Goal: Task Accomplishment & Management: Manage account settings

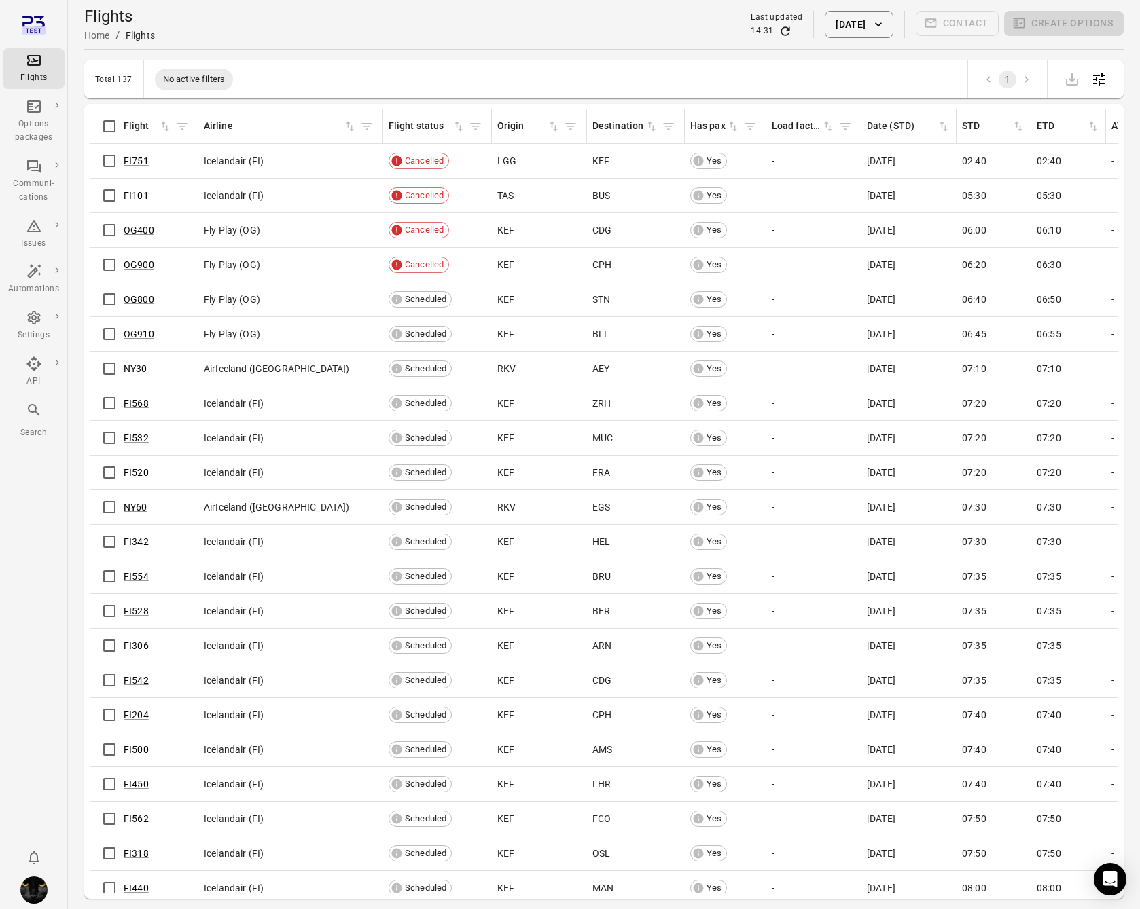
click at [56, 475] on div "Flights Options packages Communi-cations Issues Automations Settings API Search" at bounding box center [34, 454] width 68 height 909
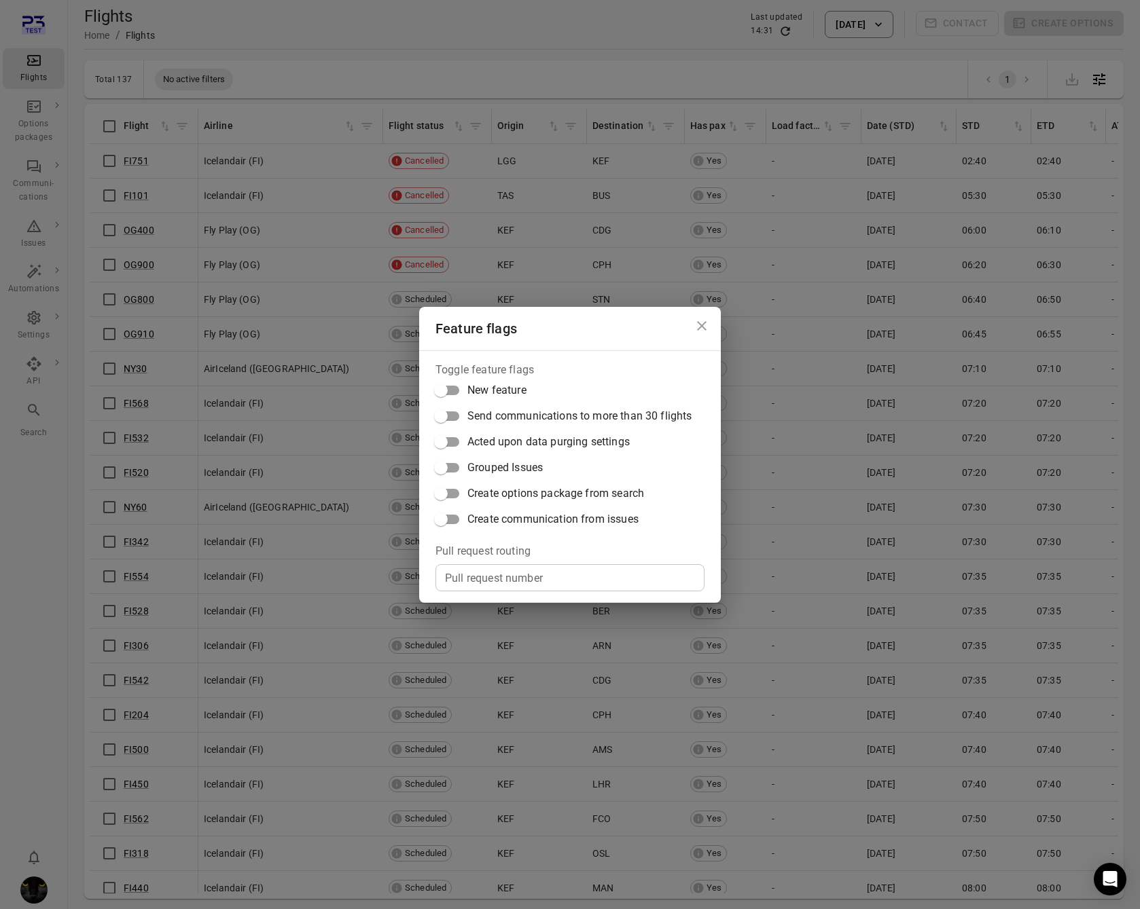
click at [492, 601] on div "Toggle feature flags New feature Send communications to more than 30 flights Ac…" at bounding box center [570, 476] width 302 height 253
click at [506, 588] on input "Pull request number" at bounding box center [569, 577] width 269 height 27
paste input "*****"
type input "*****"
click at [574, 490] on span "Create options package from search" at bounding box center [555, 494] width 177 height 16
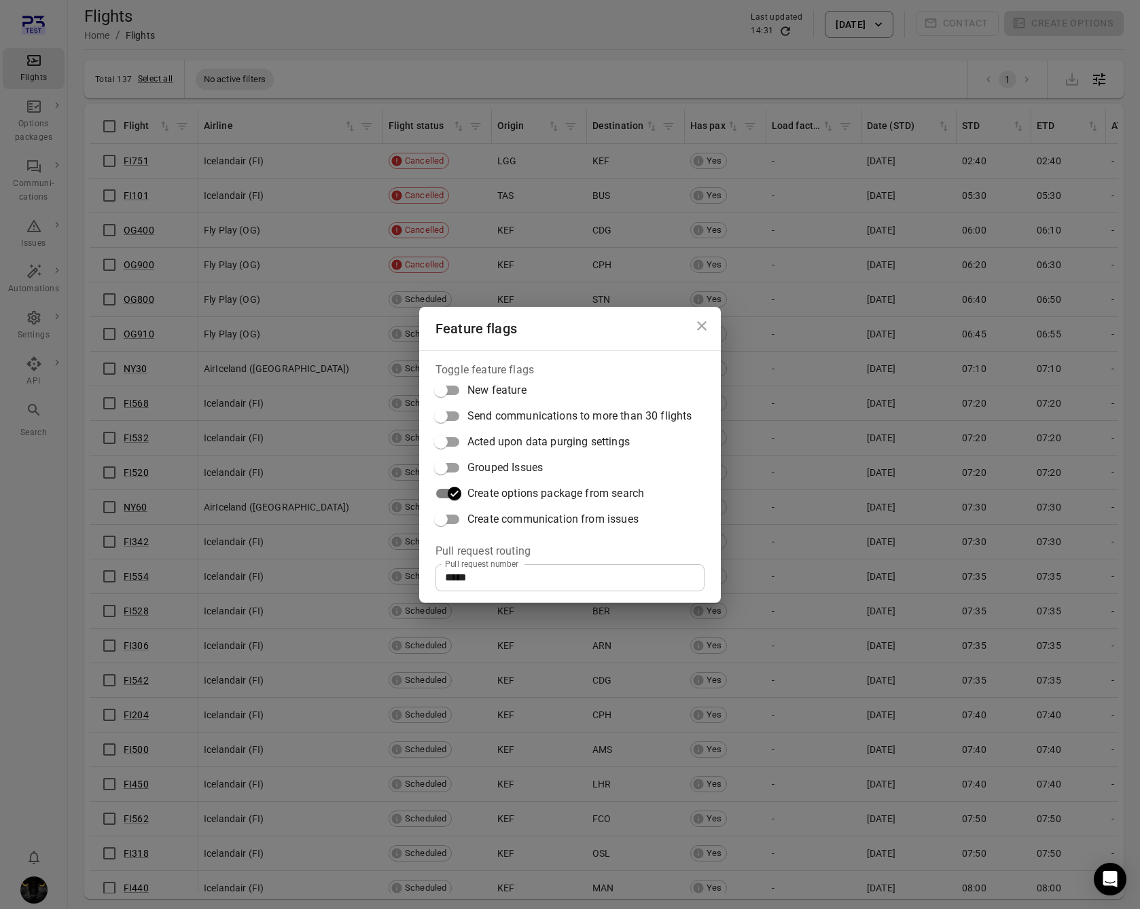
drag, startPoint x: 360, startPoint y: 48, endPoint x: 218, endPoint y: 56, distance: 142.2
click at [359, 49] on div "Feature flags Toggle feature flags New feature Send communications to more than…" at bounding box center [570, 454] width 1140 height 909
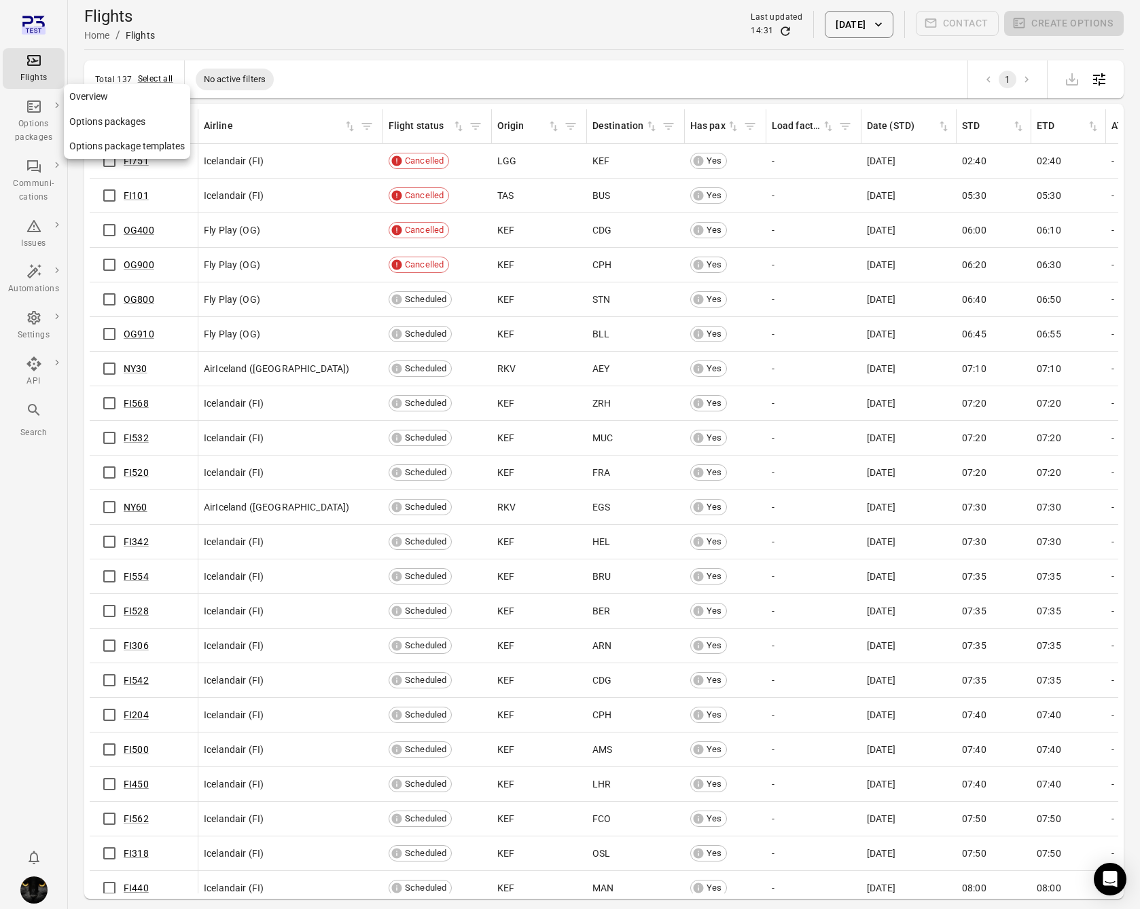
drag, startPoint x: 31, startPoint y: 113, endPoint x: 41, endPoint y: 71, distance: 43.3
click at [31, 109] on icon "Main navigation" at bounding box center [34, 106] width 16 height 16
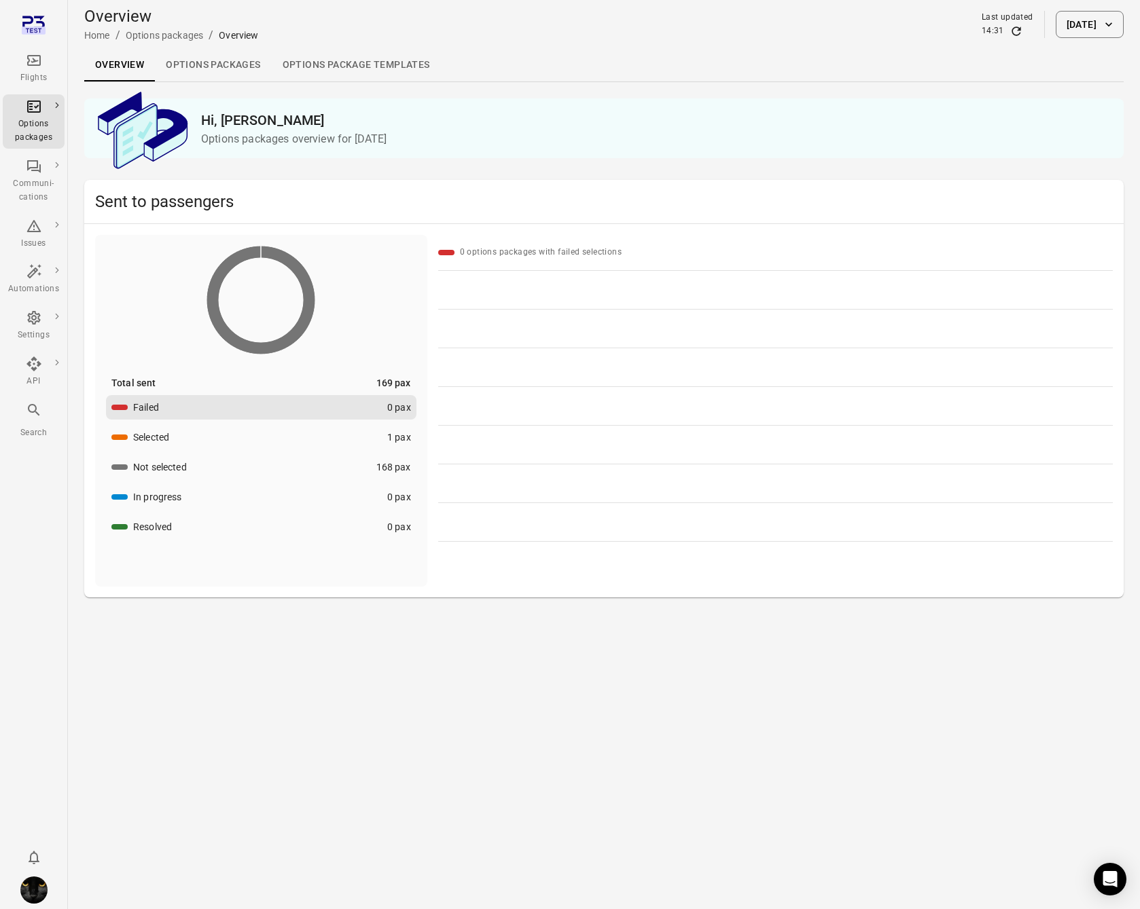
click at [41, 65] on icon "Main navigation" at bounding box center [34, 60] width 16 height 16
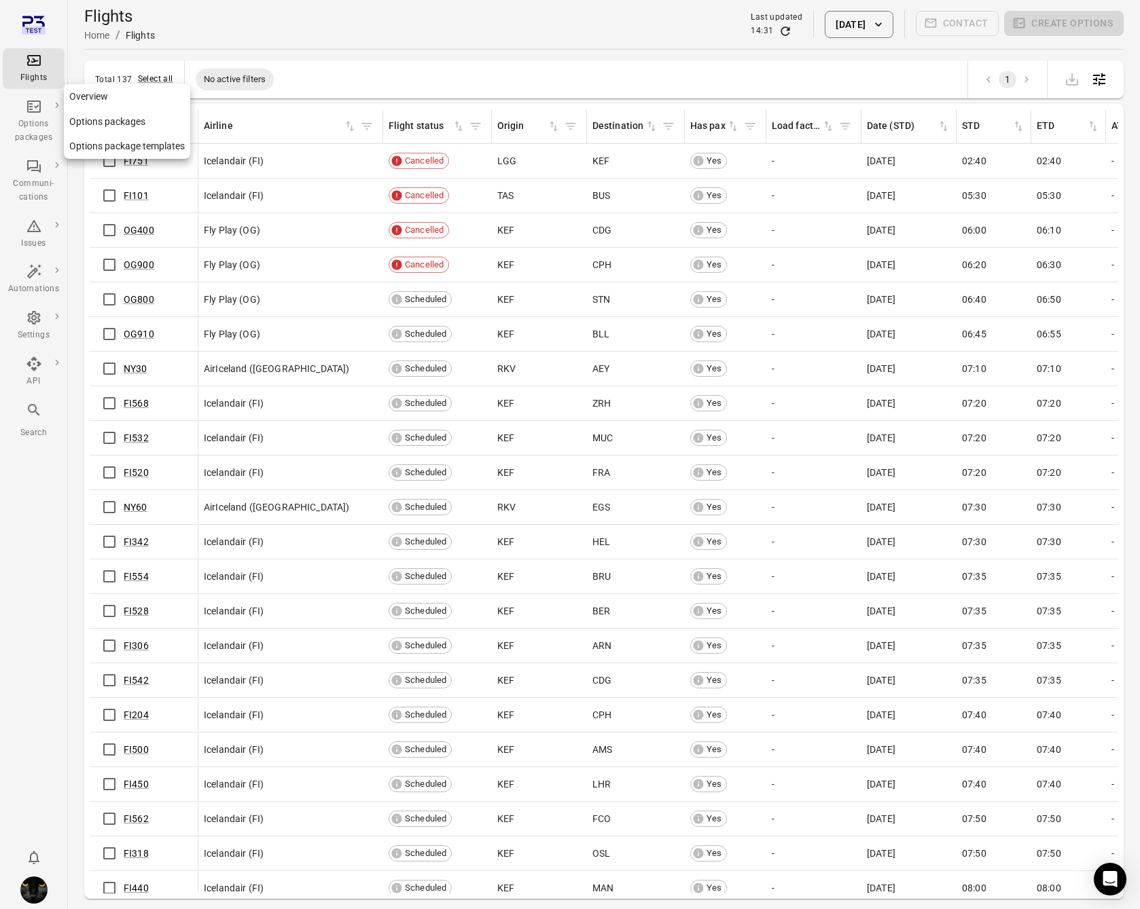
click at [44, 118] on div "Options packages" at bounding box center [33, 131] width 51 height 27
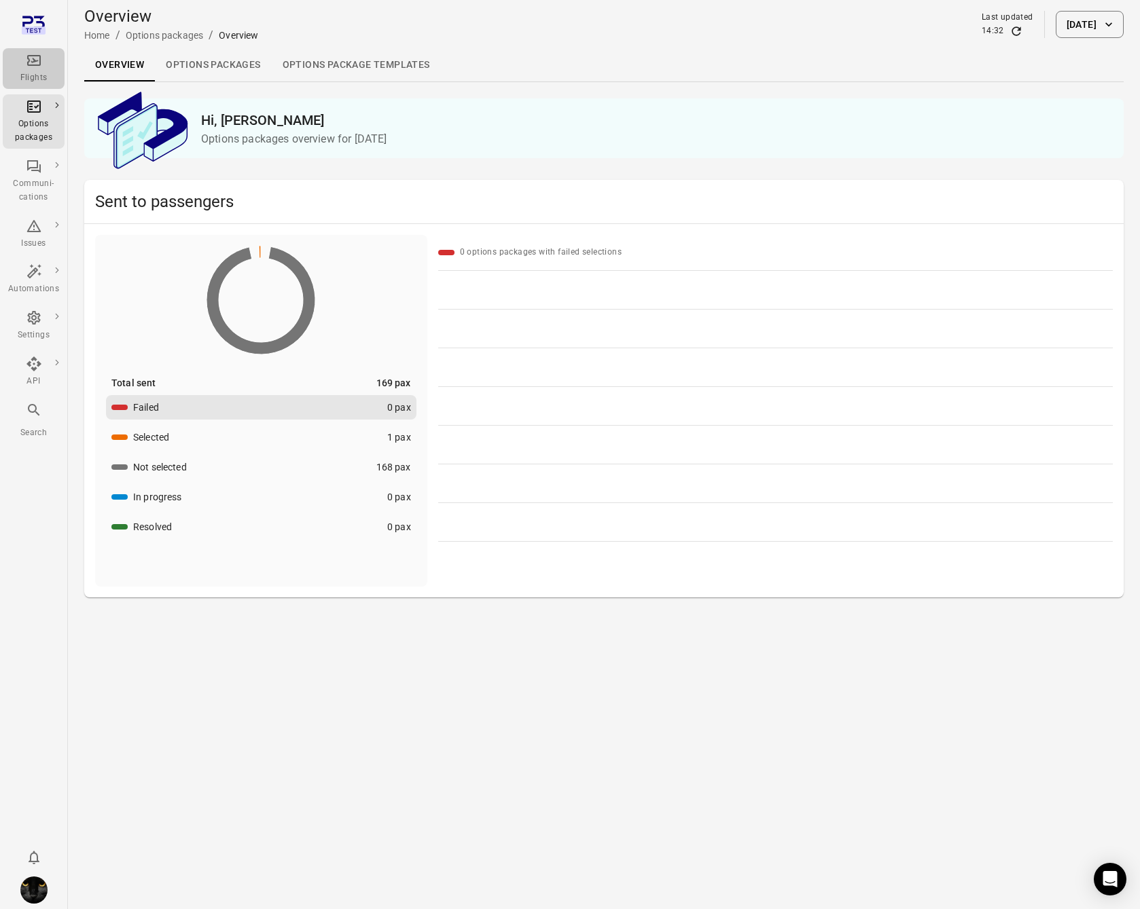
click at [45, 80] on div "Flights" at bounding box center [33, 78] width 51 height 14
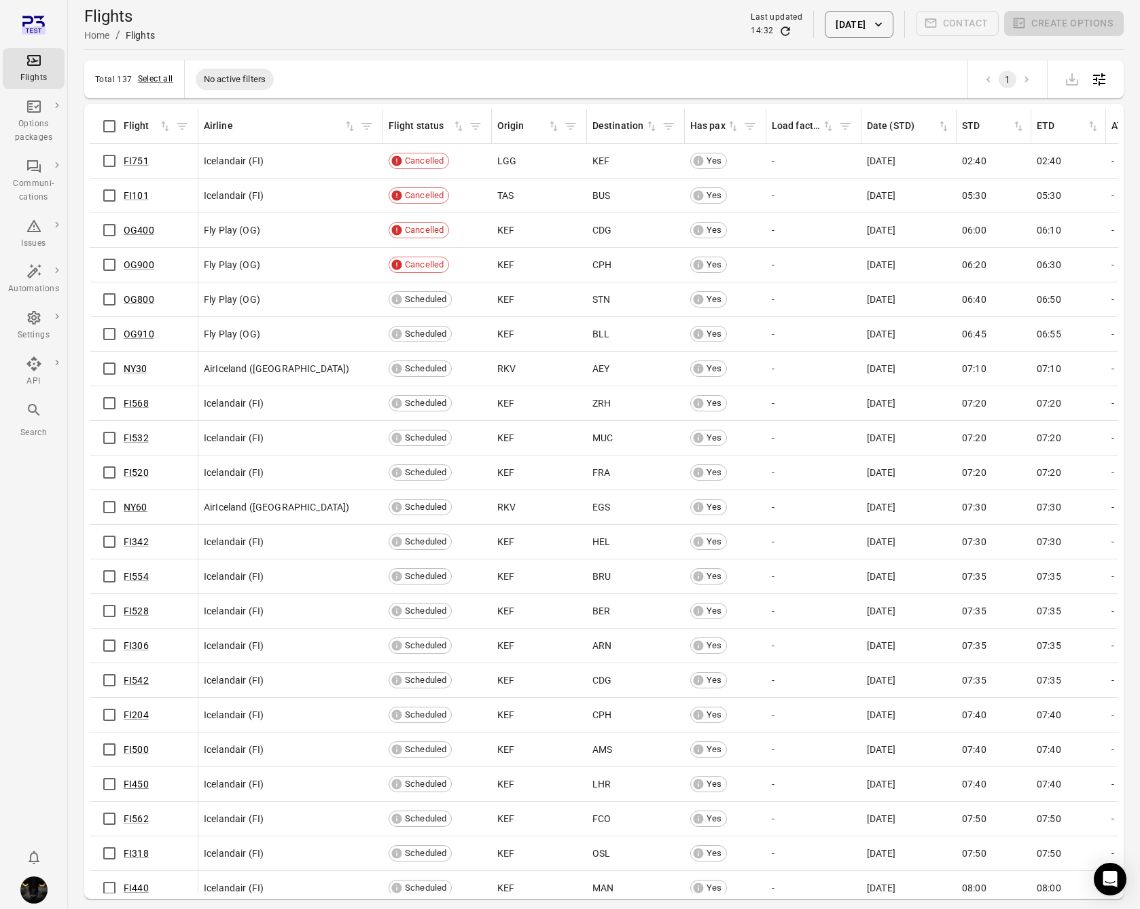
click at [190, 22] on div "Flights Home / Flights Last updated 14:32 [DATE] Contact Create options" at bounding box center [603, 24] width 1039 height 38
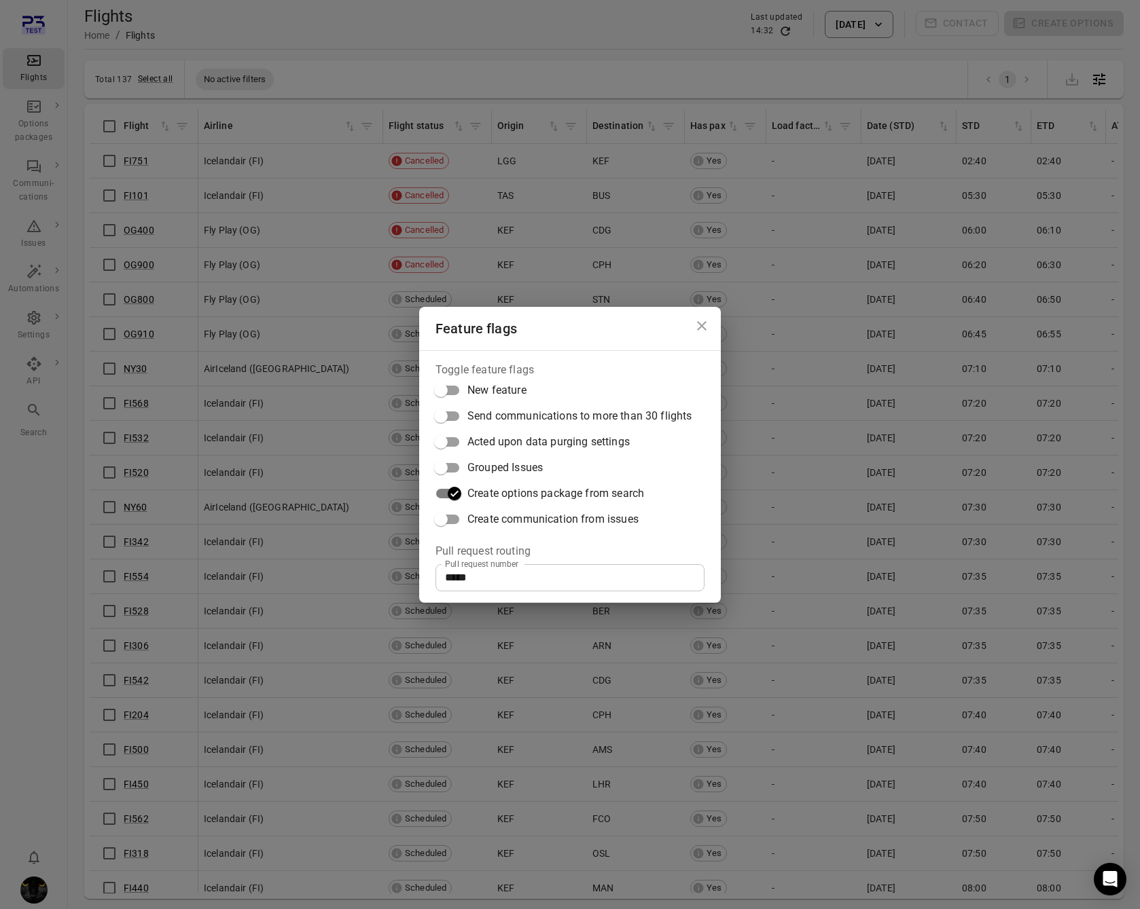
click at [376, 36] on div "Feature flags Toggle feature flags New feature Send communications to more than…" at bounding box center [570, 454] width 1140 height 909
click at [389, 37] on div "Feature flags Toggle feature flags New feature Send communications to more than…" at bounding box center [570, 454] width 1140 height 909
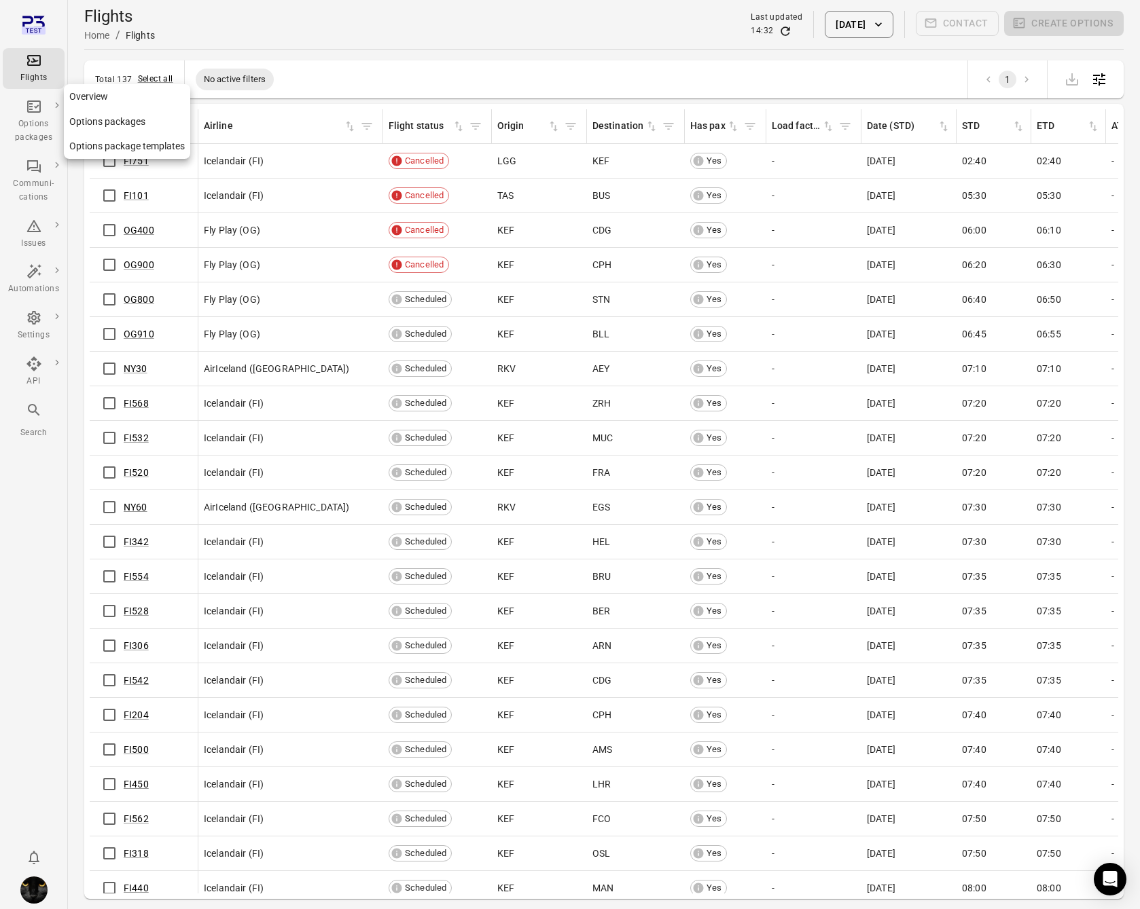
click at [25, 119] on div "Options packages" at bounding box center [33, 131] width 51 height 27
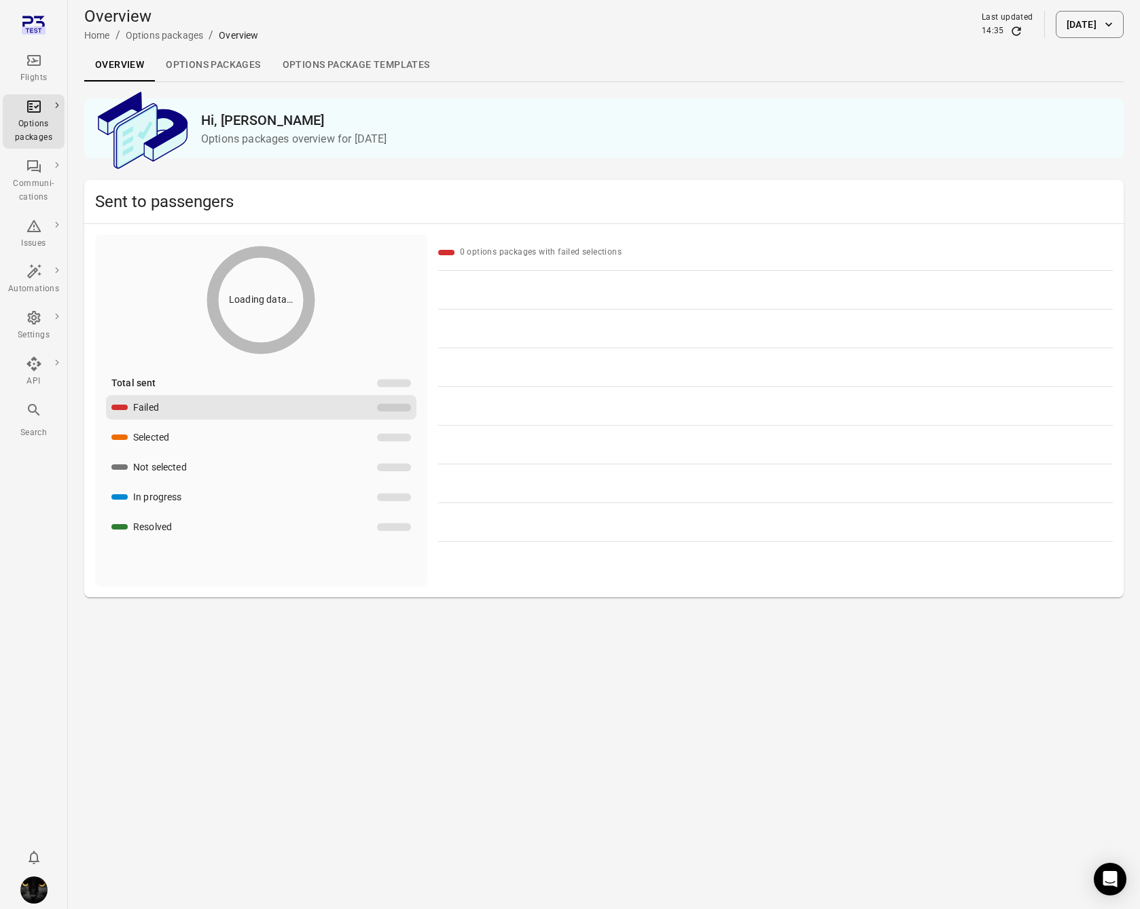
click at [33, 60] on icon "Main navigation" at bounding box center [34, 60] width 14 height 11
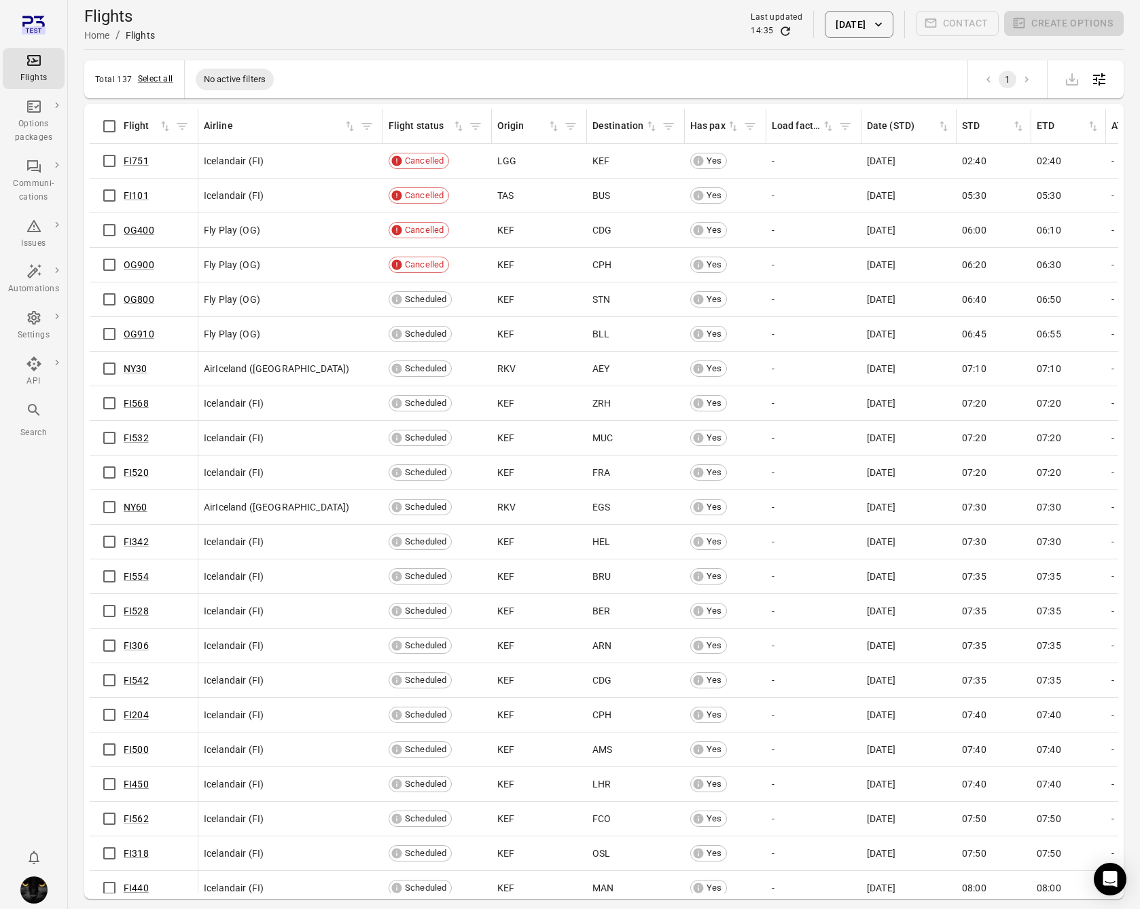
click at [528, 43] on div "Flights Home / Flights Last updated 14:35 [DATE] Contact Create options" at bounding box center [603, 24] width 1039 height 38
click at [858, 17] on button "[DATE]" at bounding box center [859, 24] width 68 height 27
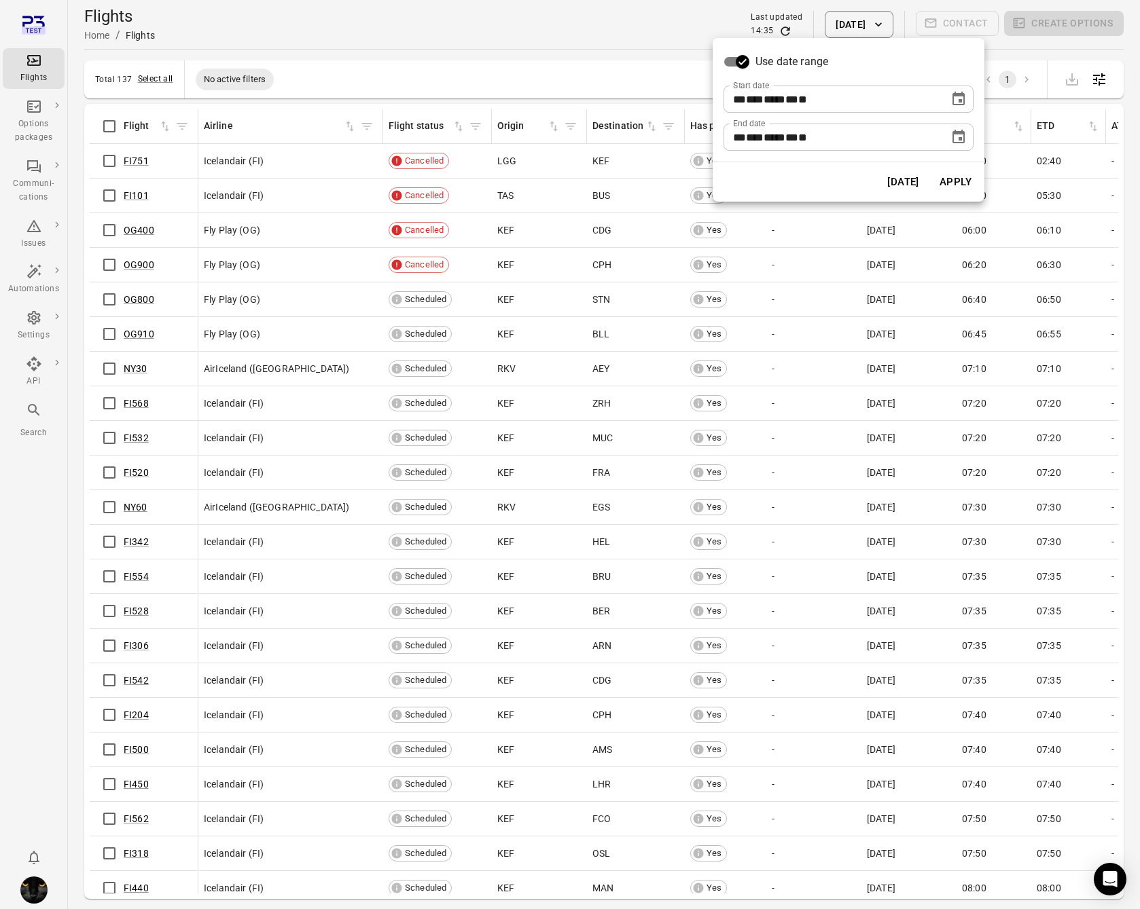
click at [958, 100] on icon "Choose date, selected date is Oct 9, 2025" at bounding box center [958, 99] width 16 height 16
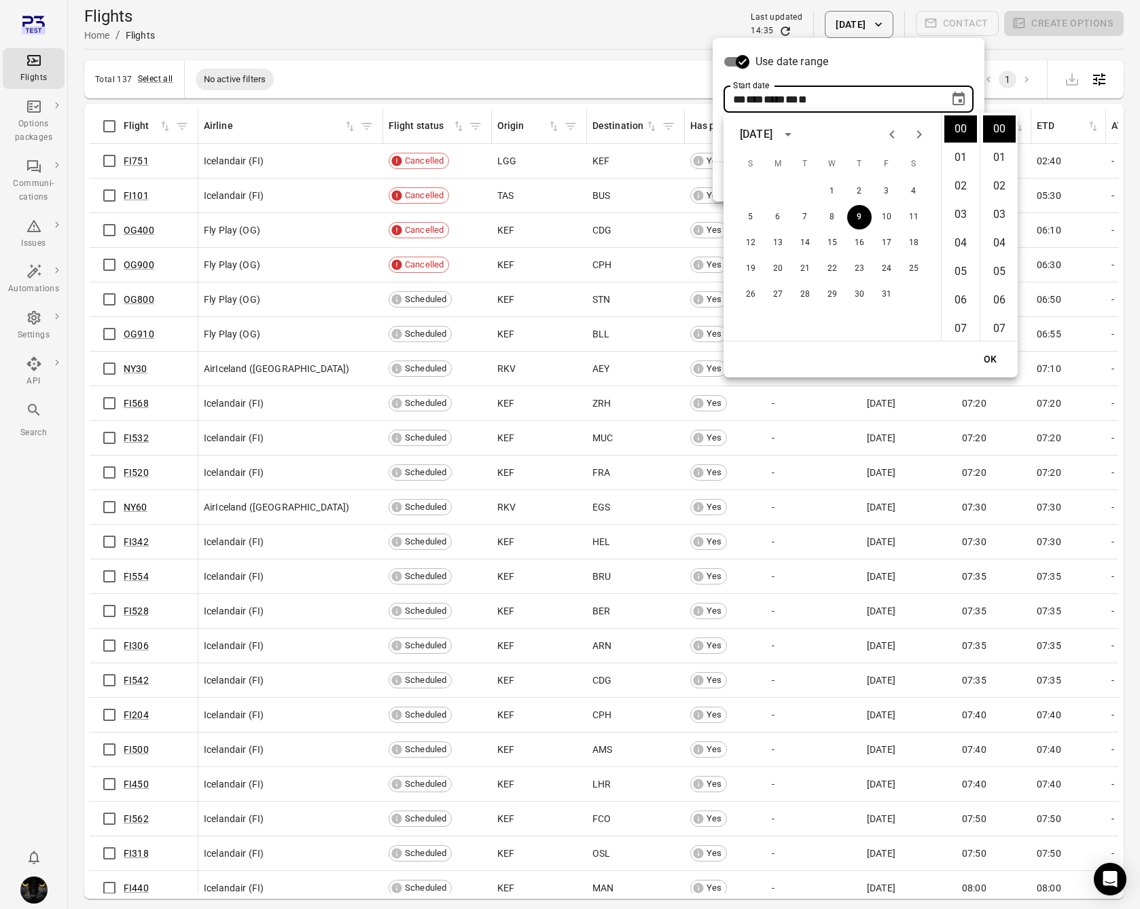
click at [890, 130] on icon "Previous month" at bounding box center [892, 134] width 16 height 16
click at [861, 246] on button "18" at bounding box center [859, 243] width 24 height 24
type input "**********"
click at [996, 365] on button "OK" at bounding box center [990, 359] width 43 height 25
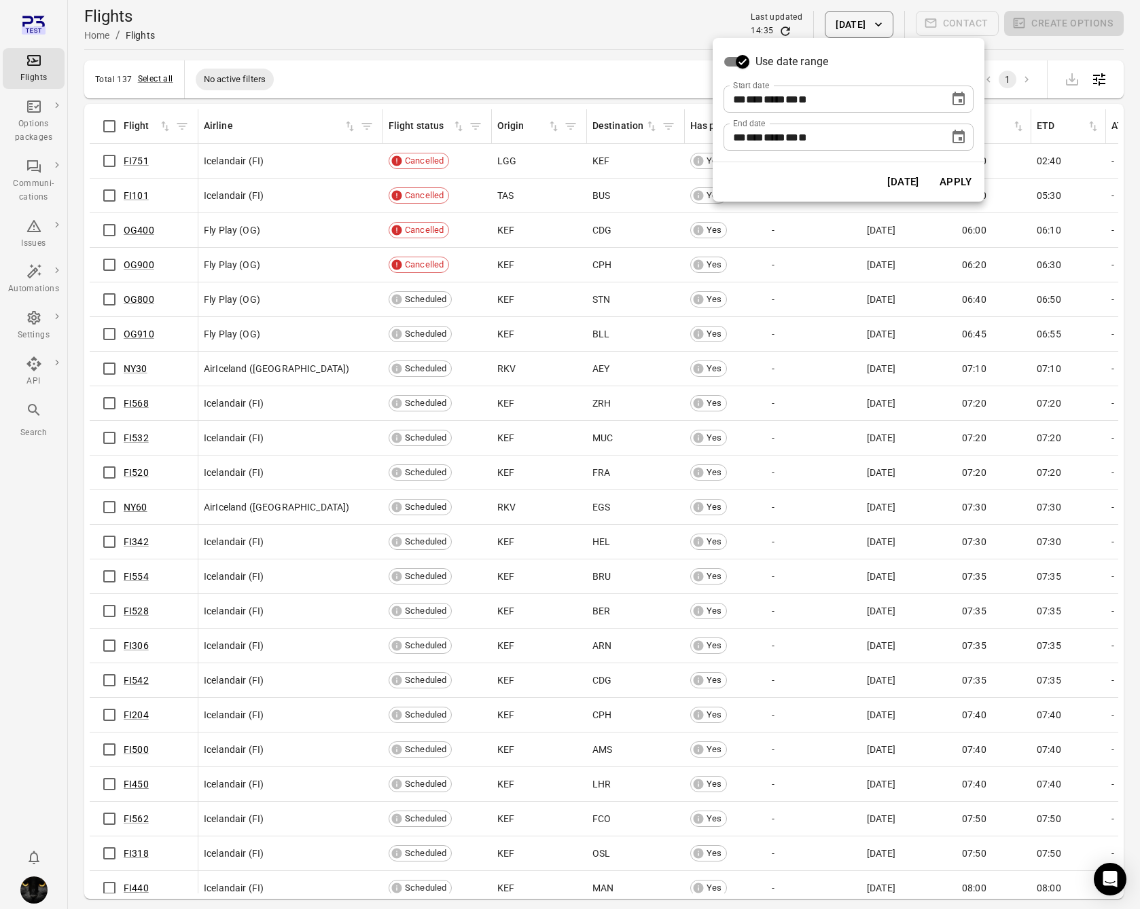
click at [955, 183] on button "Apply" at bounding box center [955, 182] width 47 height 29
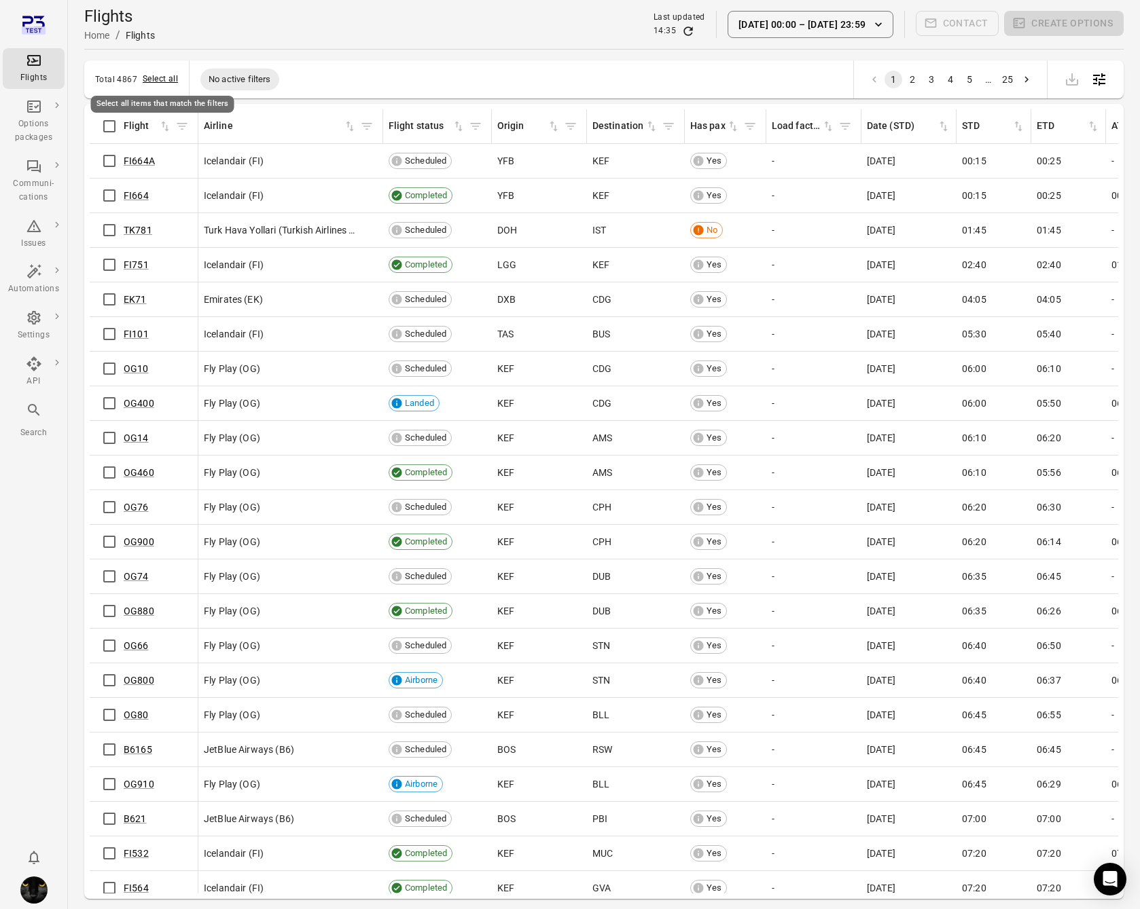
click at [163, 81] on button "Select all" at bounding box center [160, 80] width 35 height 14
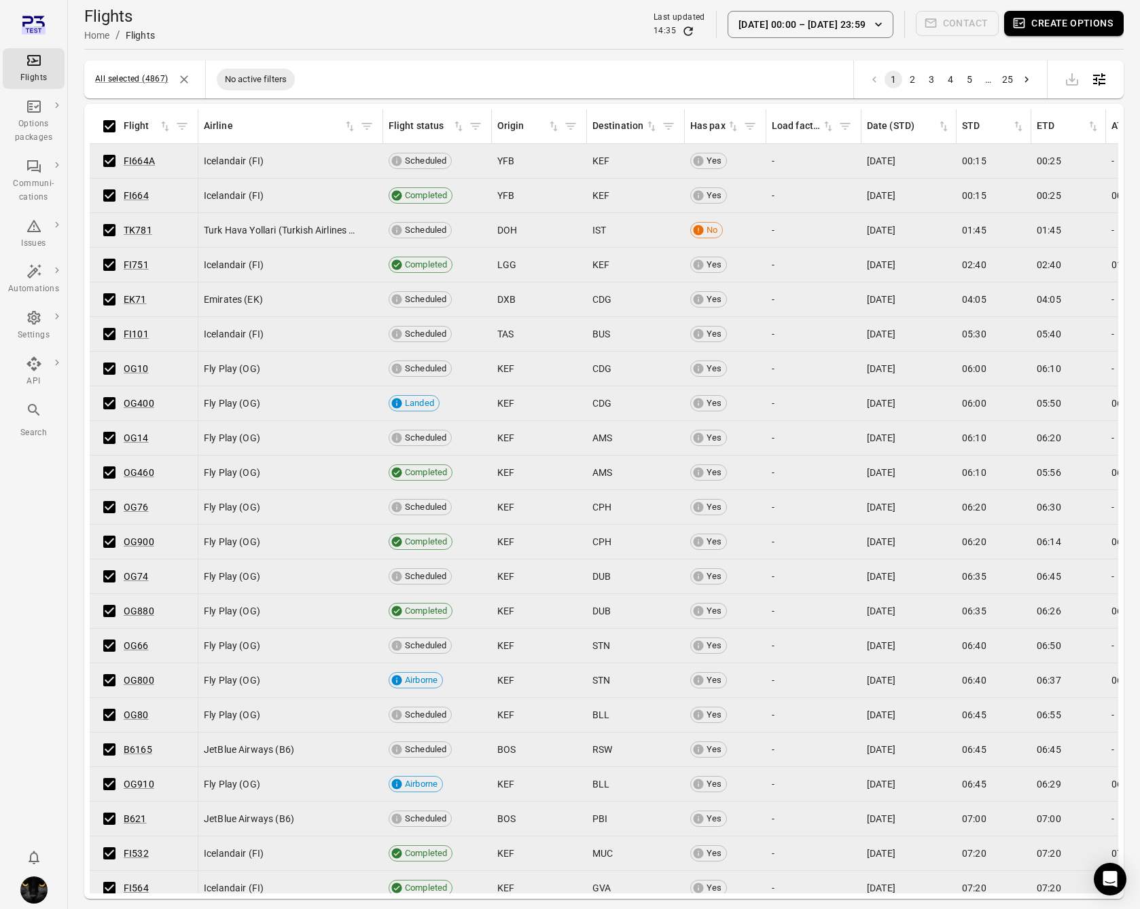
click at [1038, 27] on button "Create options" at bounding box center [1064, 23] width 120 height 25
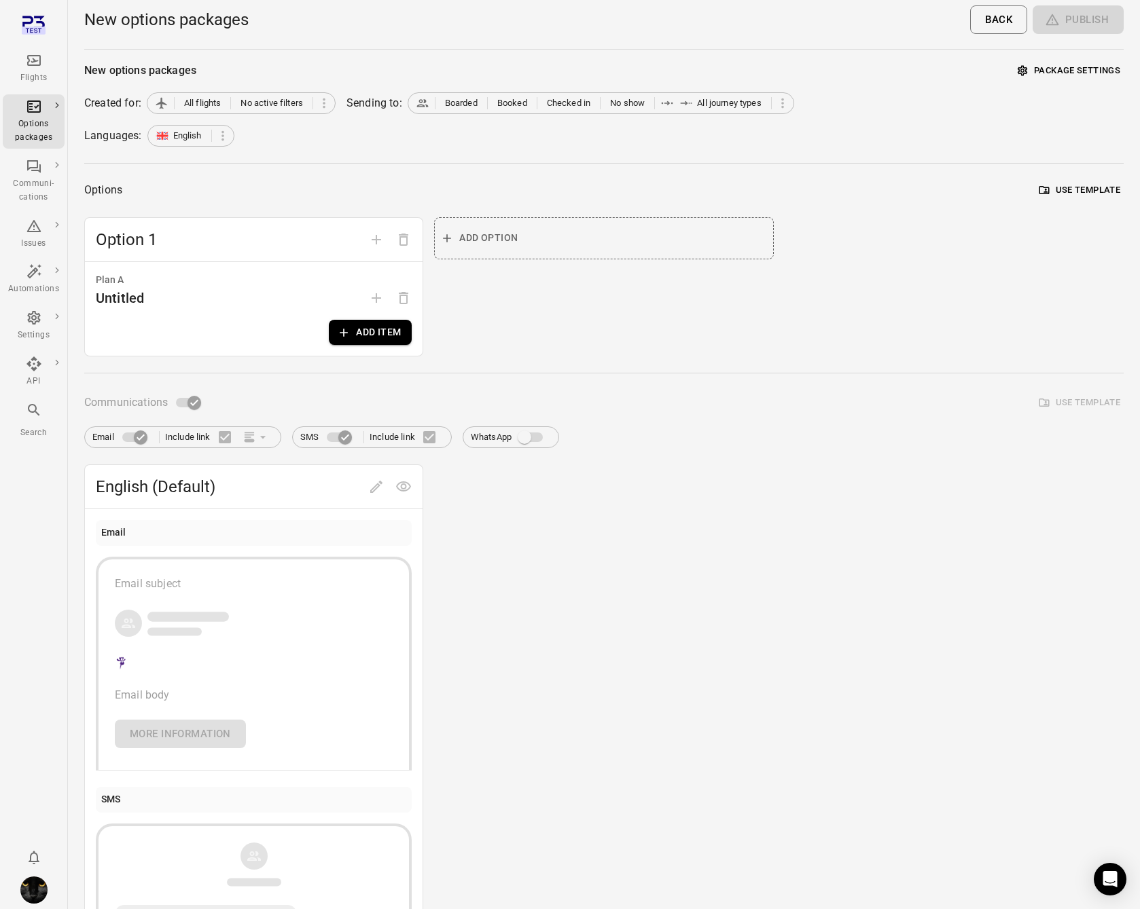
click at [367, 327] on button "Add item" at bounding box center [370, 332] width 83 height 25
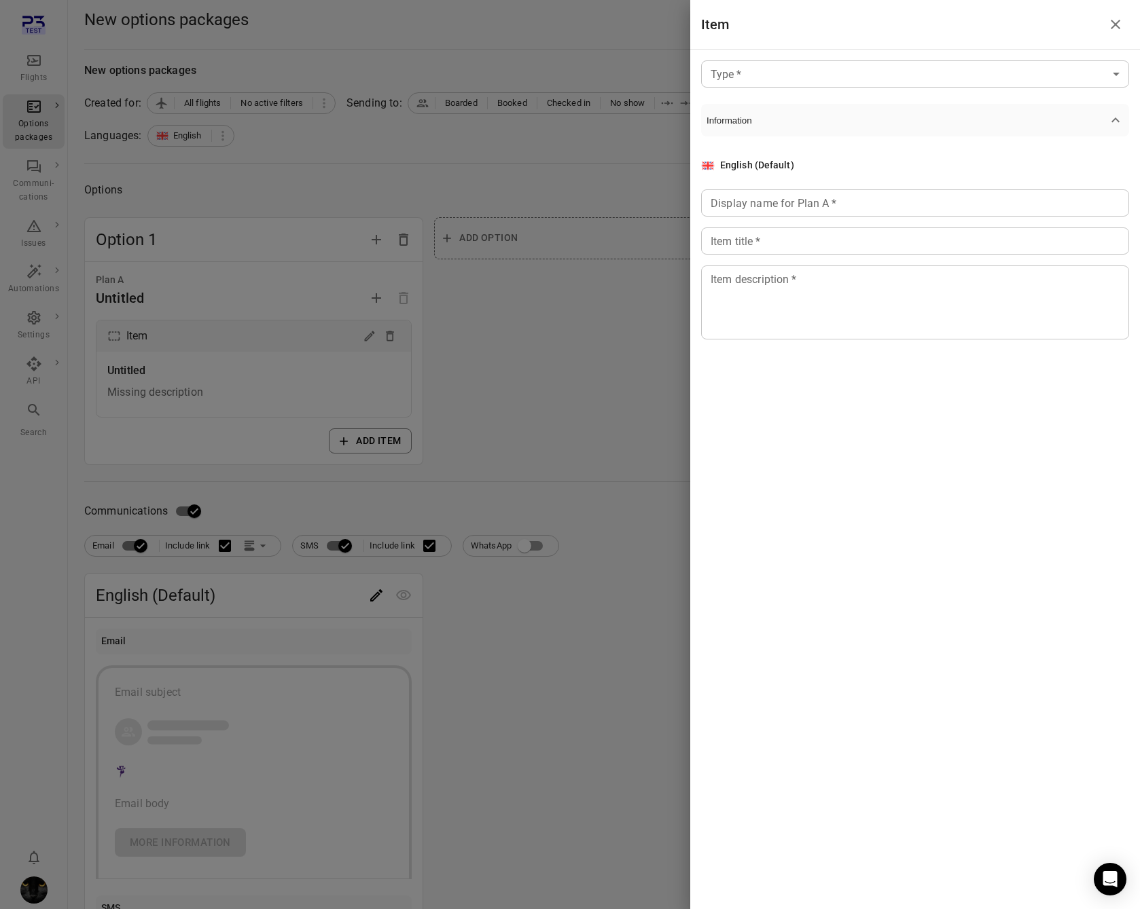
click at [791, 76] on body "Flights Options packages Communi-cations Issues Automations Settings API Search…" at bounding box center [570, 581] width 1140 height 1162
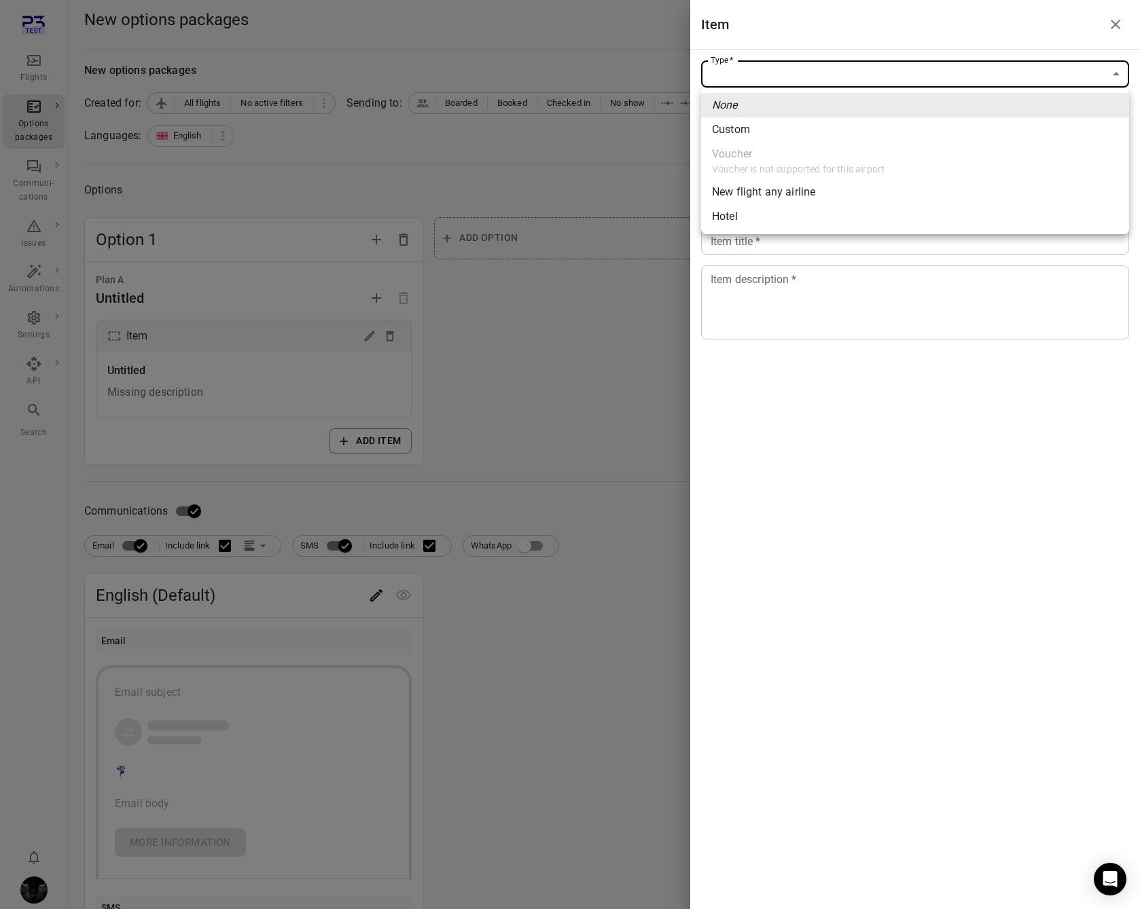
click at [770, 132] on li "Custom" at bounding box center [915, 130] width 428 height 24
type input "******"
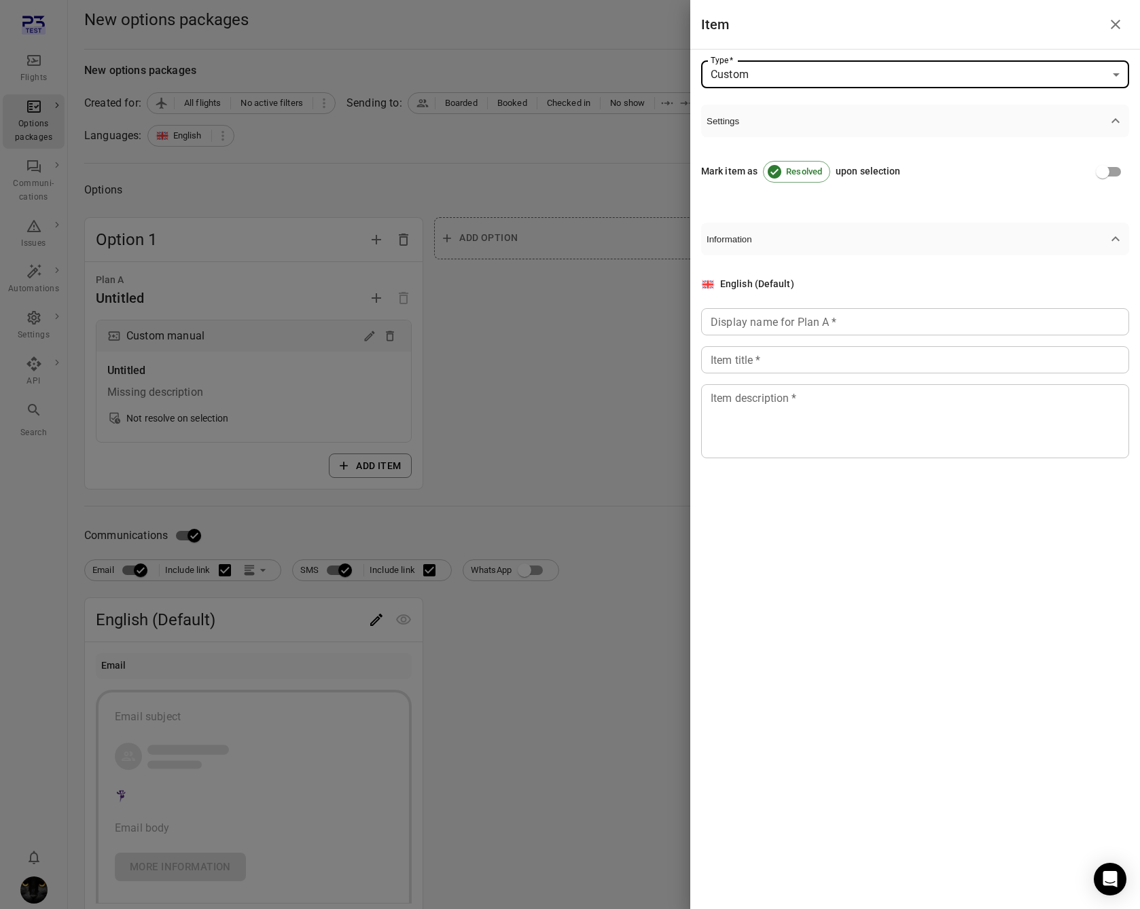
click at [761, 315] on div "Display name for Plan A   * Display name for Plan A   *" at bounding box center [915, 321] width 428 height 27
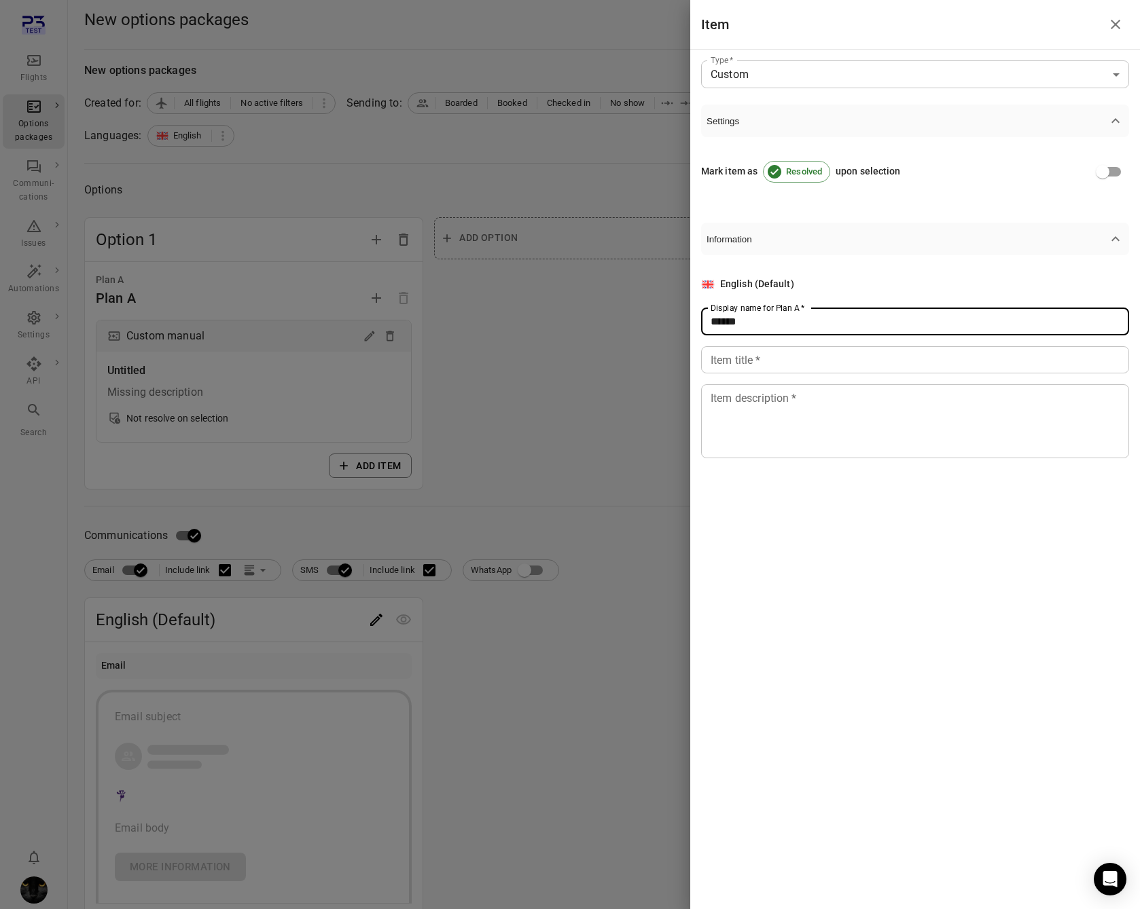
type input "******"
click at [756, 355] on input "Item title   *" at bounding box center [915, 359] width 428 height 27
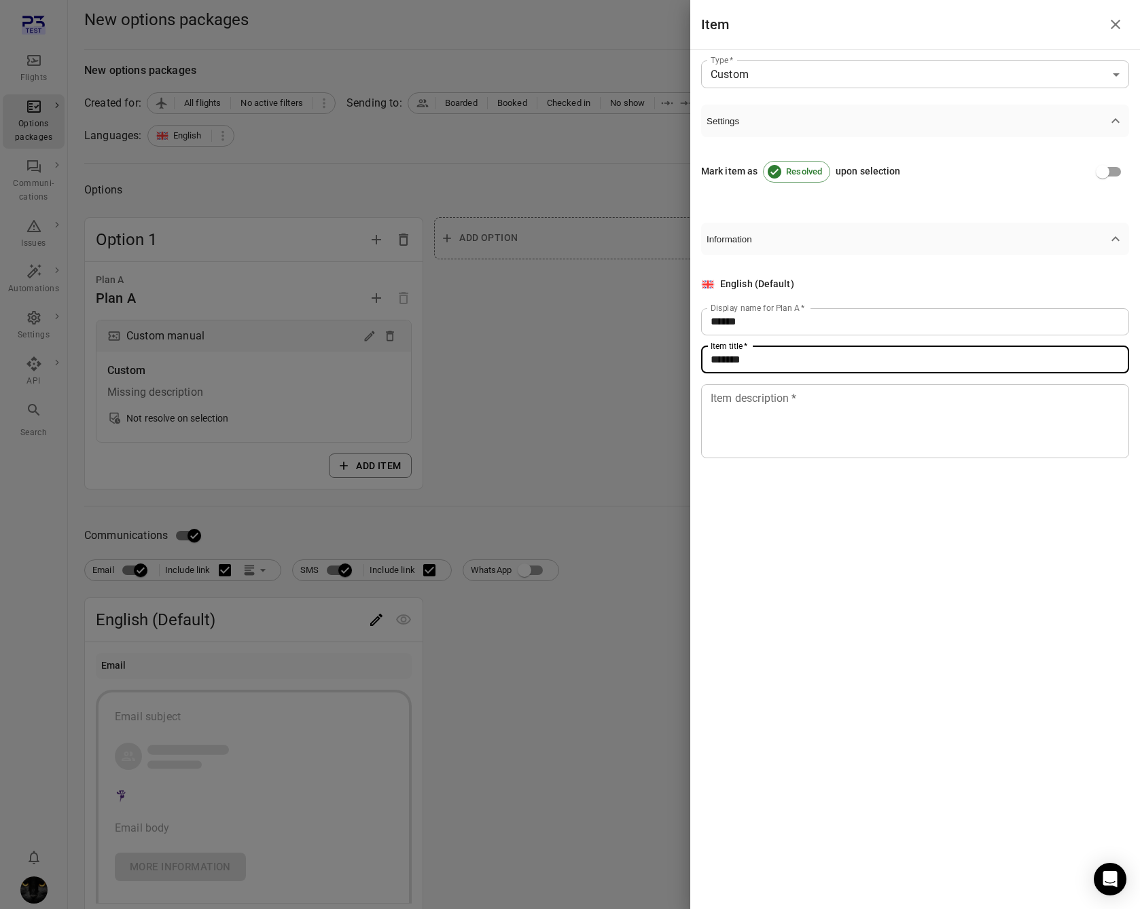
type input "******"
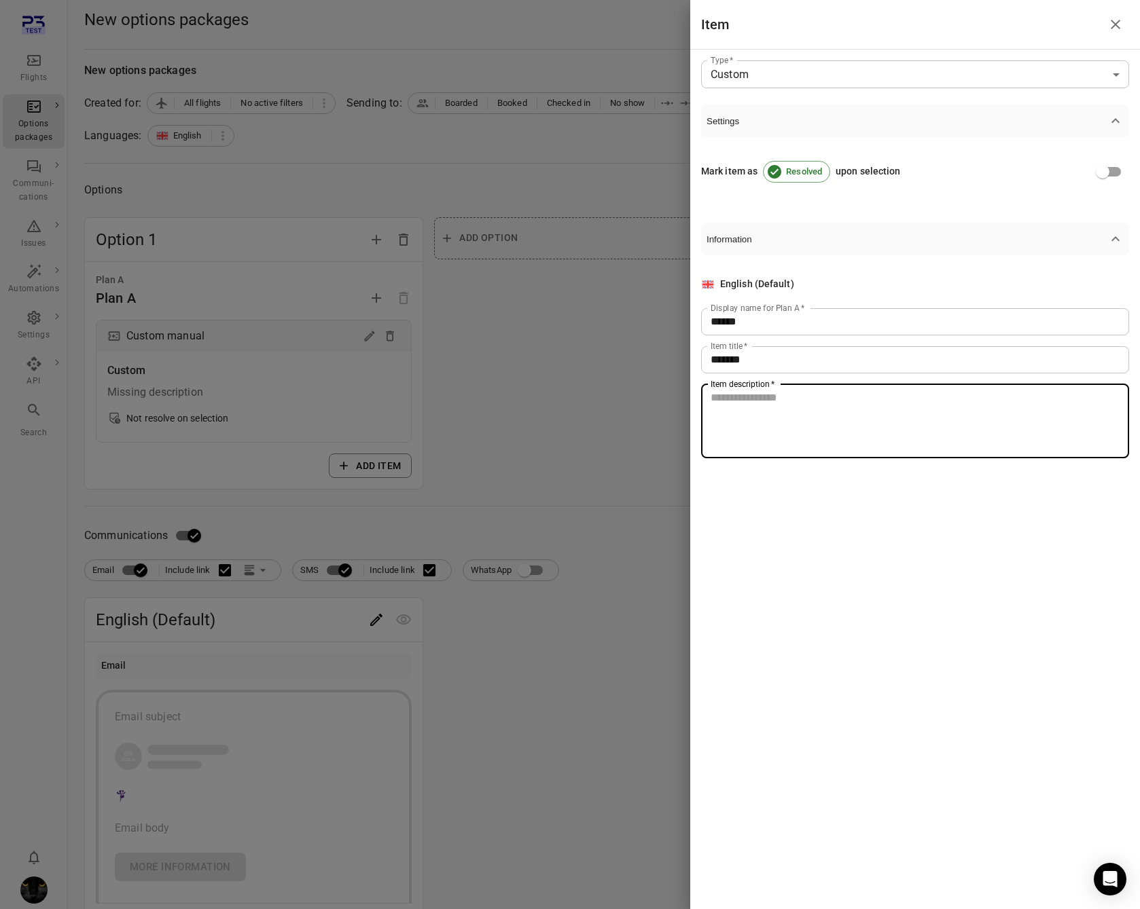
click at [757, 414] on textarea "Item description   *" at bounding box center [914, 421] width 409 height 62
type textarea "**"
click at [498, 501] on div at bounding box center [570, 454] width 1140 height 909
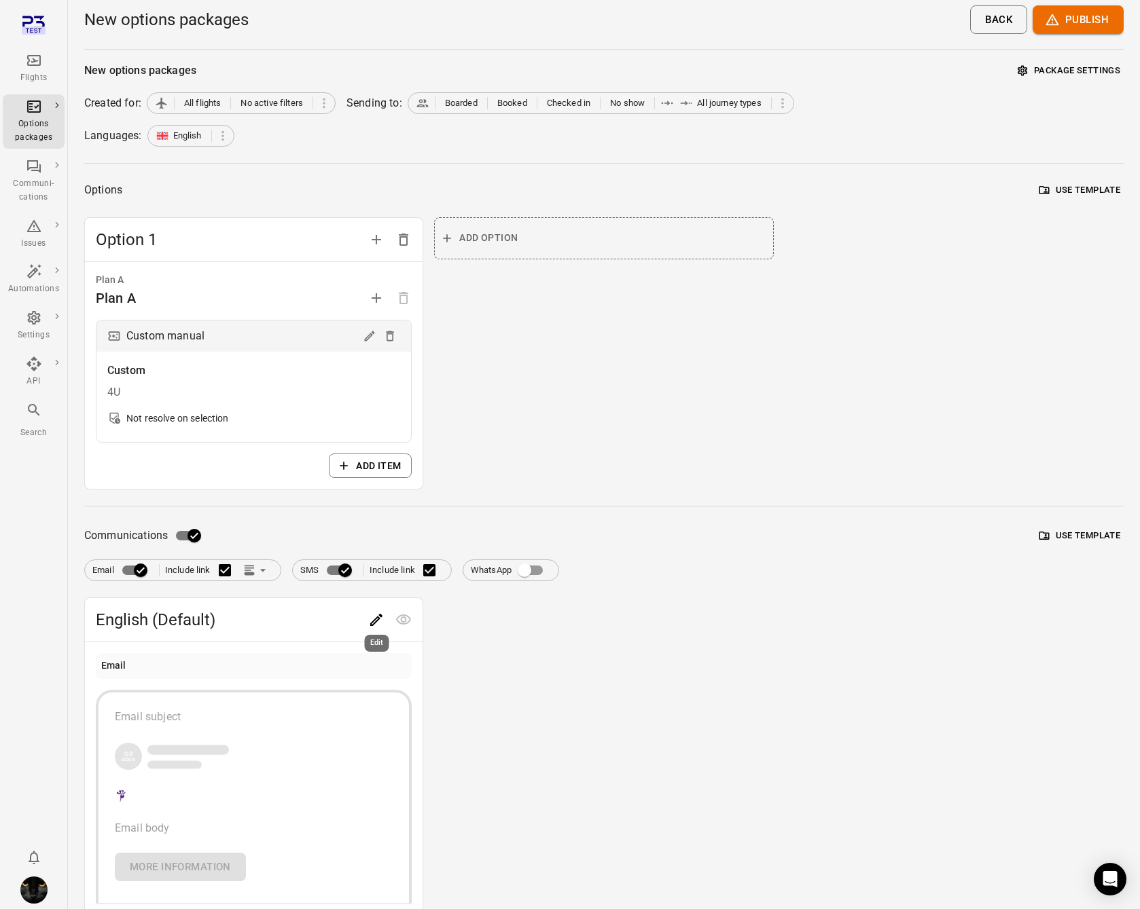
click at [376, 619] on icon "Edit" at bounding box center [376, 620] width 12 height 12
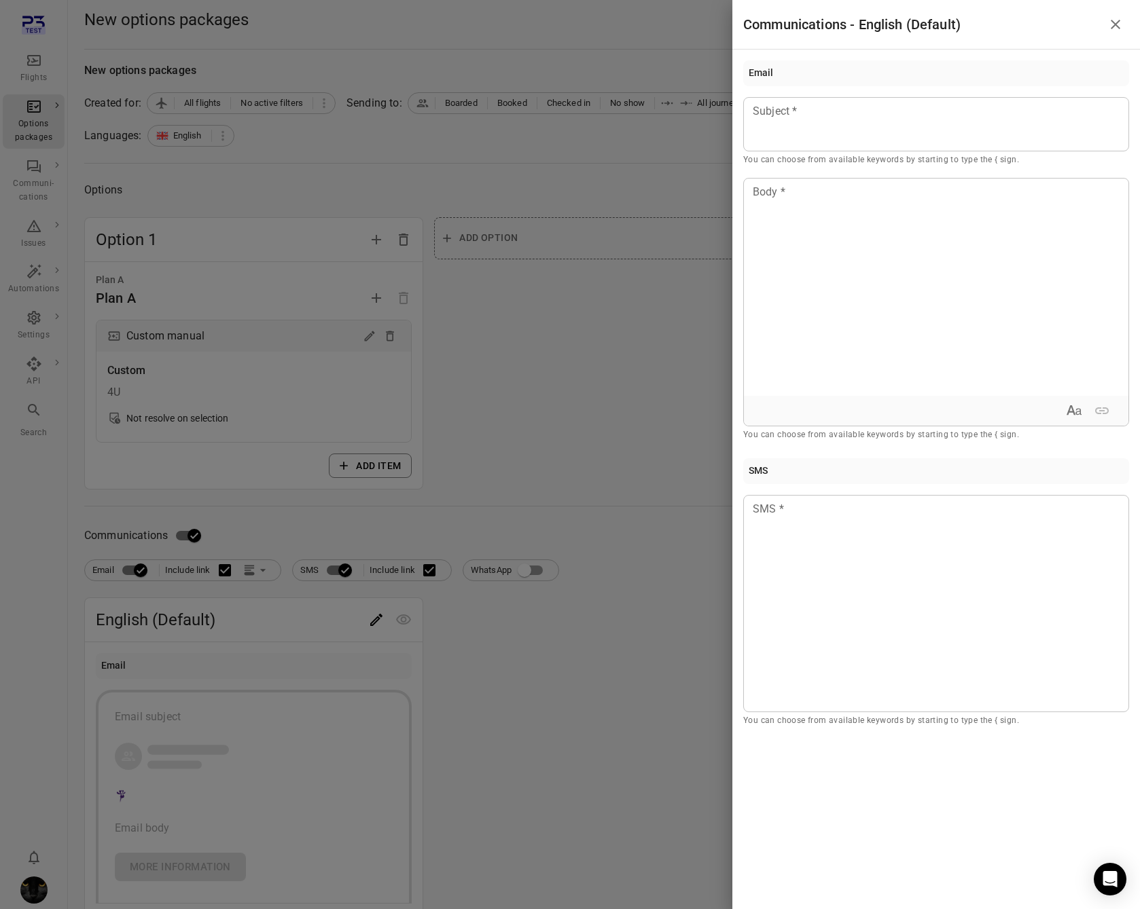
click at [340, 572] on div at bounding box center [570, 454] width 1140 height 909
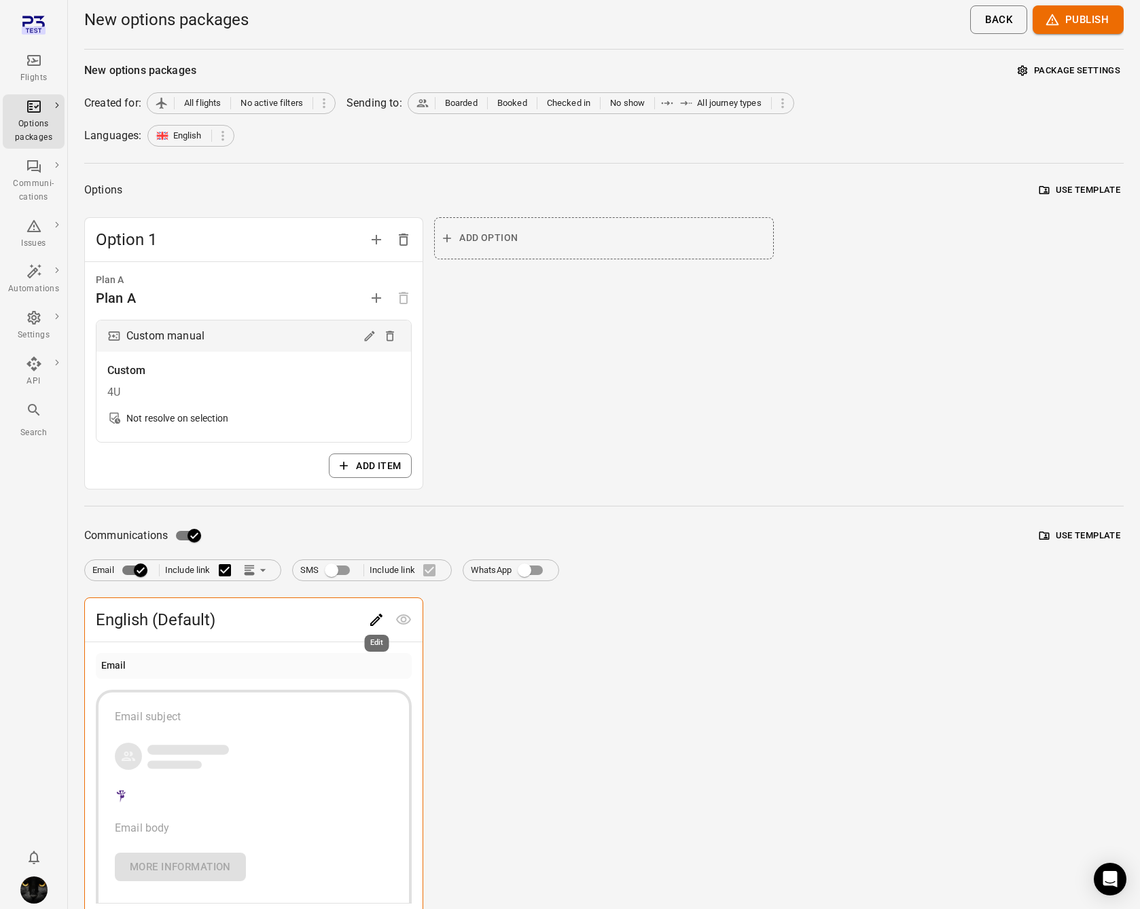
click at [371, 612] on icon "Edit" at bounding box center [376, 620] width 16 height 16
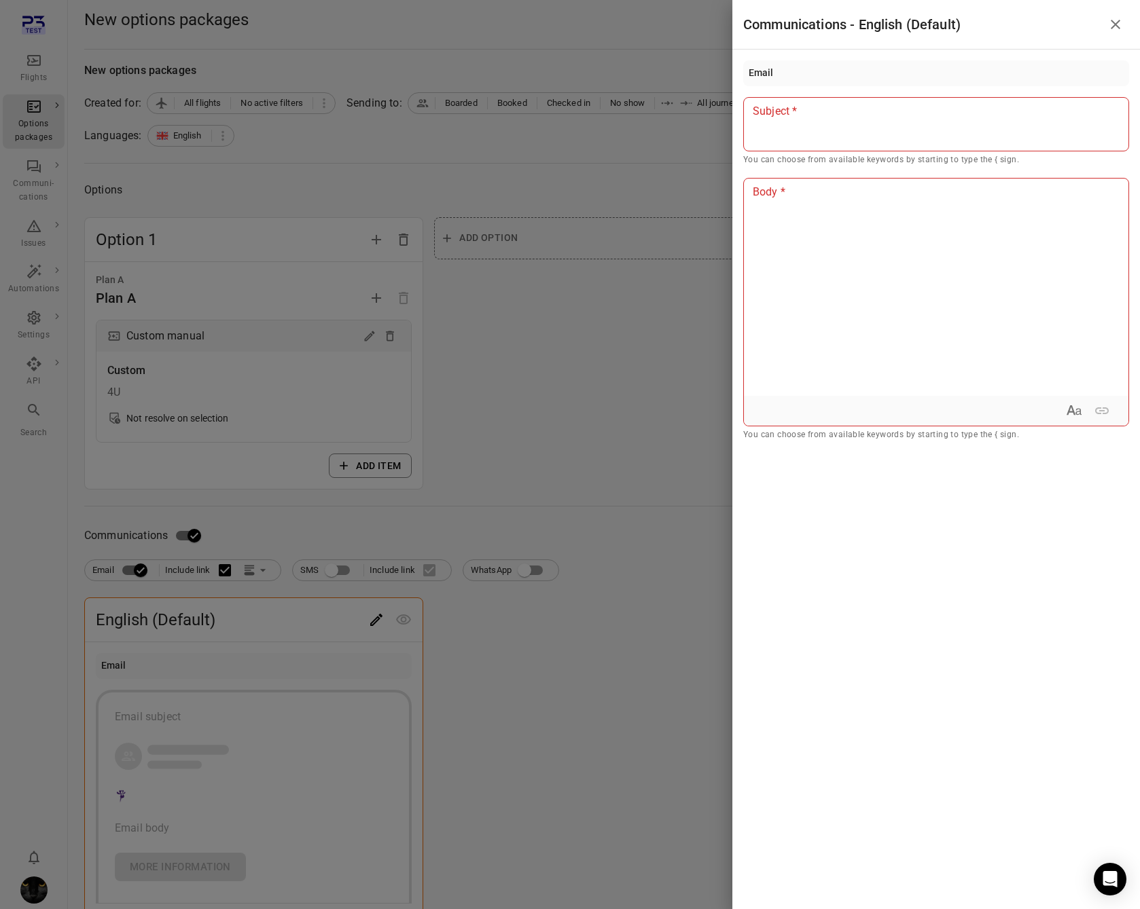
click at [823, 120] on div at bounding box center [936, 124] width 386 height 54
click at [823, 225] on div at bounding box center [936, 287] width 384 height 217
click at [628, 202] on div at bounding box center [570, 454] width 1140 height 909
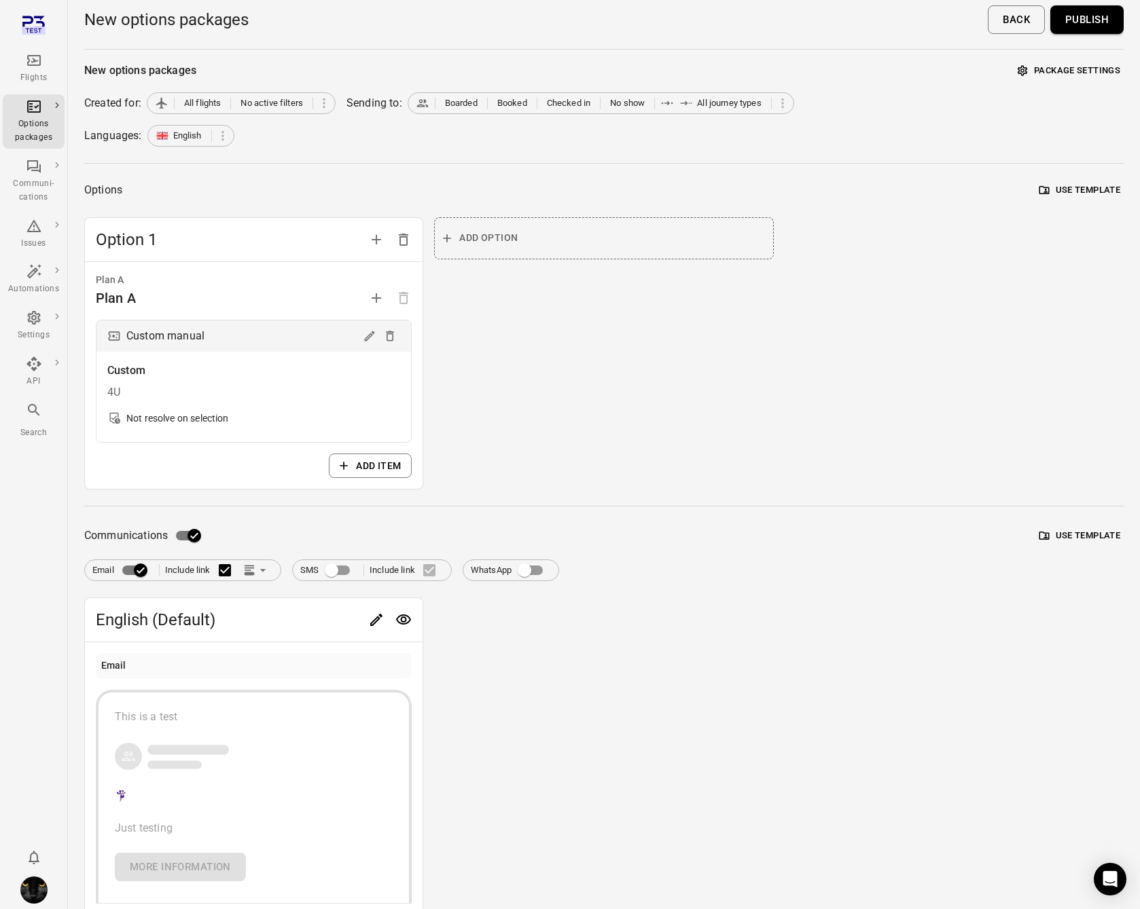
click at [1077, 23] on button "Publish" at bounding box center [1086, 19] width 73 height 29
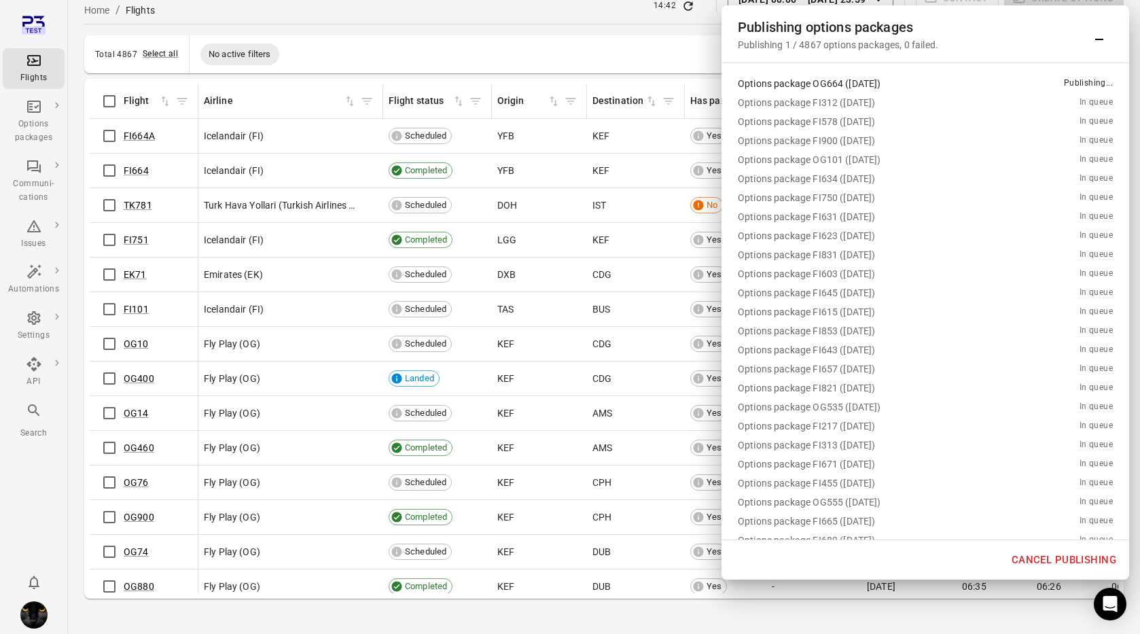
scroll to position [42, 0]
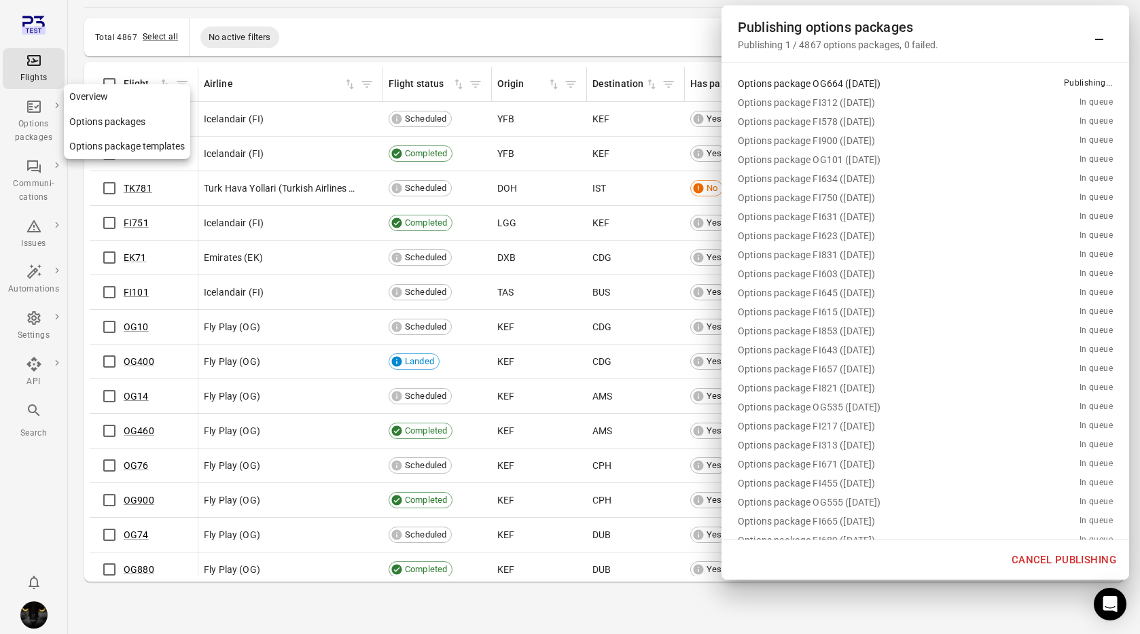
click at [34, 121] on div "Options packages" at bounding box center [33, 131] width 51 height 27
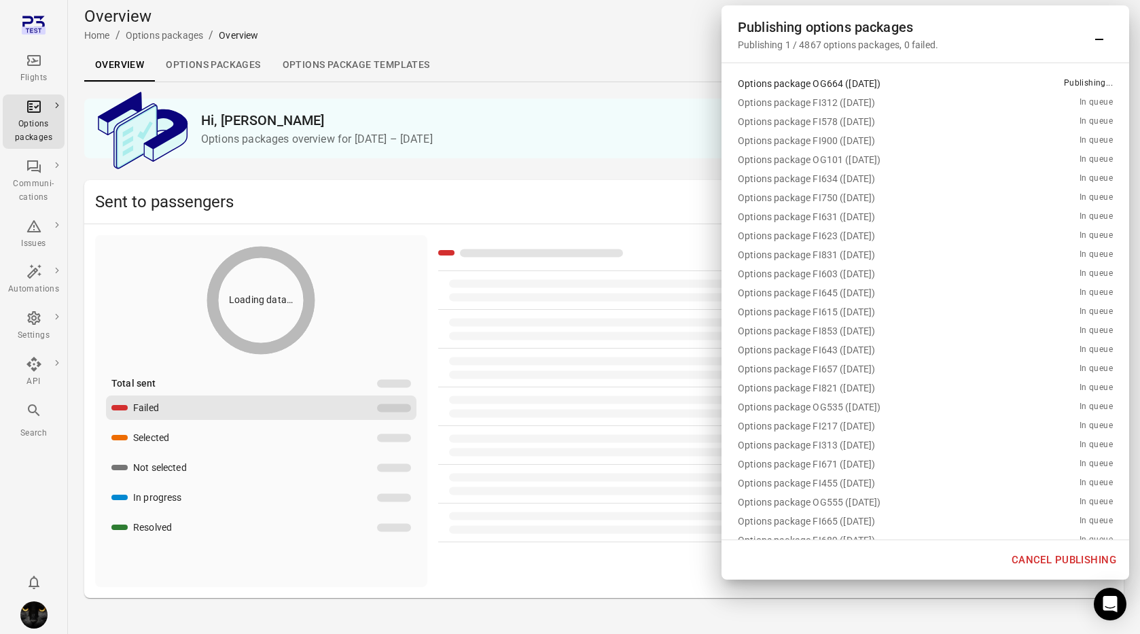
click at [35, 60] on icon "Main navigation" at bounding box center [34, 60] width 14 height 11
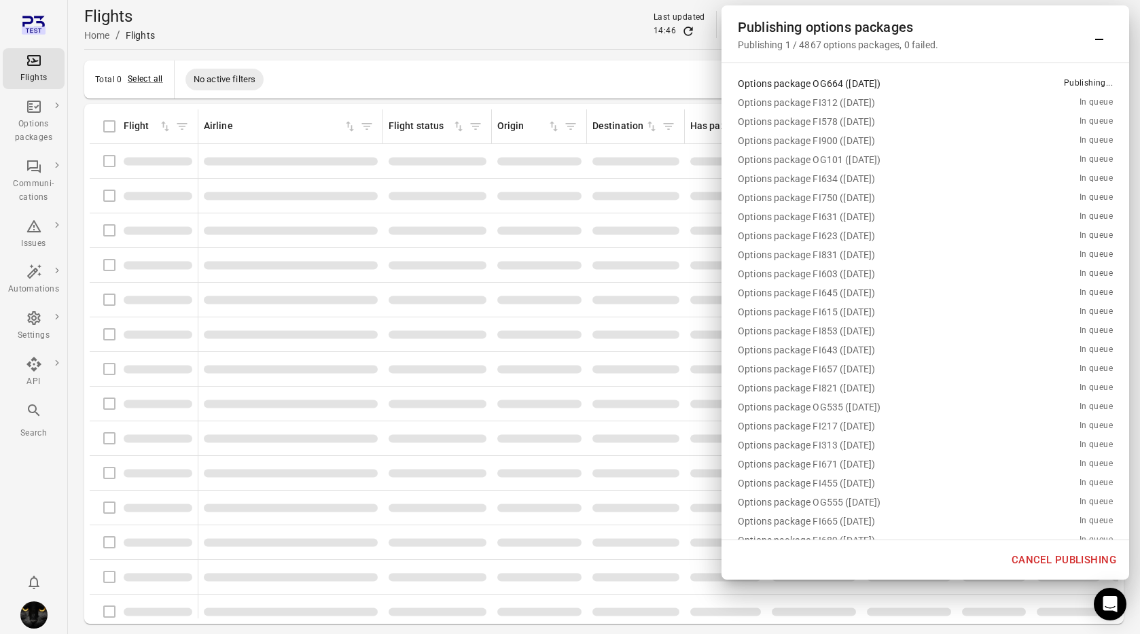
click at [74, 65] on main "Flights Home / Flights Last updated 14:46 [DATE] 00:00 [DATE] 23:59 Contact Cre…" at bounding box center [604, 339] width 1072 height 678
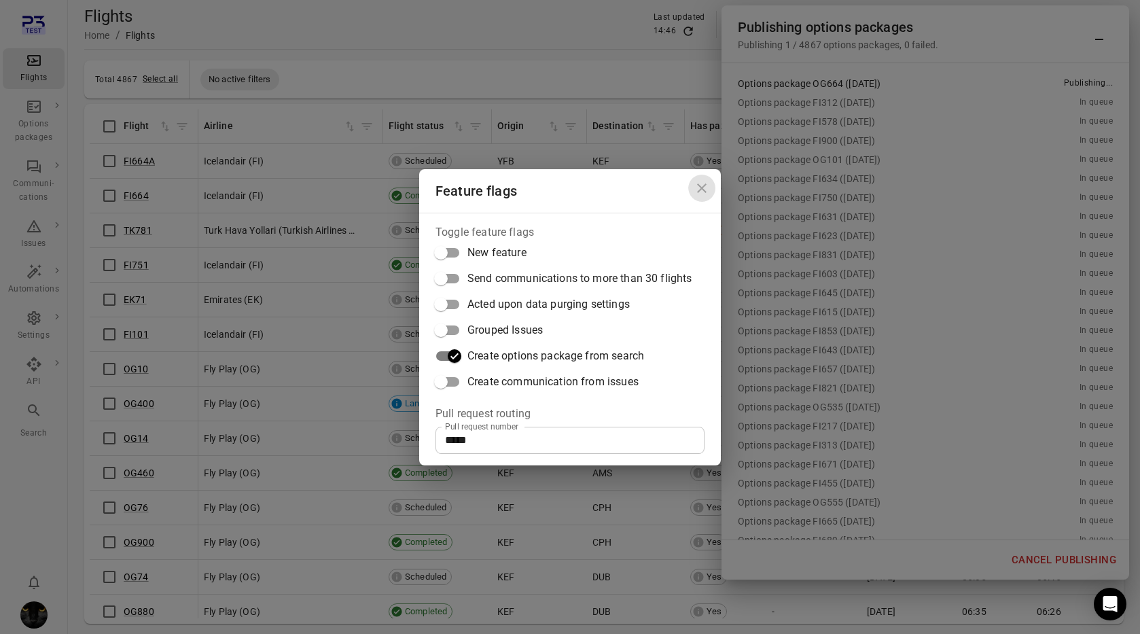
drag, startPoint x: 704, startPoint y: 185, endPoint x: 609, endPoint y: 90, distance: 134.0
click at [703, 185] on icon "Close dialog" at bounding box center [702, 188] width 10 height 10
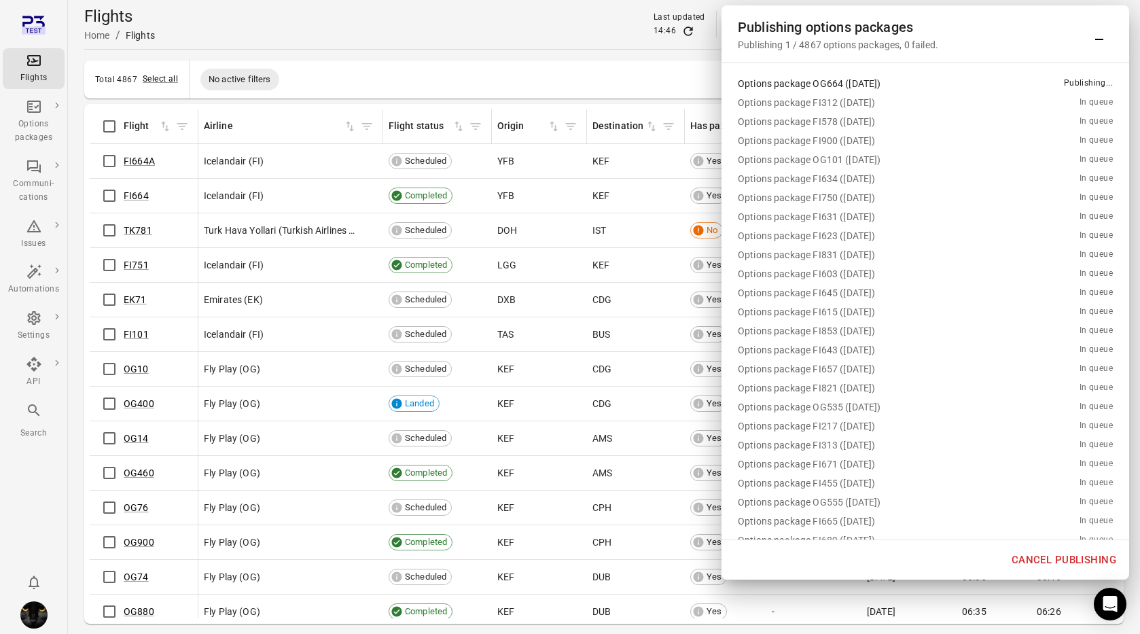
click at [541, 43] on div "Flights Home / Flights Last updated 14:46 [DATE] 00:00 [DATE] 23:59 Contact Cre…" at bounding box center [603, 24] width 1039 height 38
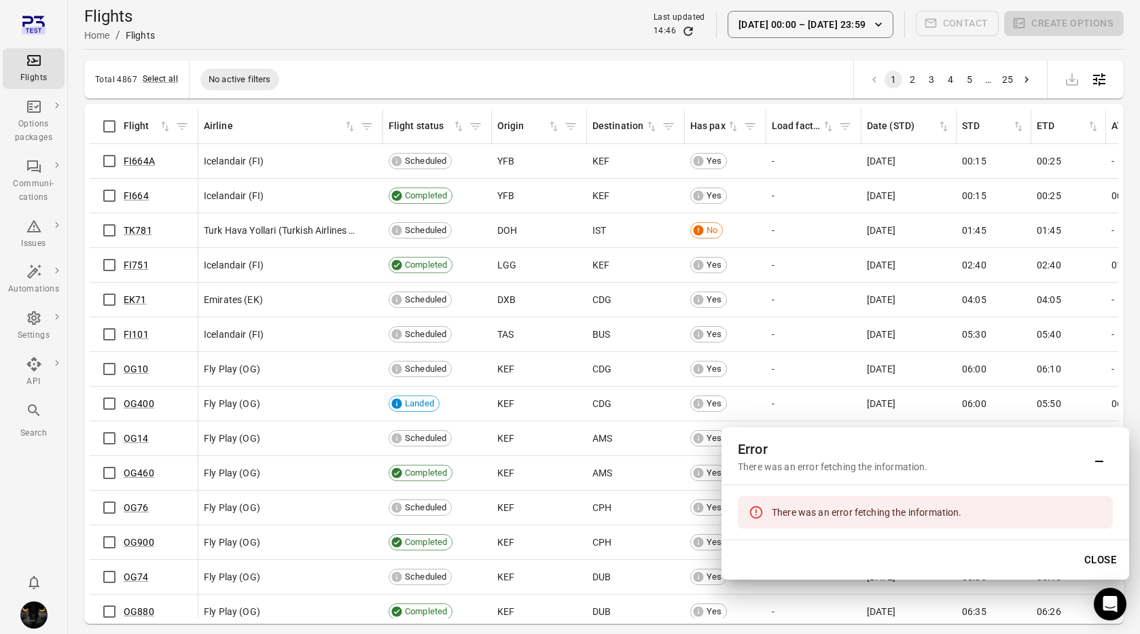
scroll to position [4, 0]
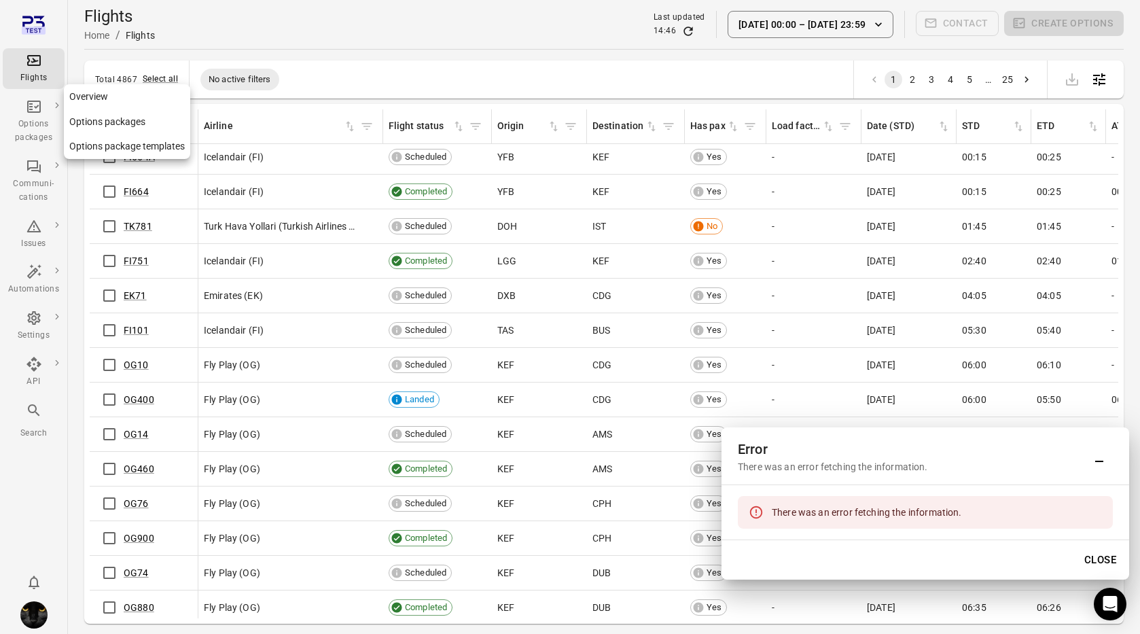
click at [29, 105] on icon "Main navigation" at bounding box center [34, 106] width 16 height 16
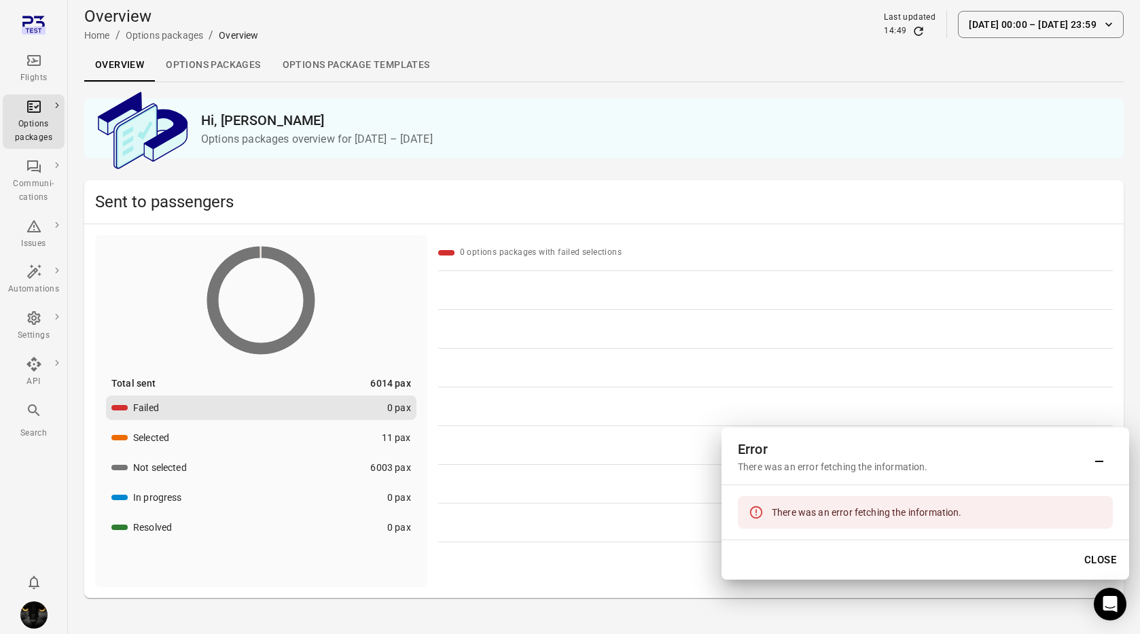
click at [215, 60] on link "Options packages" at bounding box center [213, 65] width 116 height 33
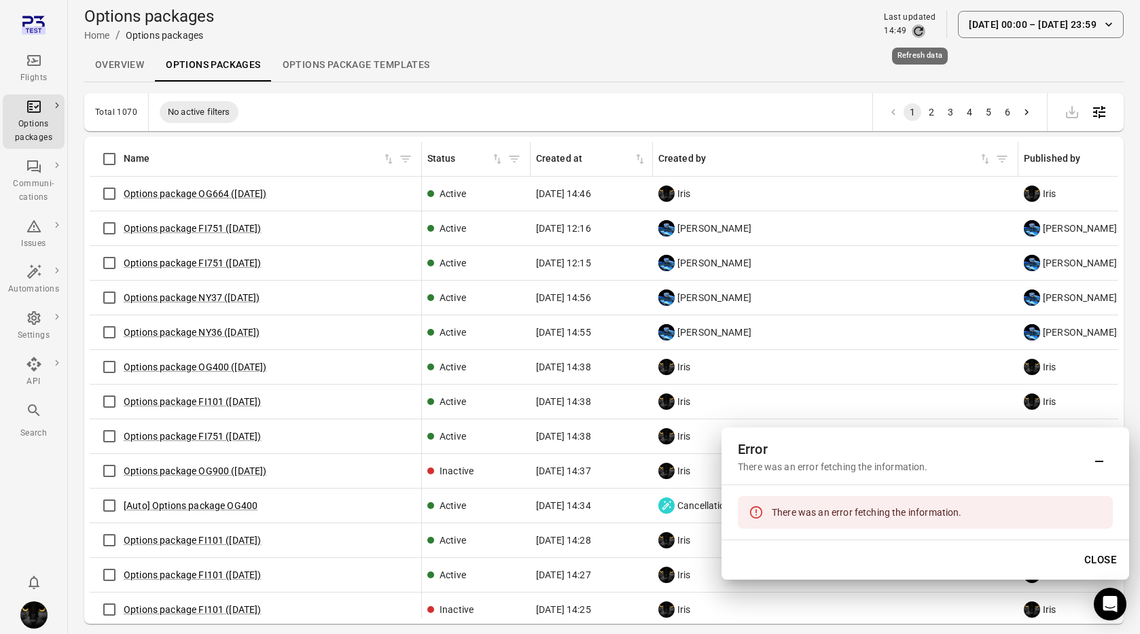
click at [922, 31] on icon "Refresh data" at bounding box center [919, 31] width 14 height 14
click at [643, 160] on icon "Sort by created at in ascending order" at bounding box center [640, 159] width 14 height 14
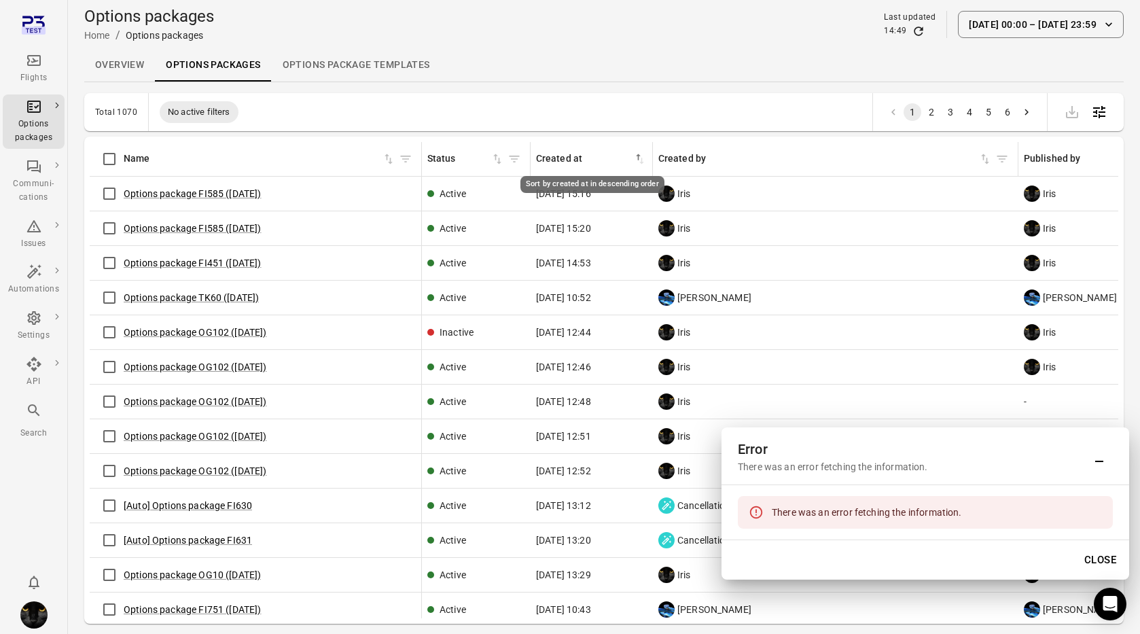
click at [642, 160] on div "Options packages information Name Status Created at sorted ascending Created by…" at bounding box center [604, 380] width 1028 height 476
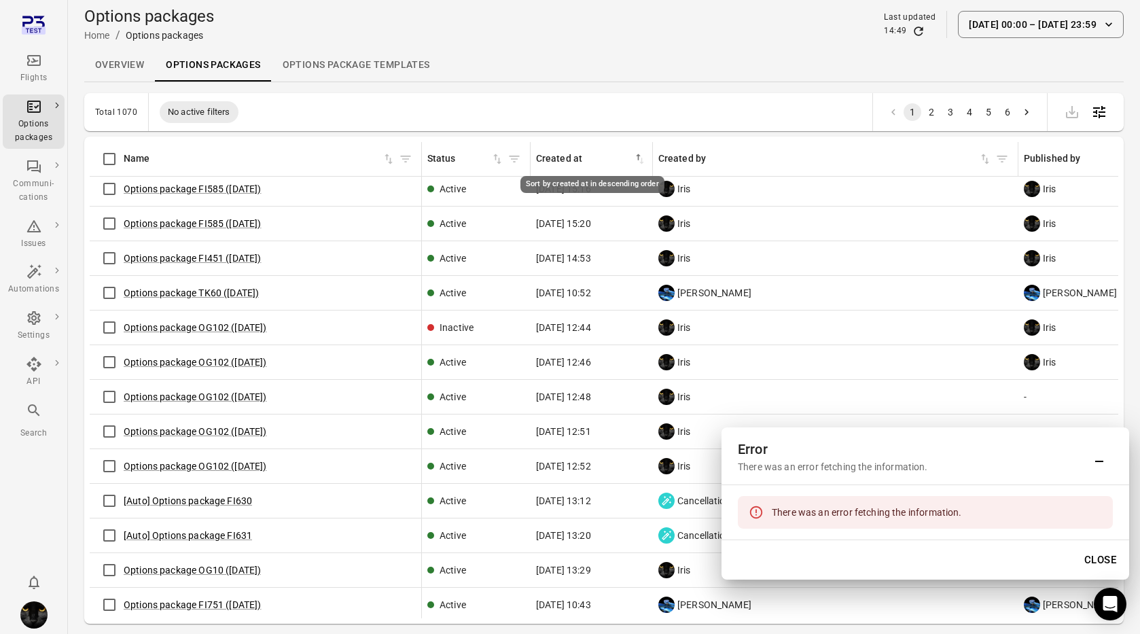
drag, startPoint x: 634, startPoint y: 159, endPoint x: 628, endPoint y: 175, distance: 17.7
click at [634, 159] on icon "Sort by created at in descending order" at bounding box center [640, 159] width 14 height 14
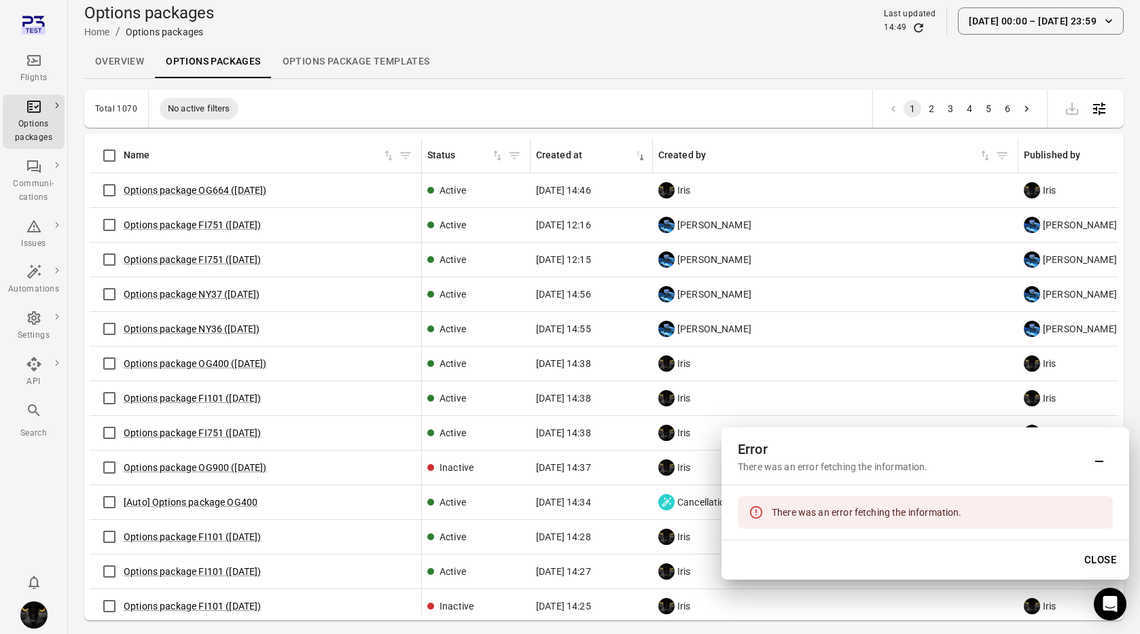
scroll to position [0, 0]
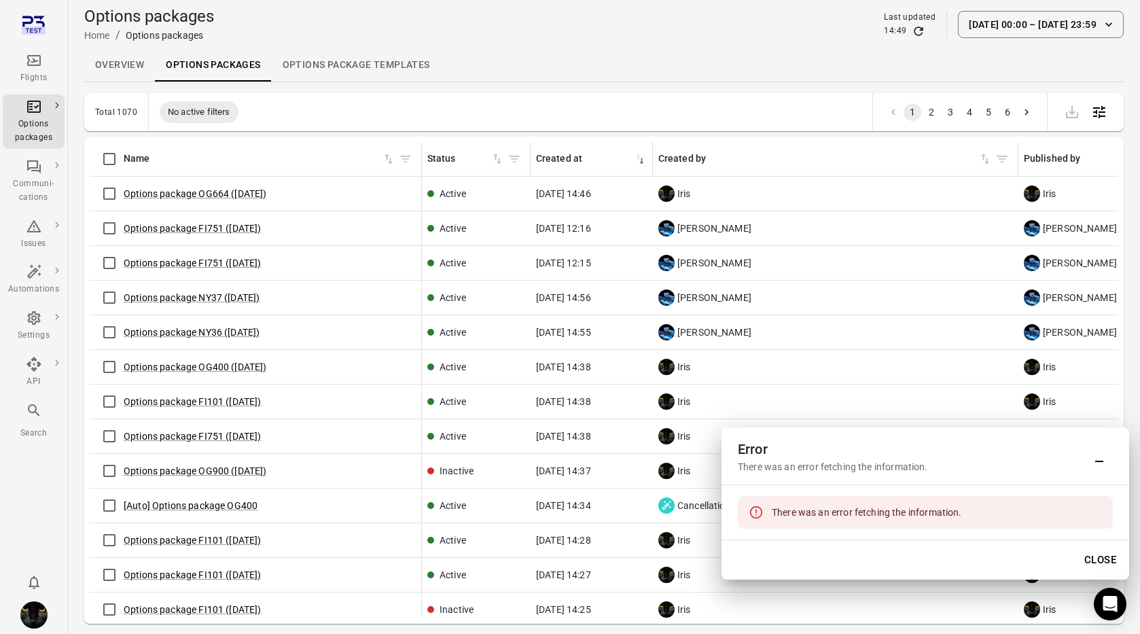
click at [1010, 26] on button "[DATE] 00:00 – [DATE] 23:59" at bounding box center [1041, 24] width 166 height 27
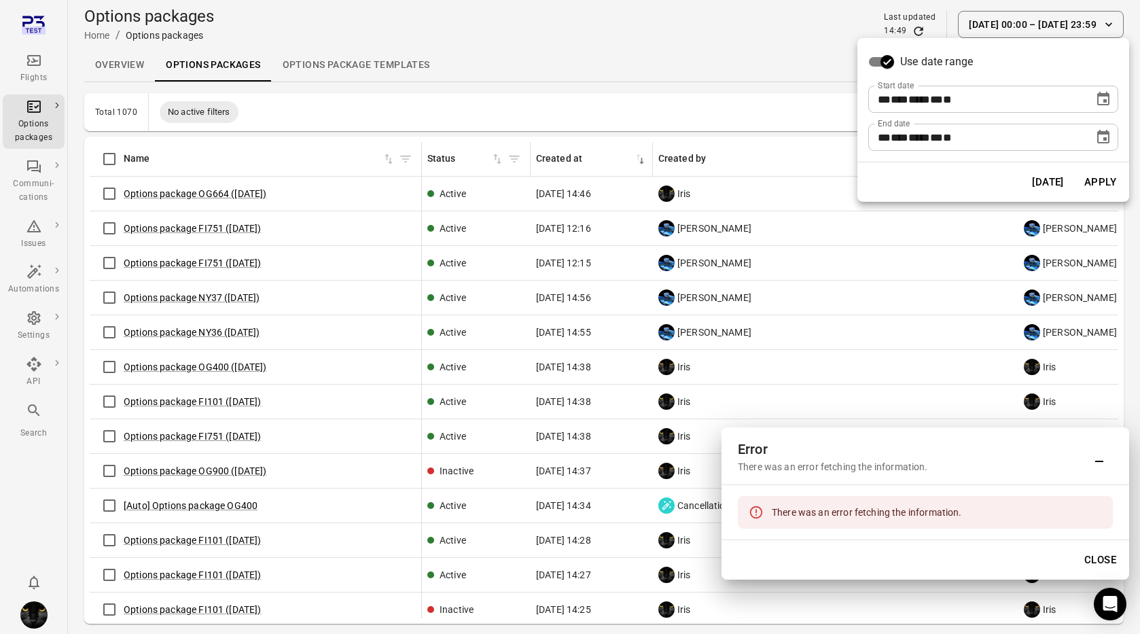
click at [1049, 181] on button "[DATE]" at bounding box center [1047, 182] width 47 height 29
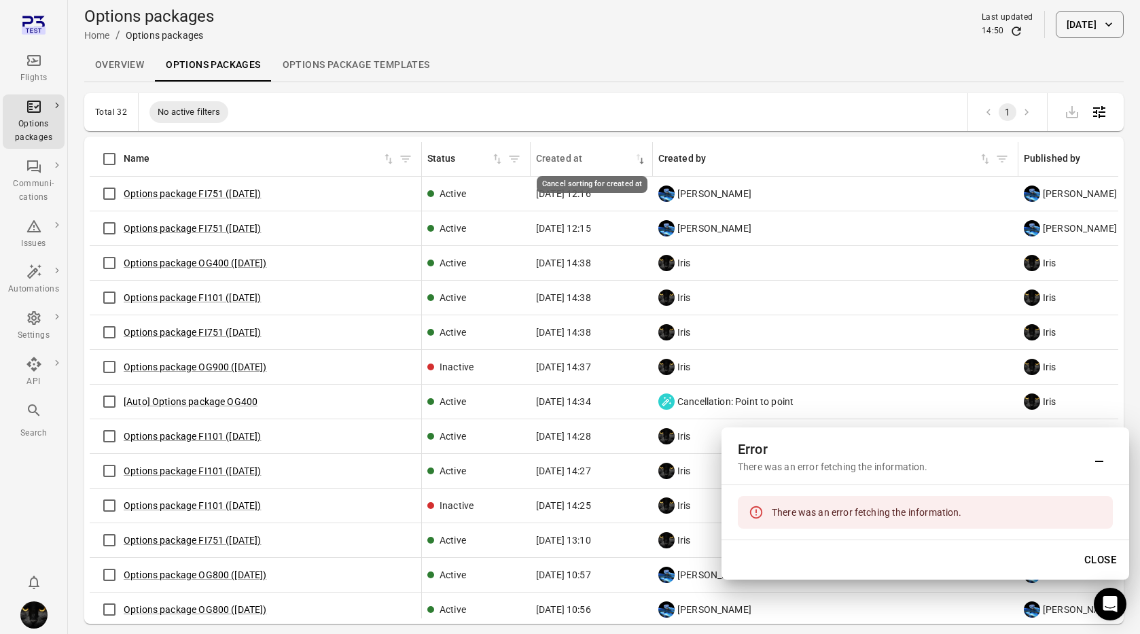
click at [638, 161] on icon "Cancel sorting for created at" at bounding box center [640, 159] width 14 height 14
click at [638, 162] on icon "Sort by created at in ascending order" at bounding box center [640, 159] width 14 height 14
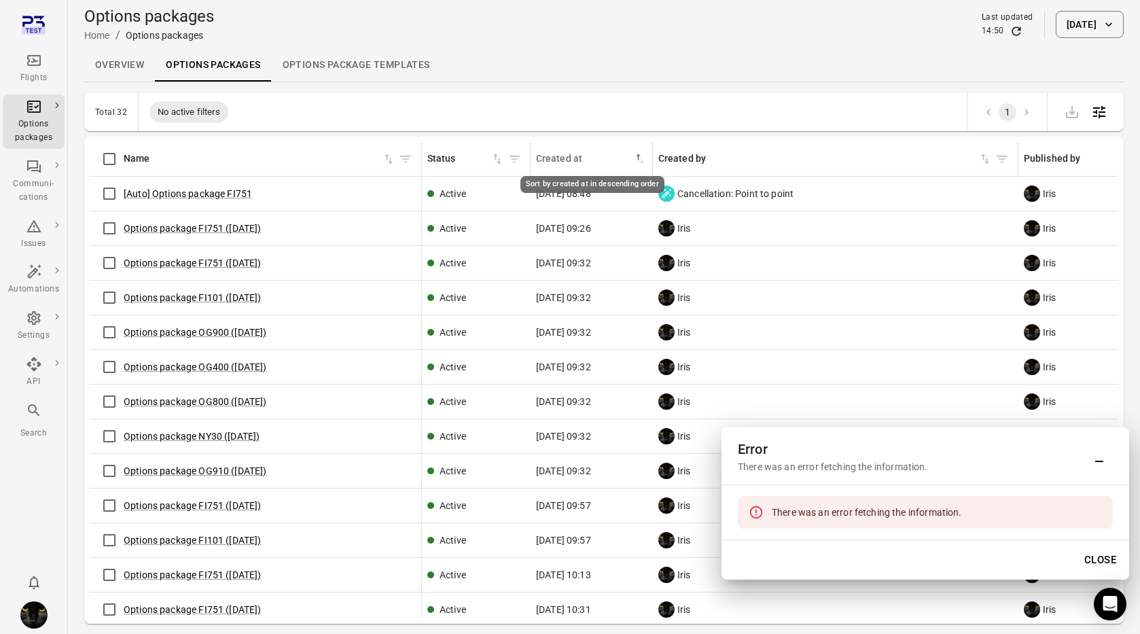
click at [638, 161] on icon "Sort by created at in descending order" at bounding box center [640, 159] width 14 height 14
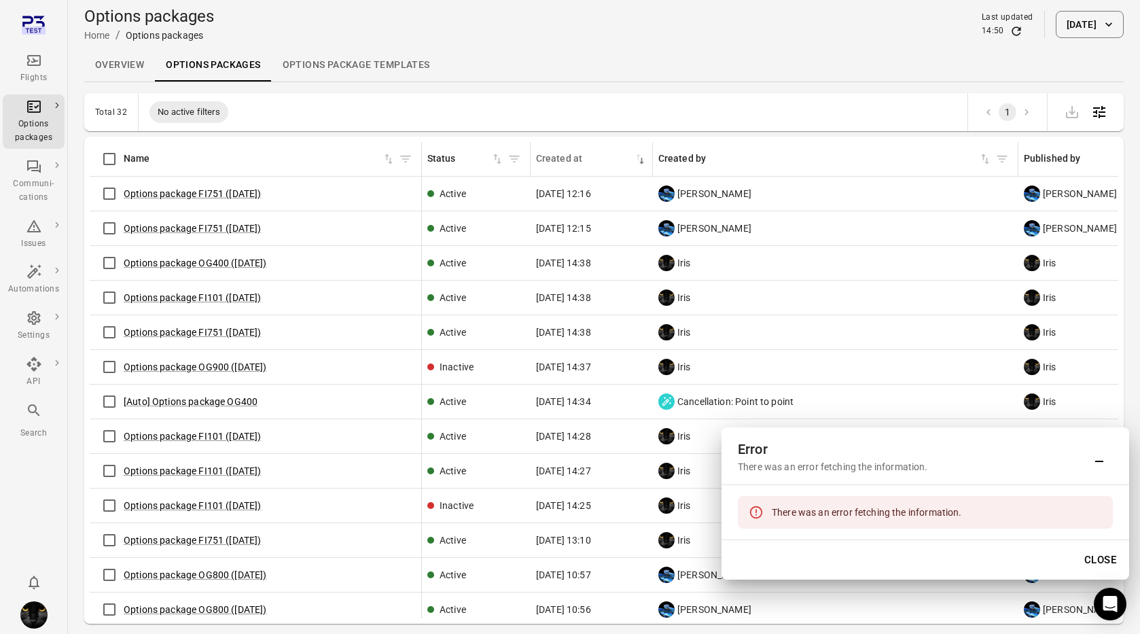
scroll to position [0, 5]
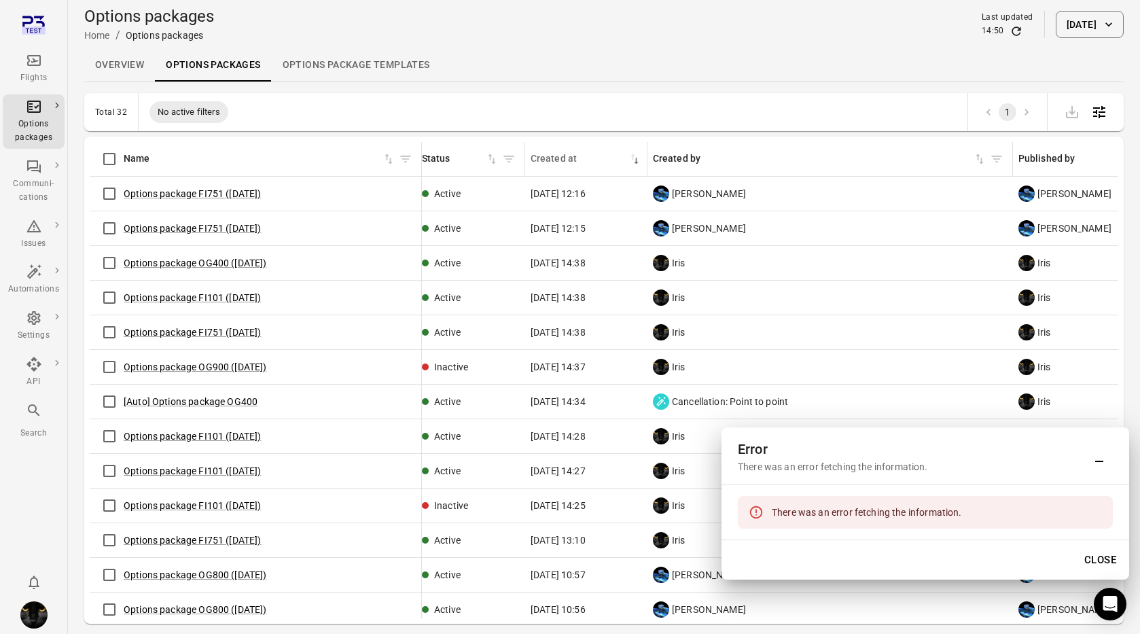
click at [36, 67] on icon "Main navigation" at bounding box center [34, 60] width 16 height 16
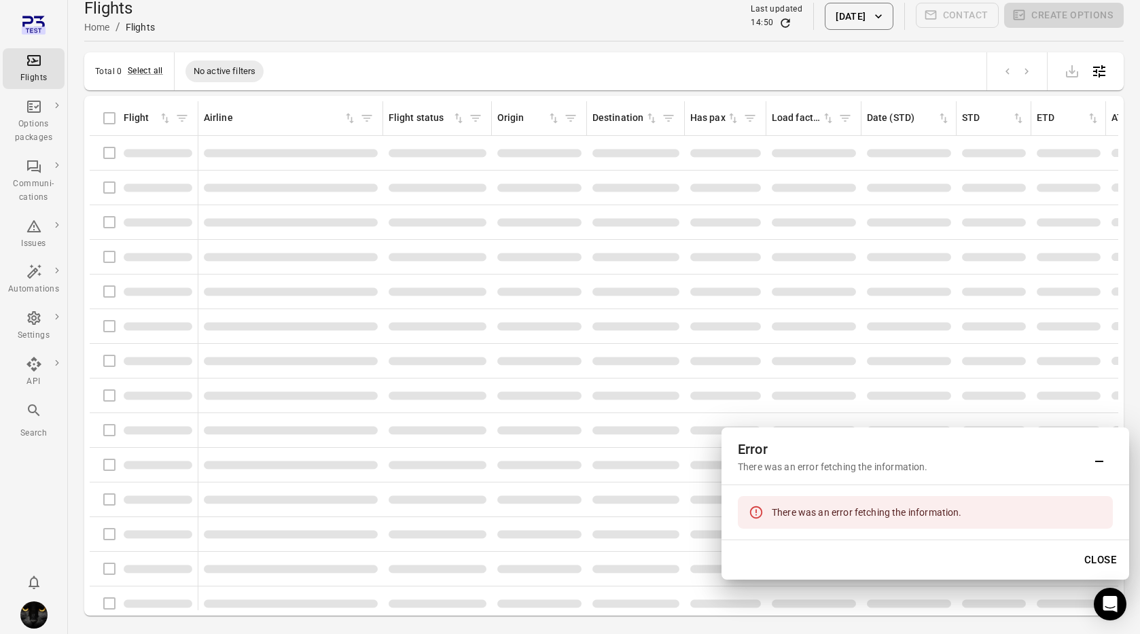
scroll to position [10, 0]
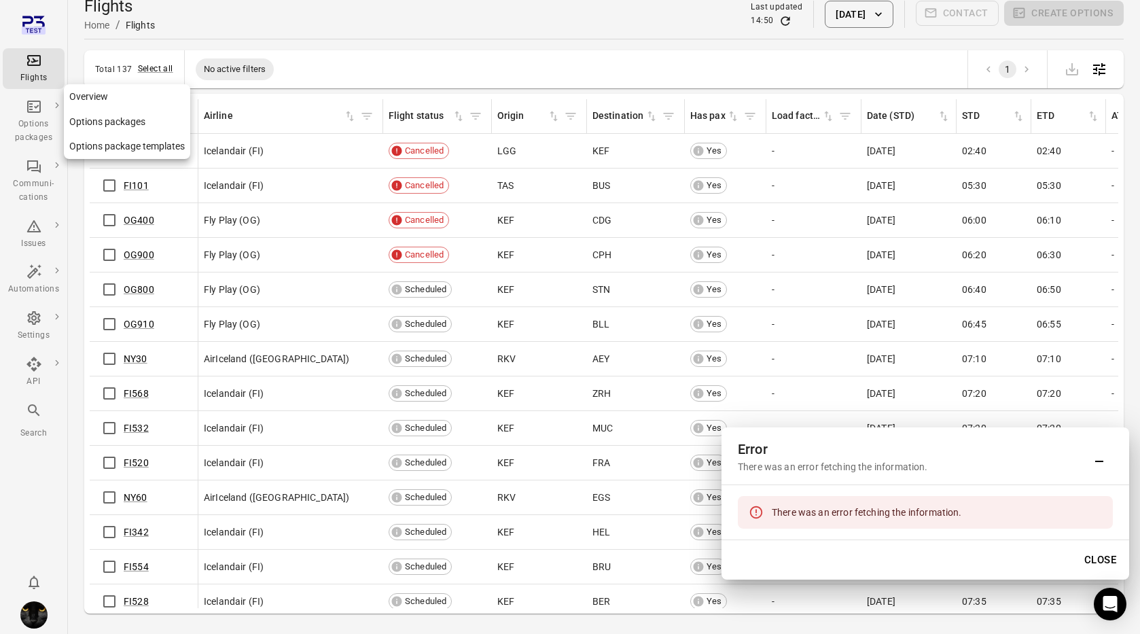
click at [28, 128] on div "Options packages" at bounding box center [33, 131] width 51 height 27
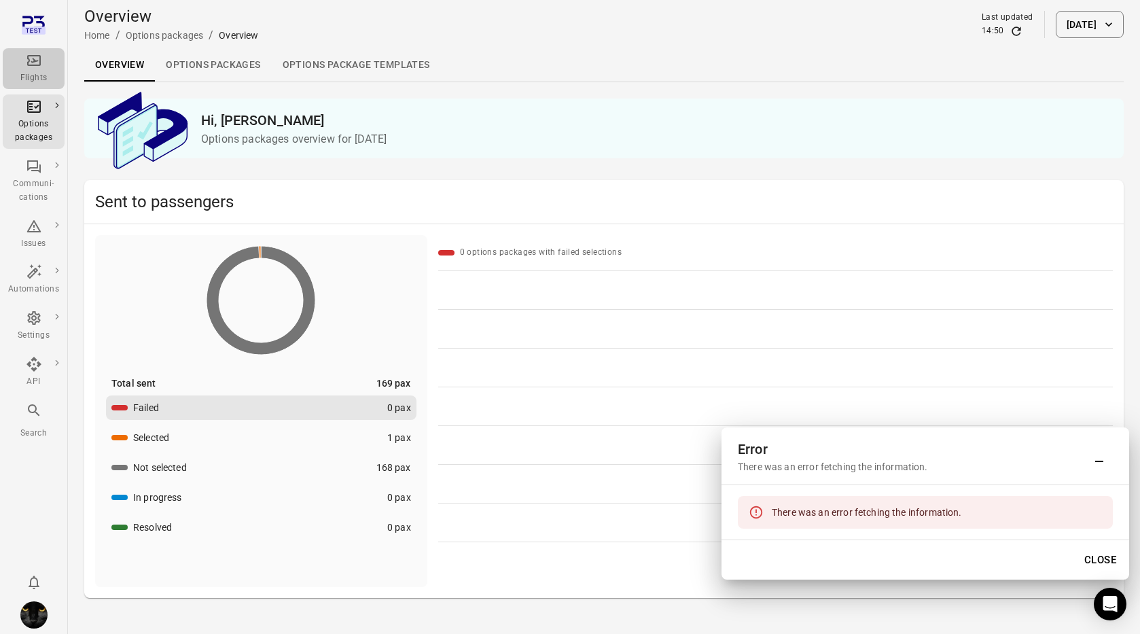
click at [43, 73] on div "Flights" at bounding box center [33, 78] width 51 height 14
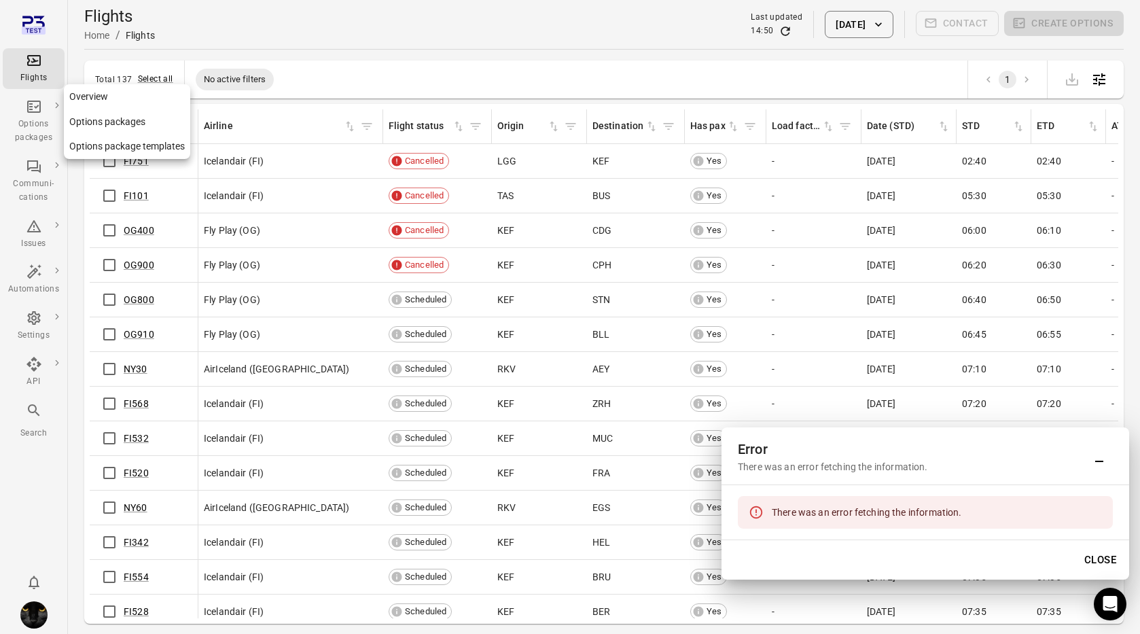
click at [33, 118] on div "Options packages" at bounding box center [33, 131] width 51 height 27
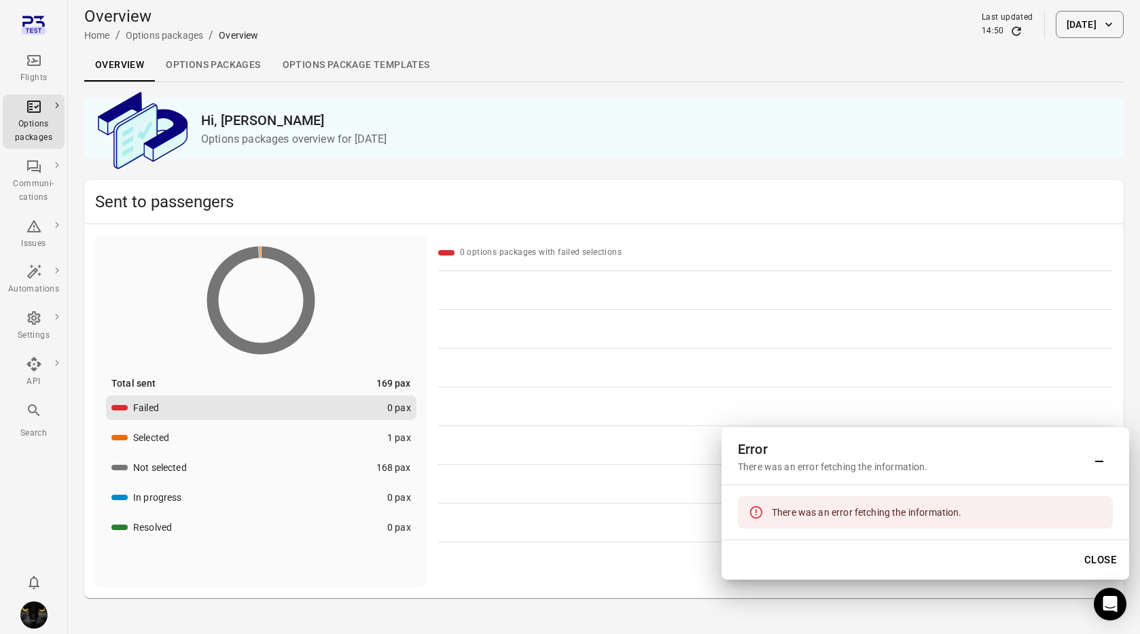
click at [187, 54] on link "Options packages" at bounding box center [213, 65] width 116 height 33
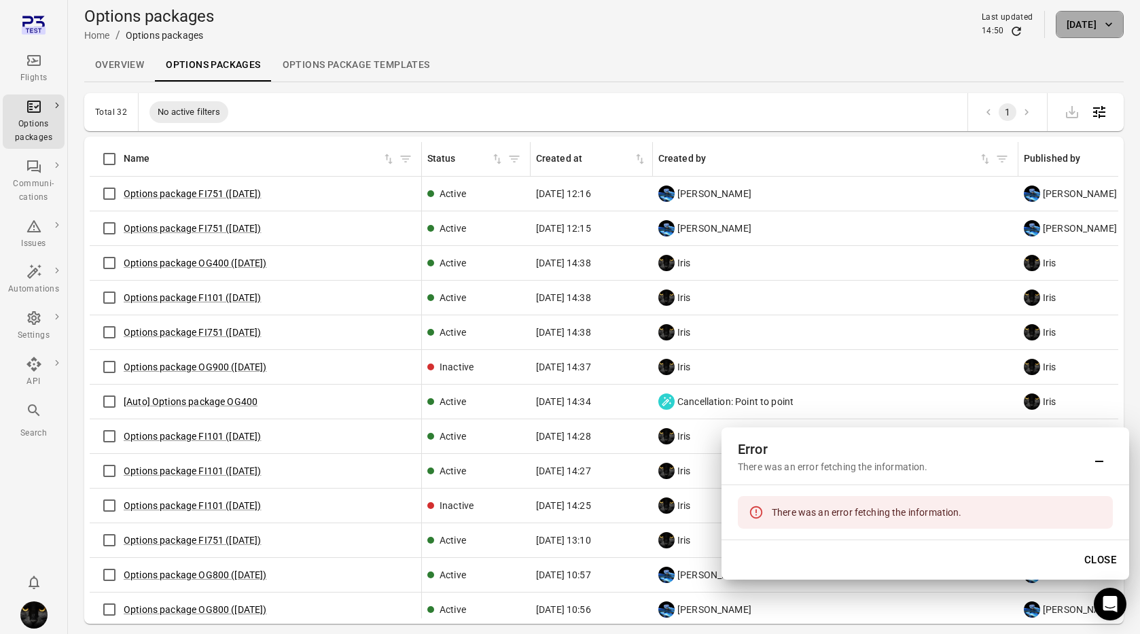
click at [1075, 33] on button "[DATE]" at bounding box center [1090, 24] width 68 height 27
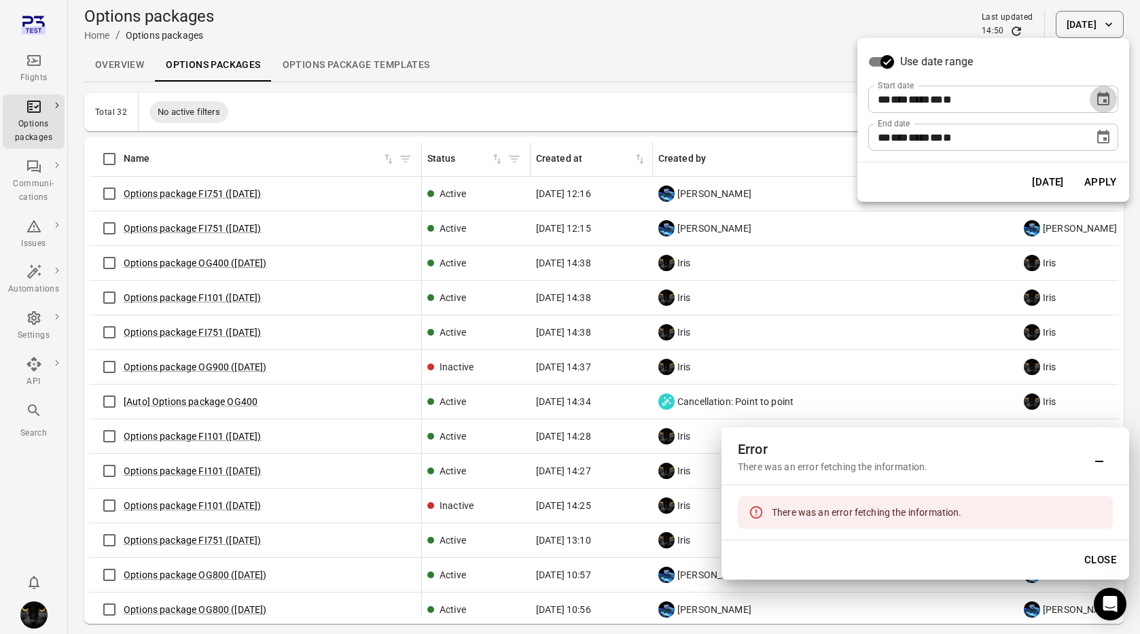
click at [1098, 101] on icon "Choose date, selected date is Oct 9, 2025" at bounding box center [1103, 99] width 16 height 16
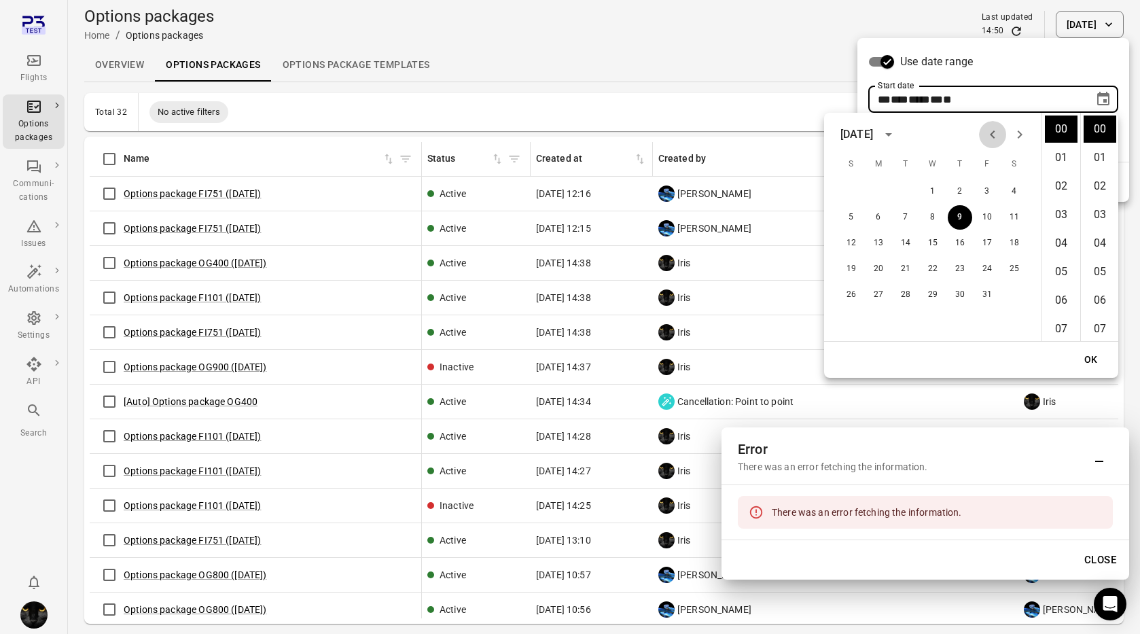
click at [995, 138] on icon "Previous month" at bounding box center [992, 134] width 16 height 16
click at [962, 243] on button "18" at bounding box center [960, 243] width 24 height 24
type input "**********"
drag, startPoint x: 1091, startPoint y: 360, endPoint x: 1078, endPoint y: 357, distance: 13.2
click at [1091, 360] on button "OK" at bounding box center [1090, 359] width 43 height 25
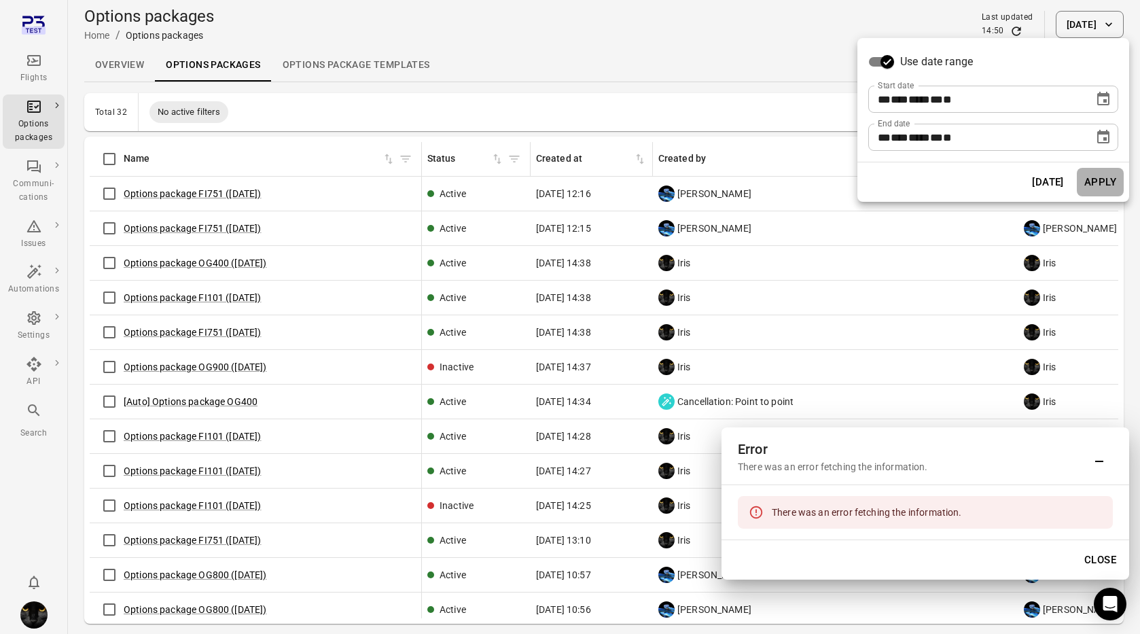
drag, startPoint x: 1092, startPoint y: 175, endPoint x: 1073, endPoint y: 176, distance: 18.4
click at [1091, 175] on button "Apply" at bounding box center [1100, 182] width 47 height 29
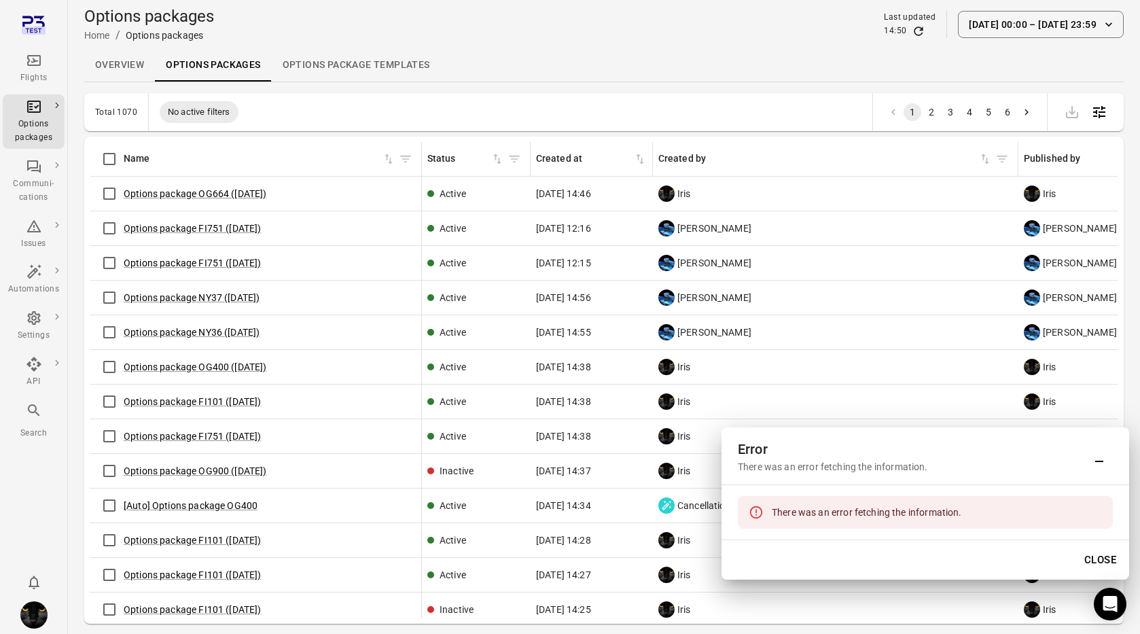
click at [711, 190] on div "Iris" at bounding box center [835, 193] width 355 height 16
click at [704, 195] on icon "Options packages information" at bounding box center [703, 194] width 14 height 14
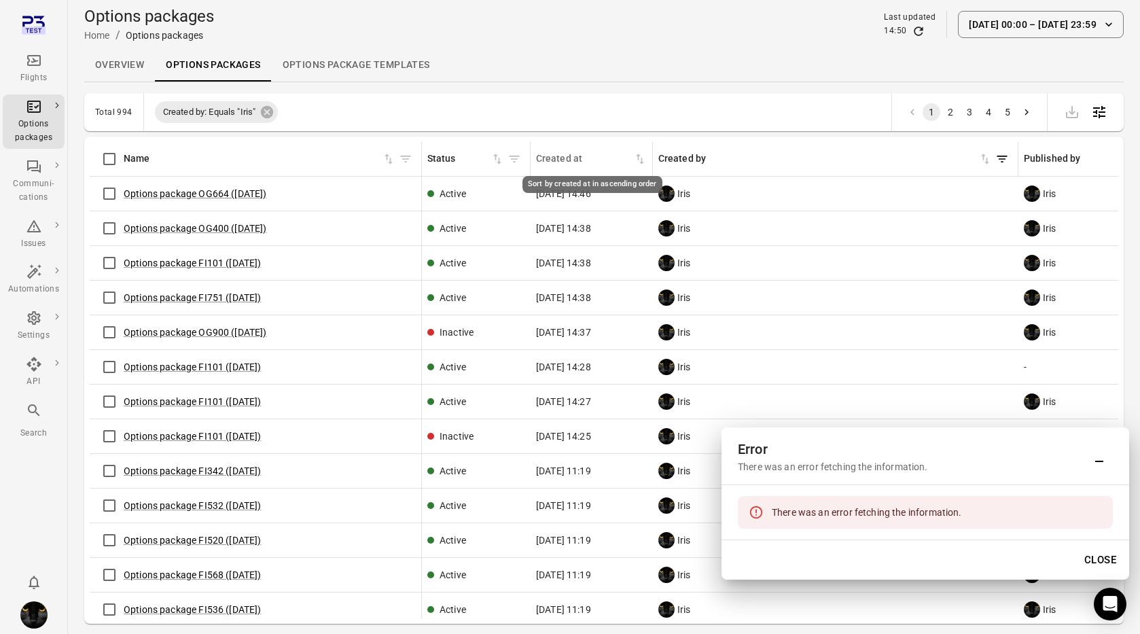
click at [636, 158] on icon "Sort by created at in ascending order" at bounding box center [640, 159] width 14 height 14
click at [641, 158] on icon "Sort by created at in descending order" at bounding box center [640, 159] width 14 height 14
click at [33, 60] on icon "Main navigation" at bounding box center [34, 60] width 14 height 11
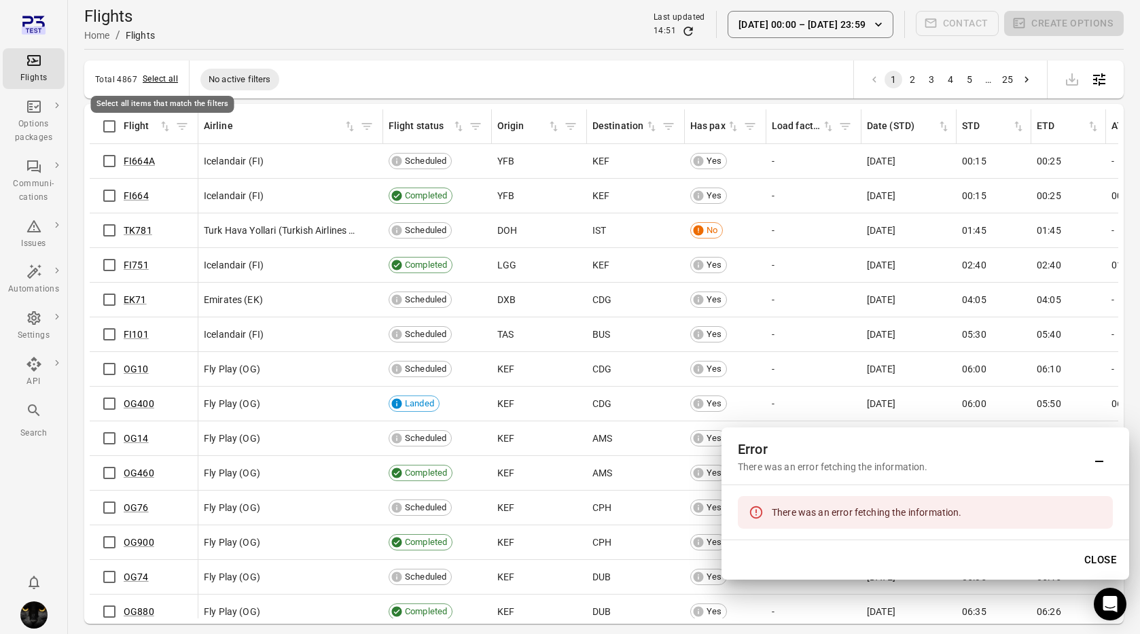
click at [148, 79] on button "Select all" at bounding box center [160, 80] width 35 height 14
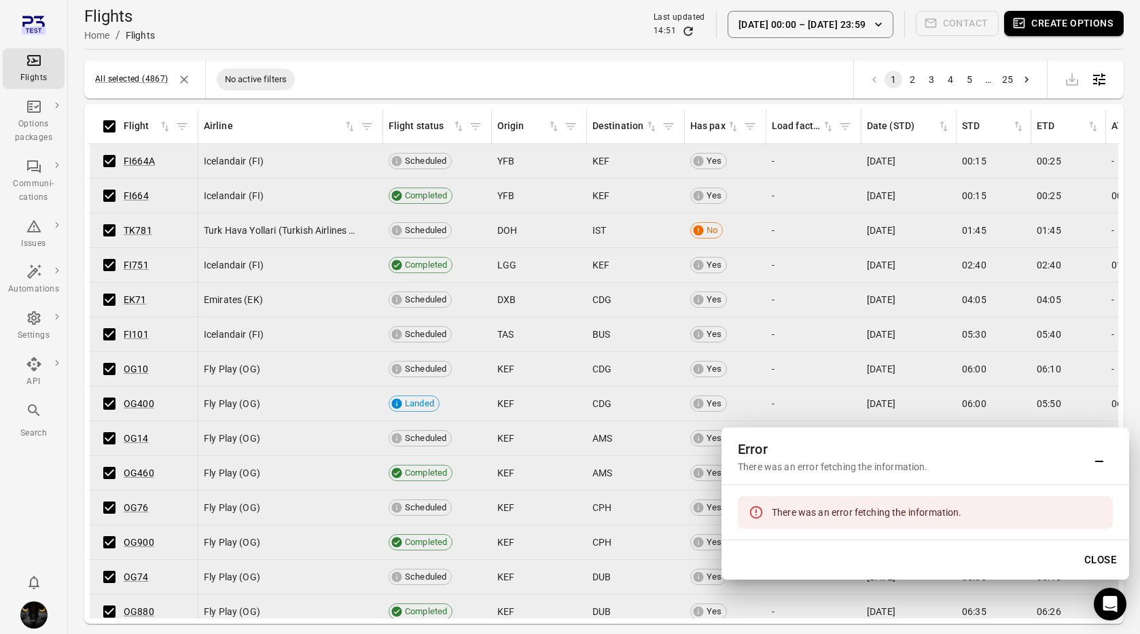
click at [864, 20] on button "[DATE] 00:00 – [DATE] 23:59" at bounding box center [810, 24] width 166 height 27
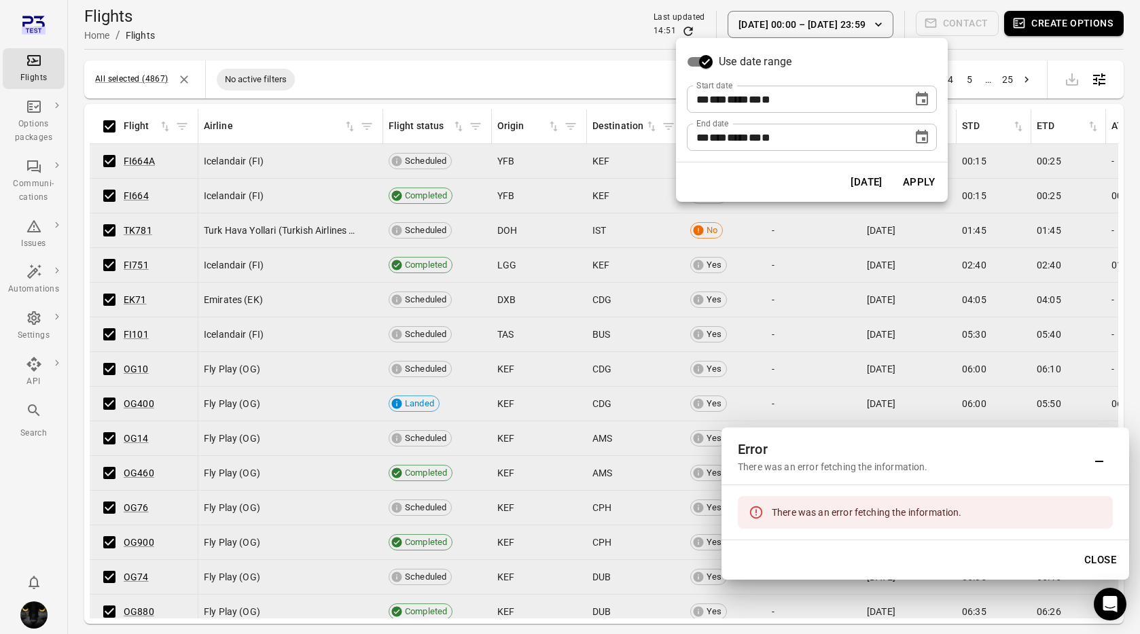
click at [919, 98] on icon "Choose date, selected date is Sep 18, 2025" at bounding box center [922, 99] width 16 height 16
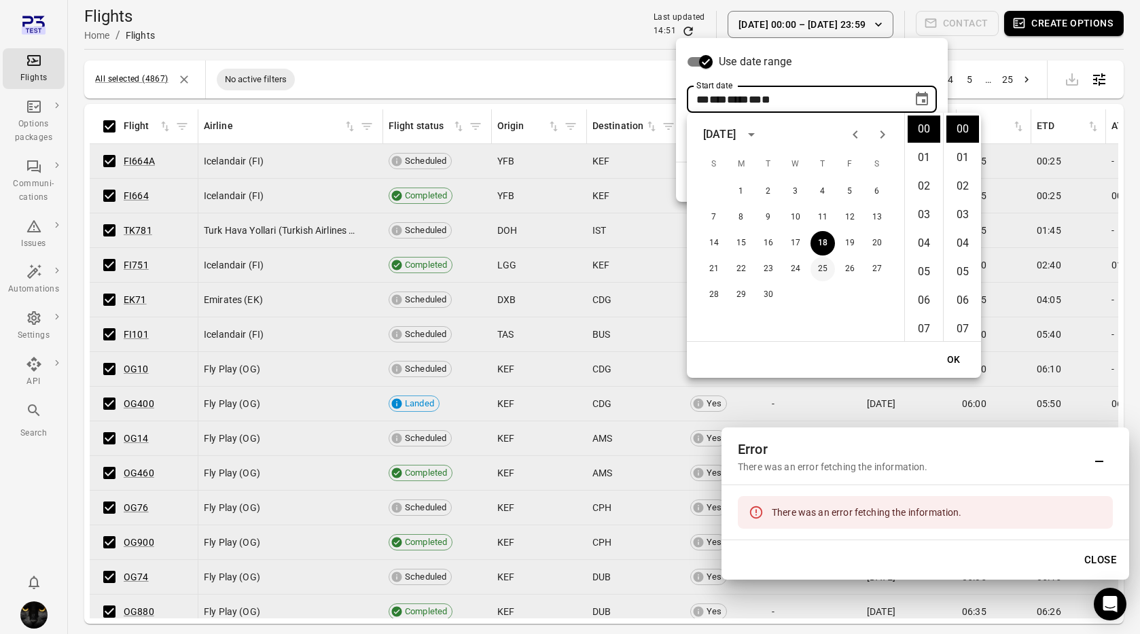
click at [820, 269] on button "25" at bounding box center [822, 269] width 24 height 24
click at [765, 293] on button "30" at bounding box center [768, 295] width 24 height 24
type input "**********"
click at [948, 365] on button "OK" at bounding box center [953, 359] width 43 height 25
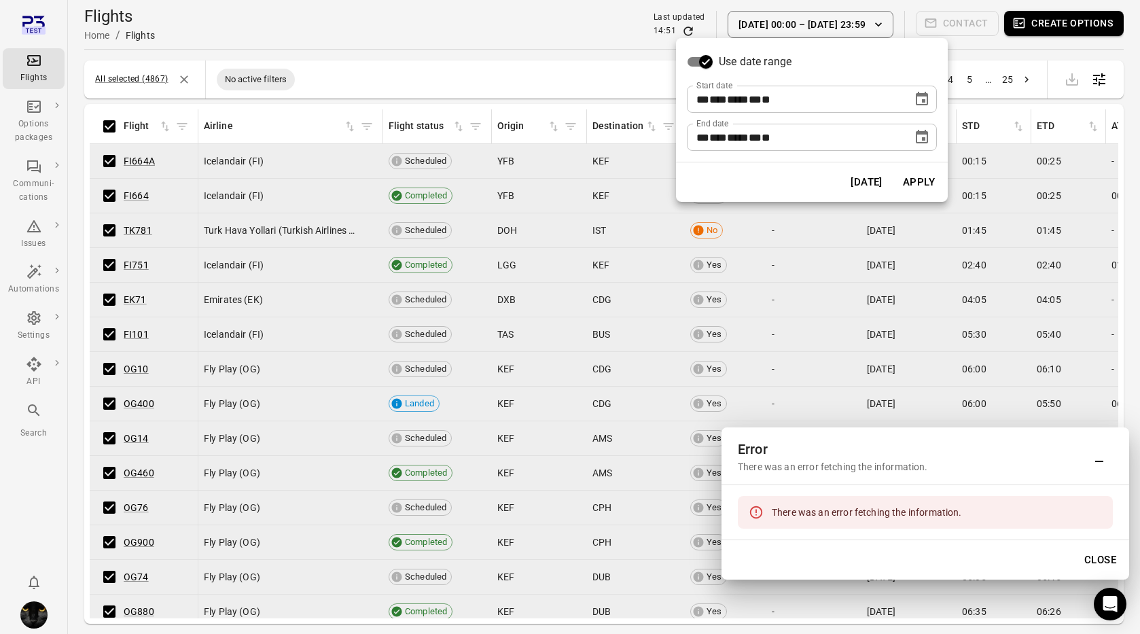
click at [922, 188] on button "Apply" at bounding box center [918, 182] width 47 height 29
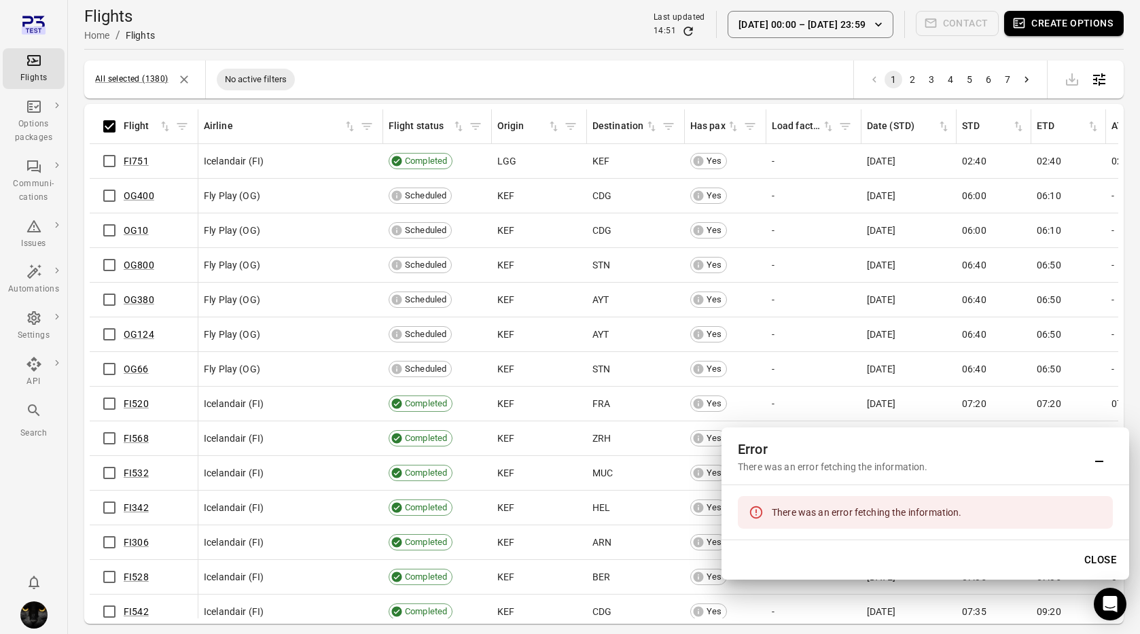
click at [804, 27] on button "[DATE] 00:00 – [DATE] 23:59" at bounding box center [810, 24] width 166 height 27
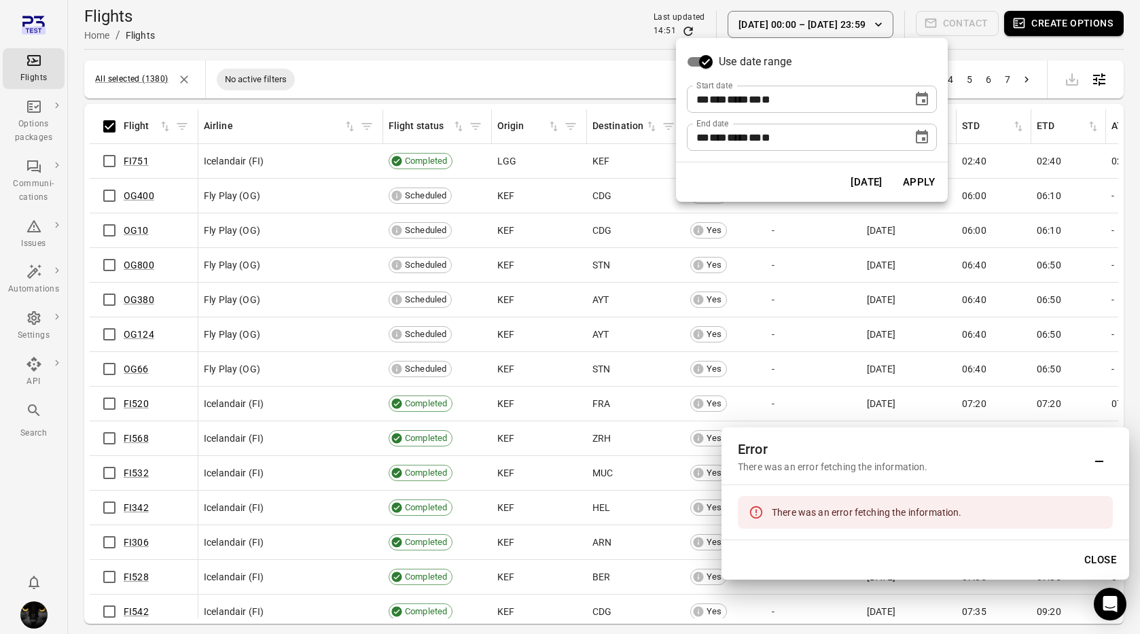
click at [922, 94] on icon "Choose date, selected date is Sep 30, 2025" at bounding box center [922, 99] width 12 height 14
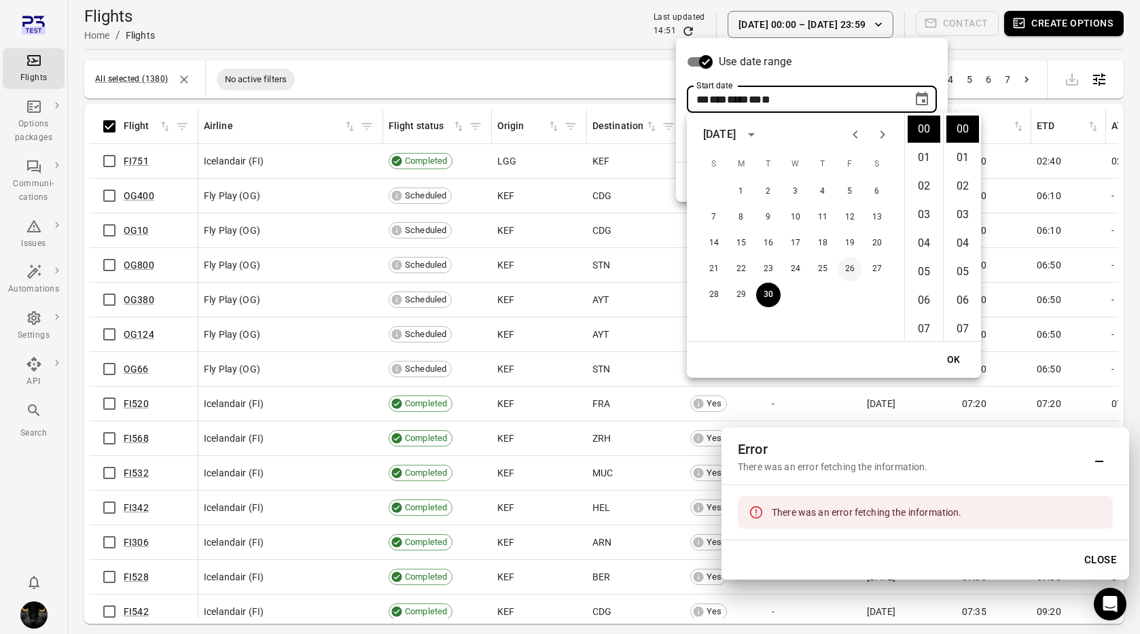
click at [844, 268] on button "26" at bounding box center [849, 269] width 24 height 24
type input "**********"
click at [954, 357] on button "OK" at bounding box center [953, 359] width 43 height 25
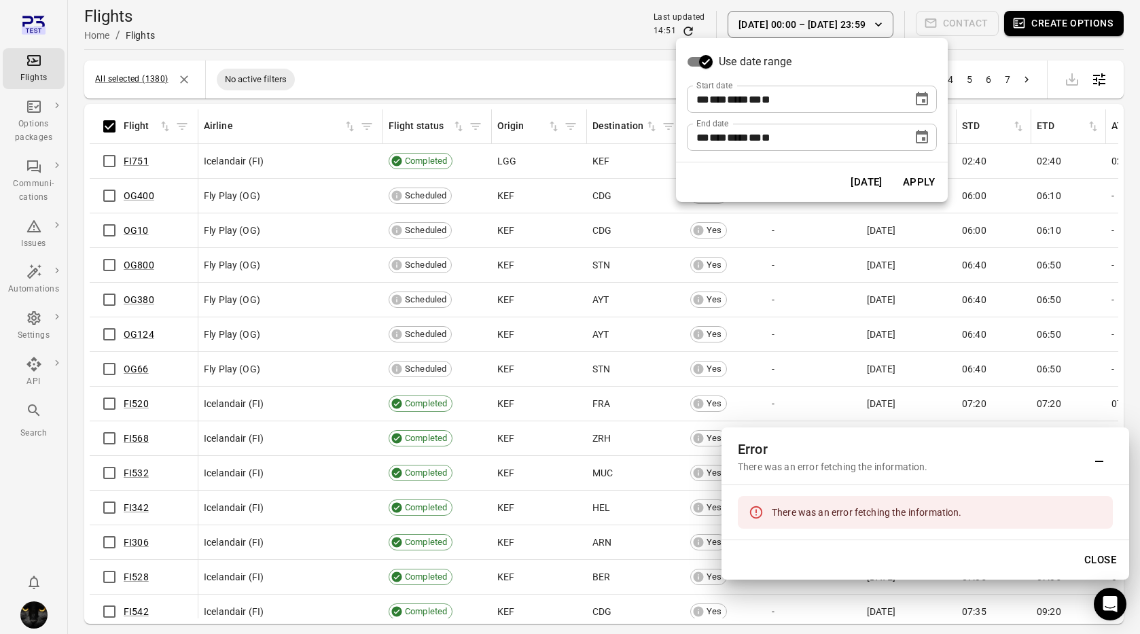
click at [917, 183] on button "Apply" at bounding box center [918, 182] width 47 height 29
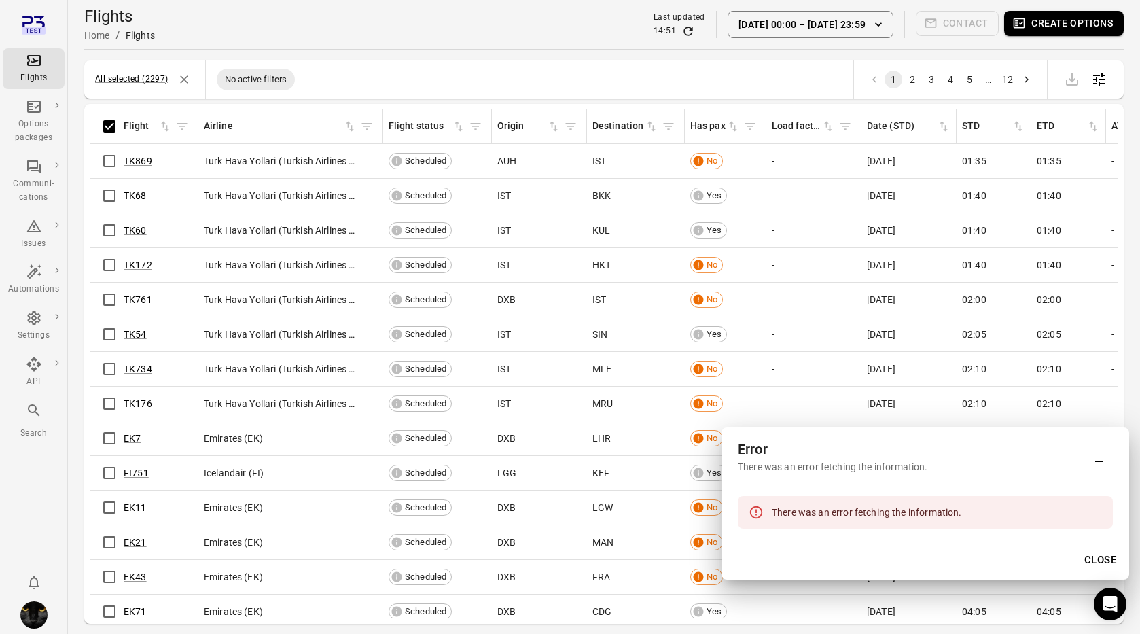
click at [765, 24] on button "[DATE] 00:00 – [DATE] 23:59" at bounding box center [810, 24] width 166 height 27
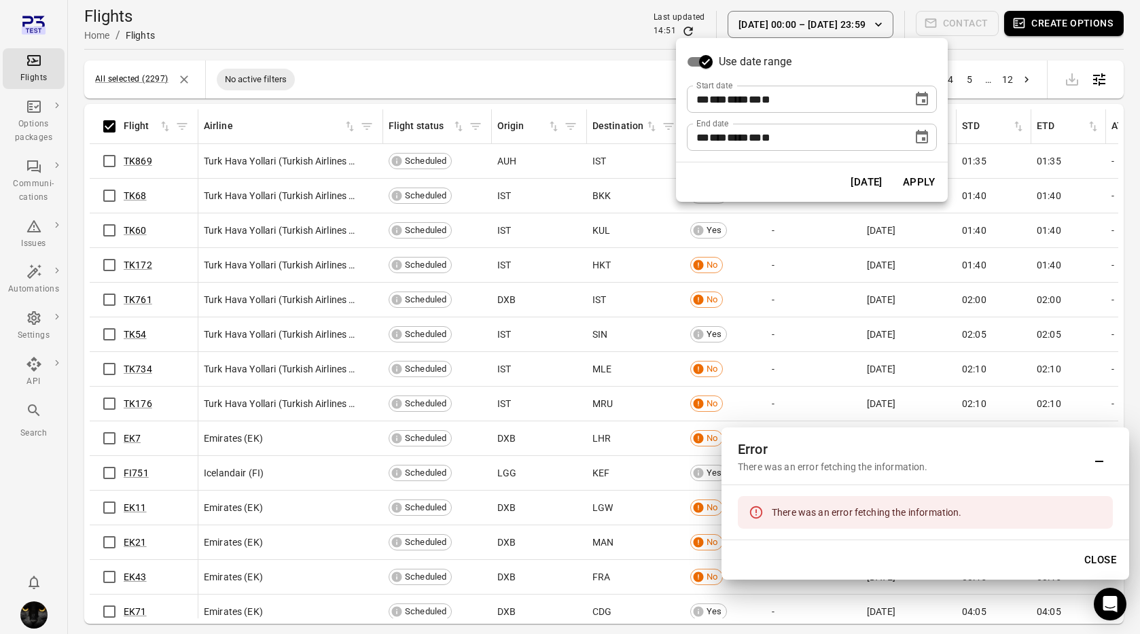
click at [921, 101] on icon "Choose date, selected date is Sep 26, 2025" at bounding box center [922, 99] width 16 height 16
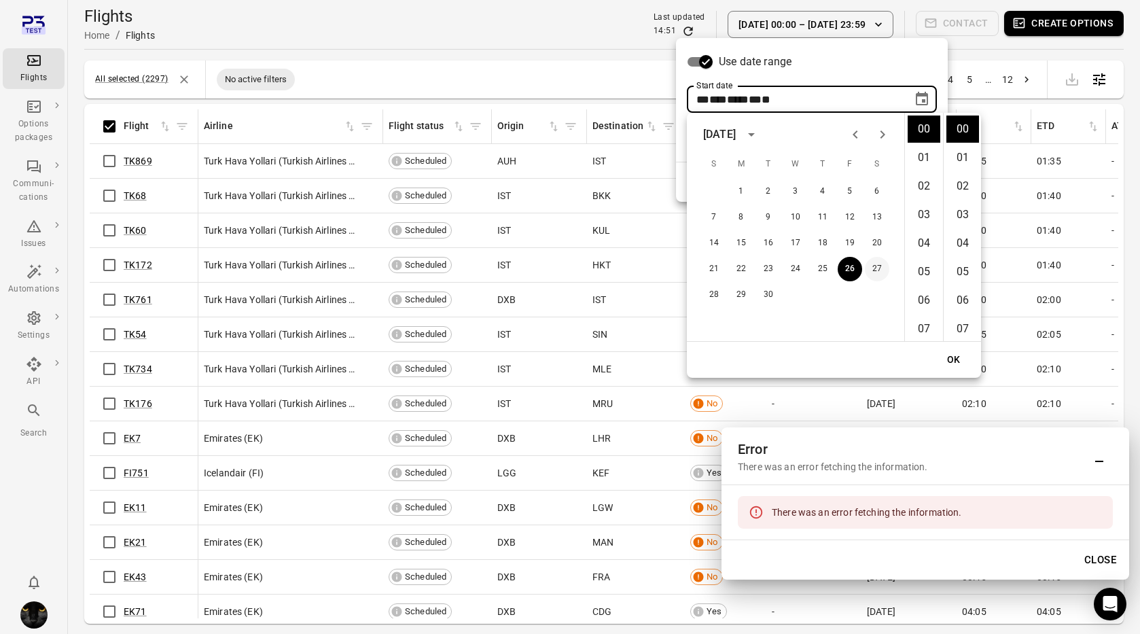
click at [872, 264] on button "27" at bounding box center [877, 269] width 24 height 24
type input "**********"
click at [956, 353] on button "OK" at bounding box center [953, 359] width 43 height 25
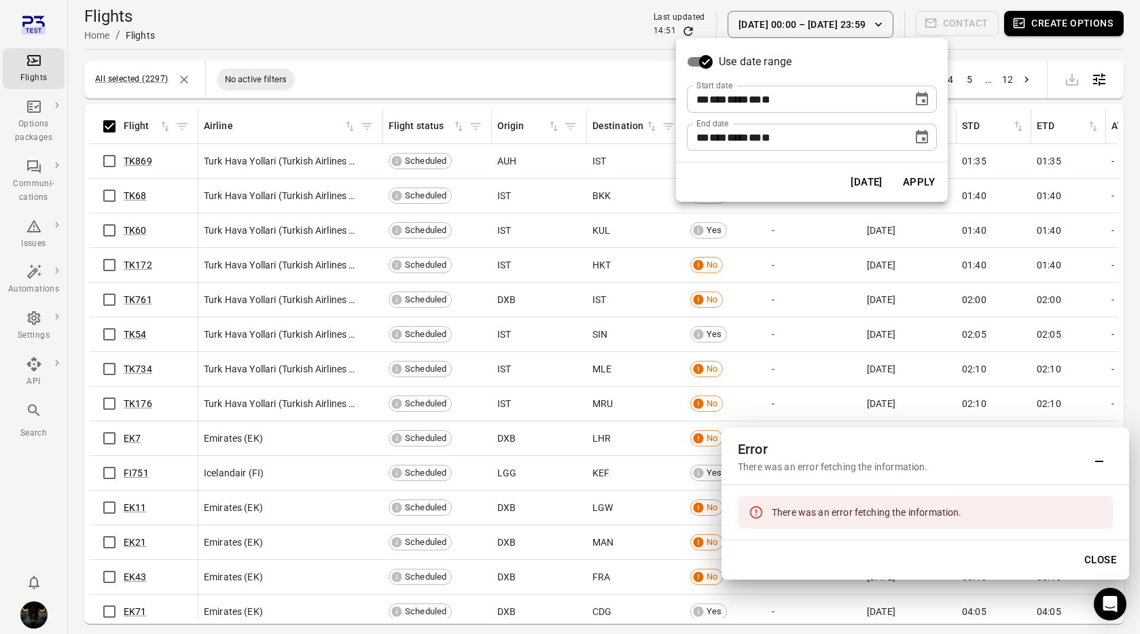
click at [922, 180] on button "Apply" at bounding box center [918, 182] width 47 height 29
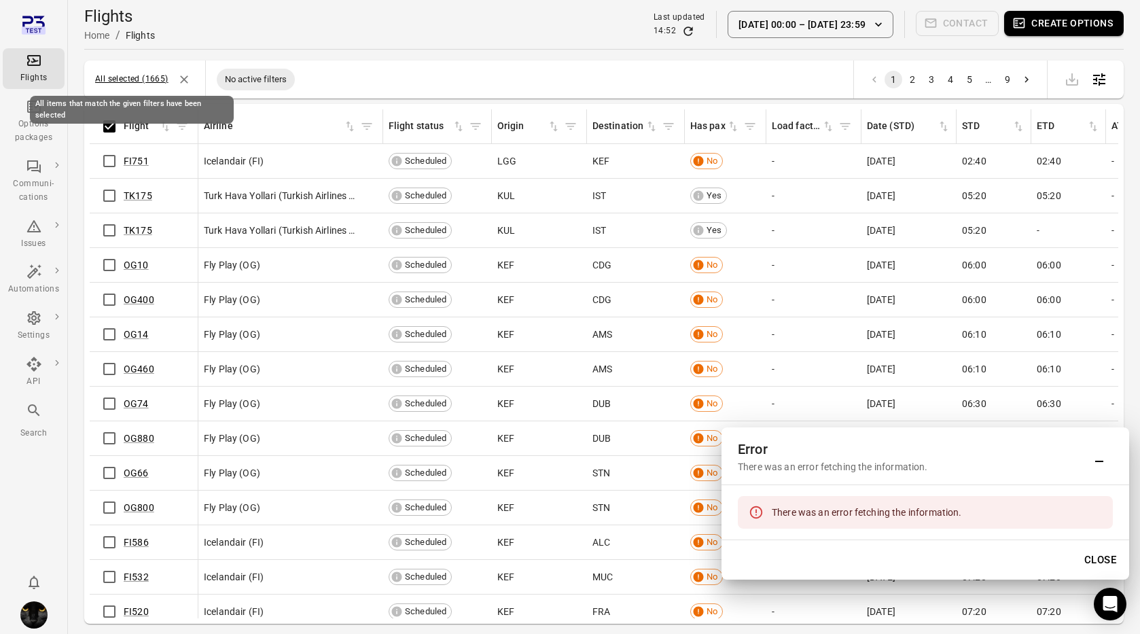
click at [140, 79] on button "All selected (1665)" at bounding box center [131, 80] width 73 height 14
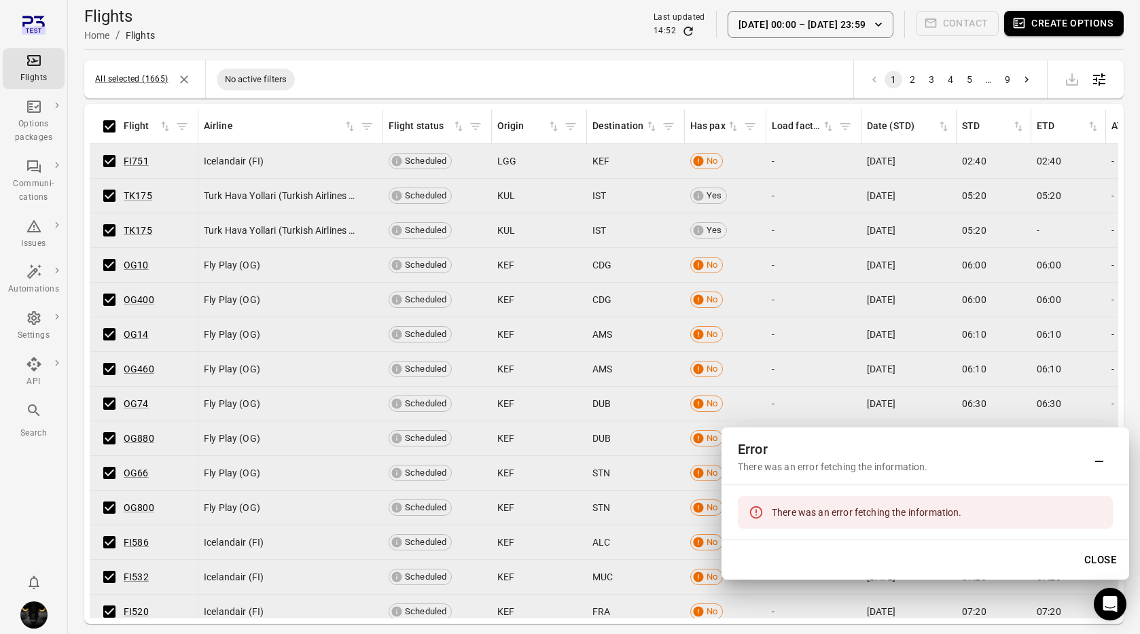
click at [1049, 25] on button "Create options" at bounding box center [1064, 23] width 120 height 25
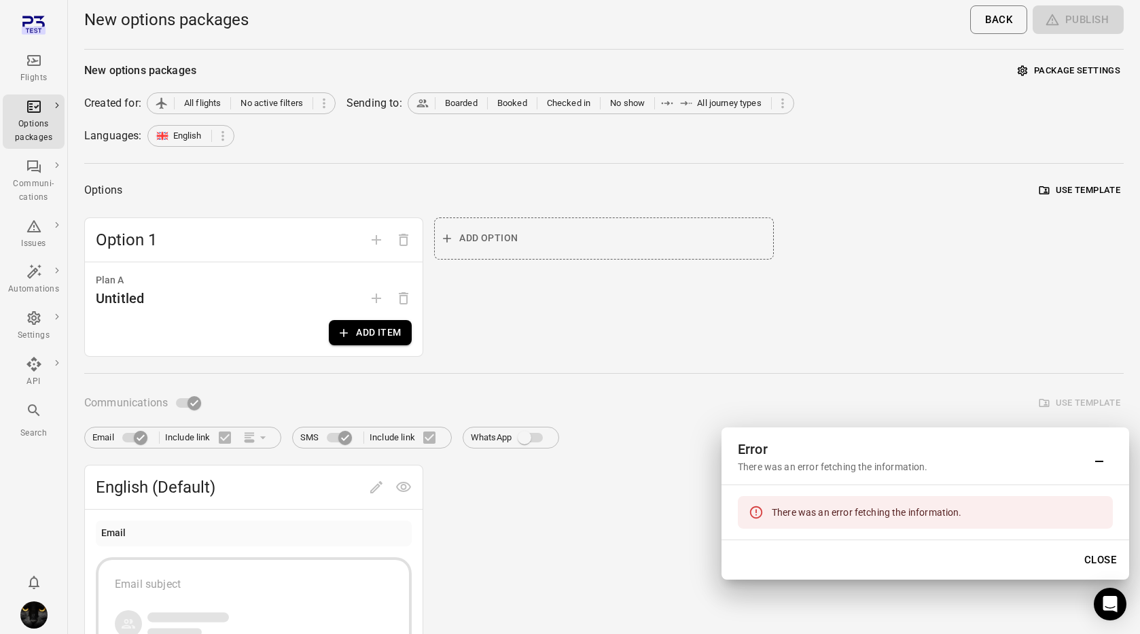
click at [370, 336] on button "Add item" at bounding box center [370, 332] width 83 height 25
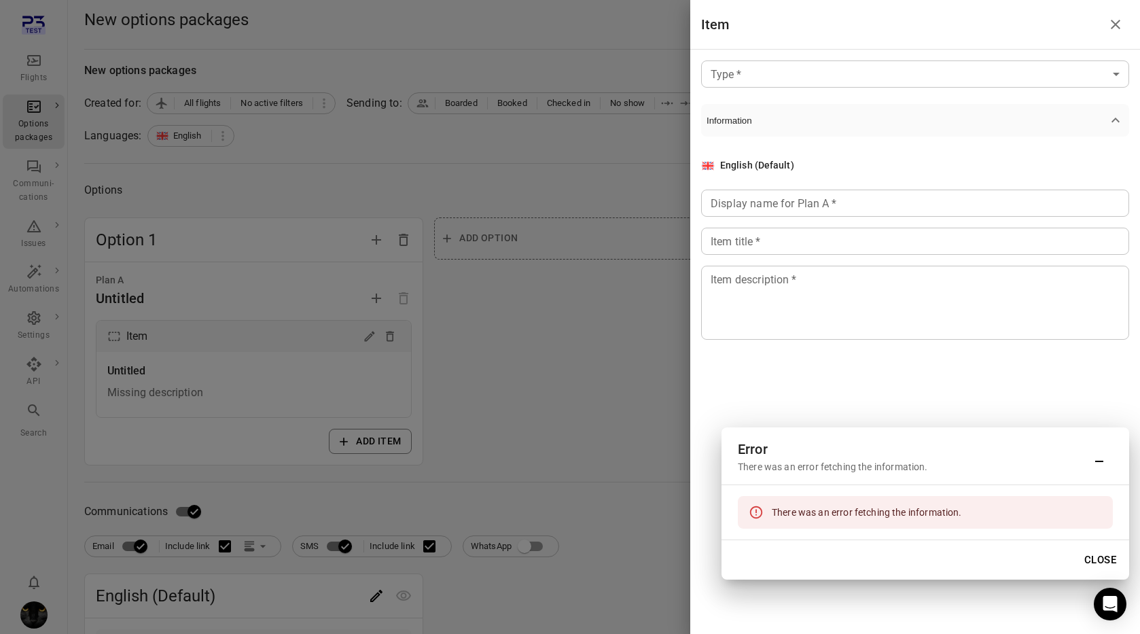
click at [756, 64] on body "Flights Options packages Communi-cations Issues Automations Settings API Search…" at bounding box center [570, 581] width 1140 height 1162
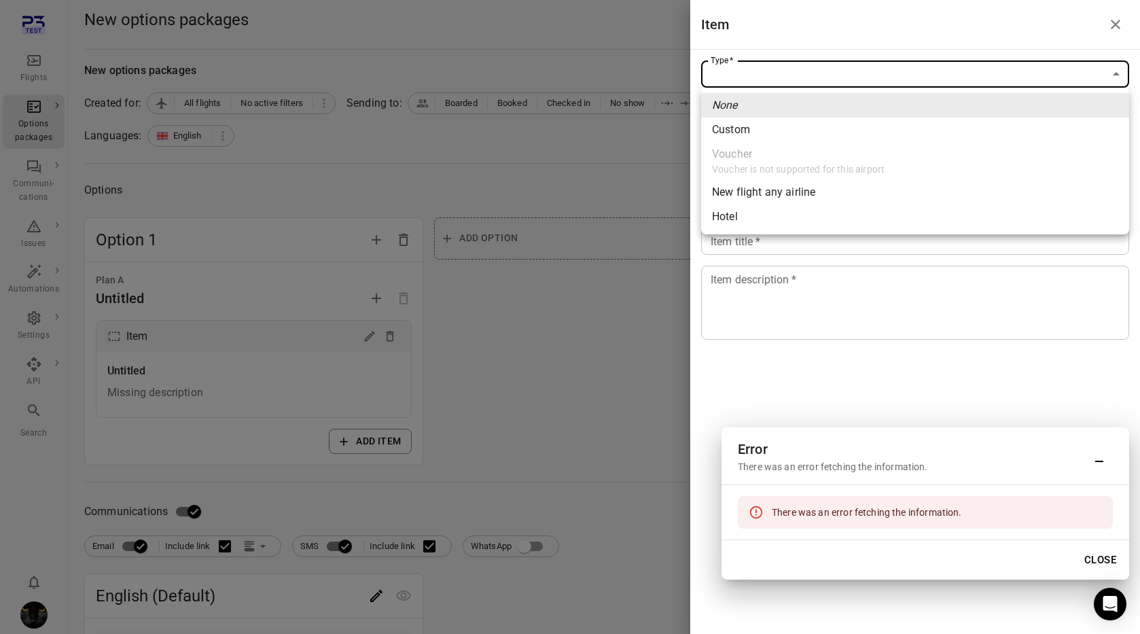
click at [767, 126] on li "Custom" at bounding box center [915, 130] width 428 height 24
type input "******"
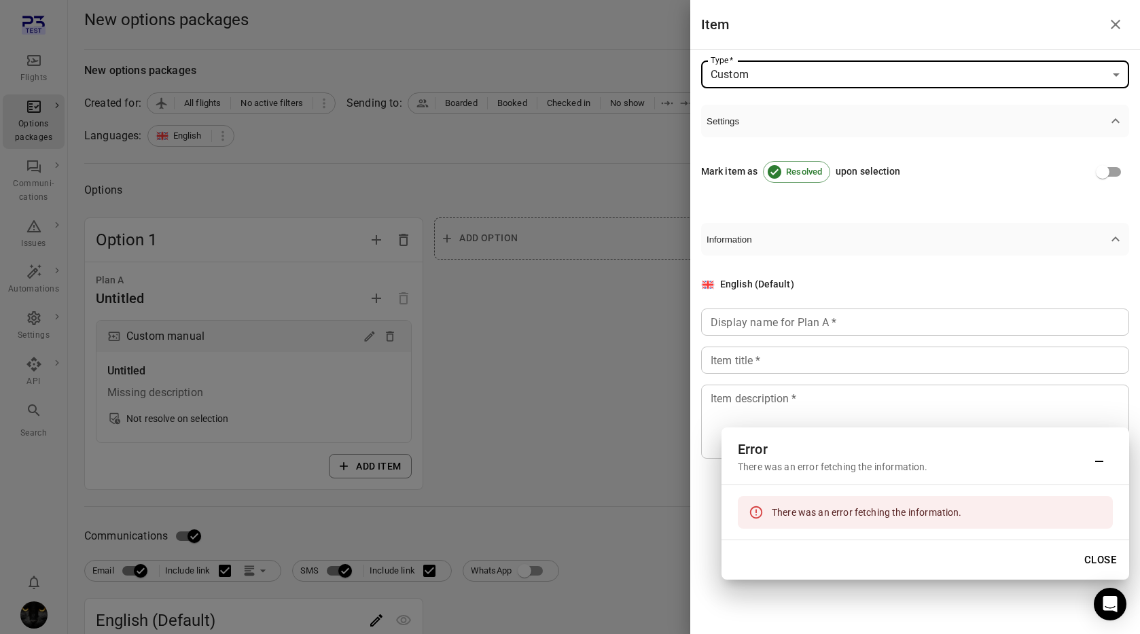
click at [752, 327] on div "Display name for Plan A   * Display name for Plan A   *" at bounding box center [915, 321] width 428 height 27
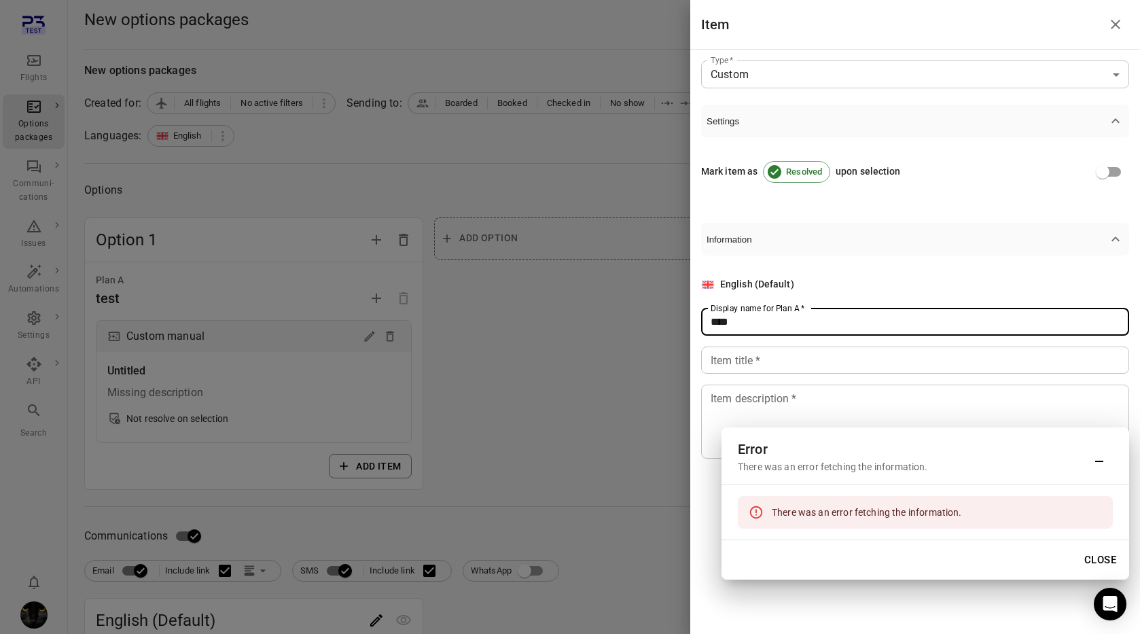
type input "****"
click at [749, 355] on div "Item title   * Item title   *" at bounding box center [915, 359] width 428 height 27
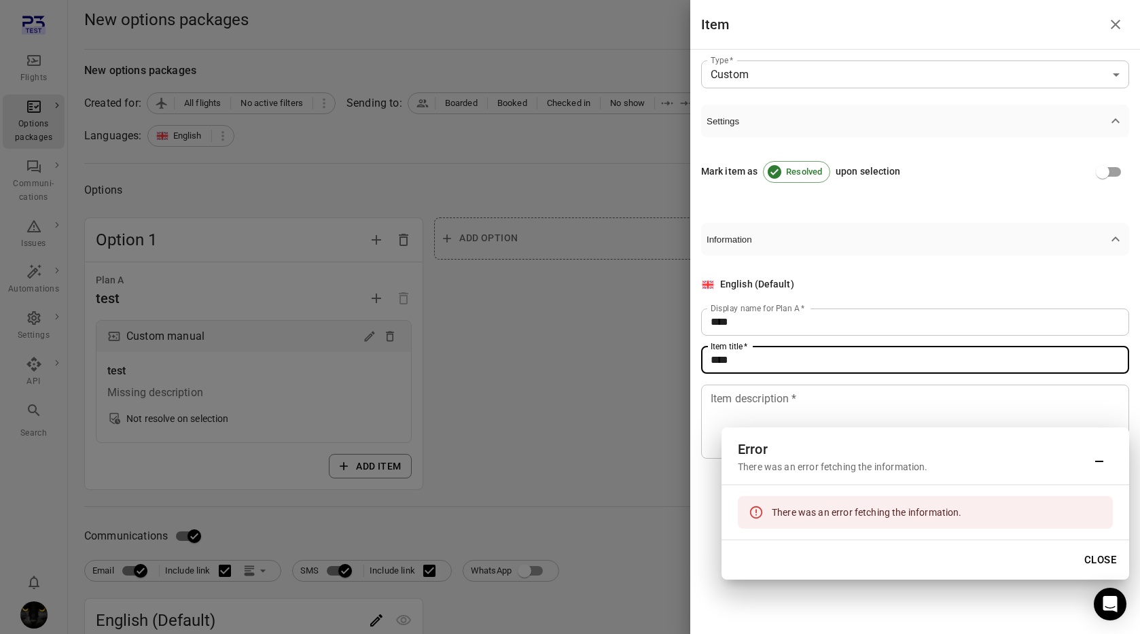
type input "****"
click at [744, 401] on div "Item description   * * Item description   *" at bounding box center [915, 421] width 428 height 74
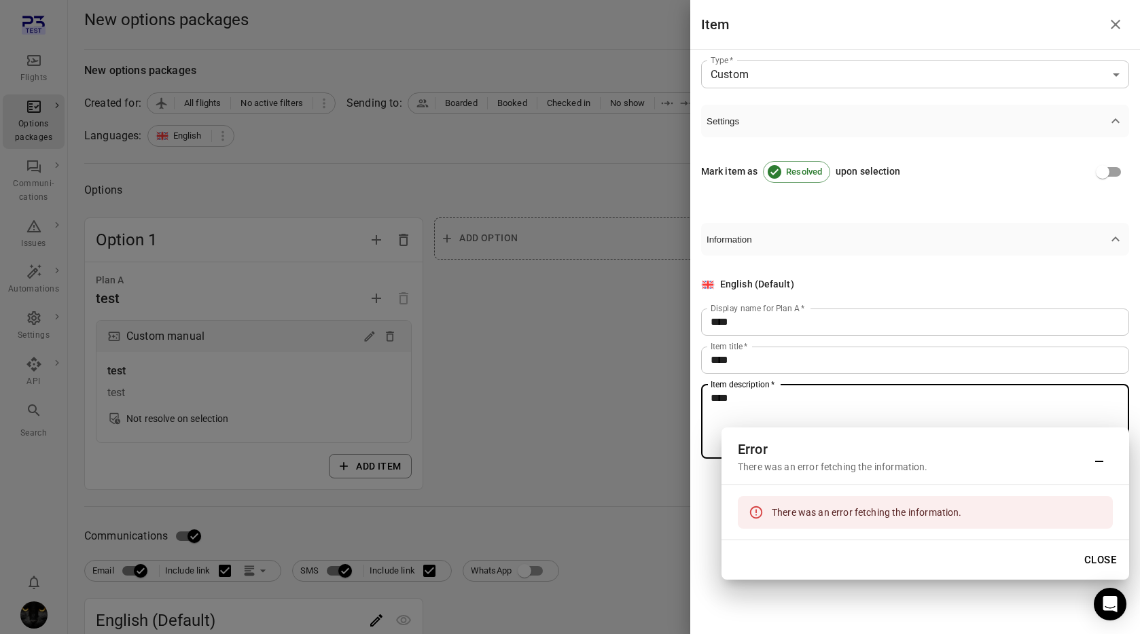
type textarea "****"
click at [374, 285] on div at bounding box center [570, 317] width 1140 height 634
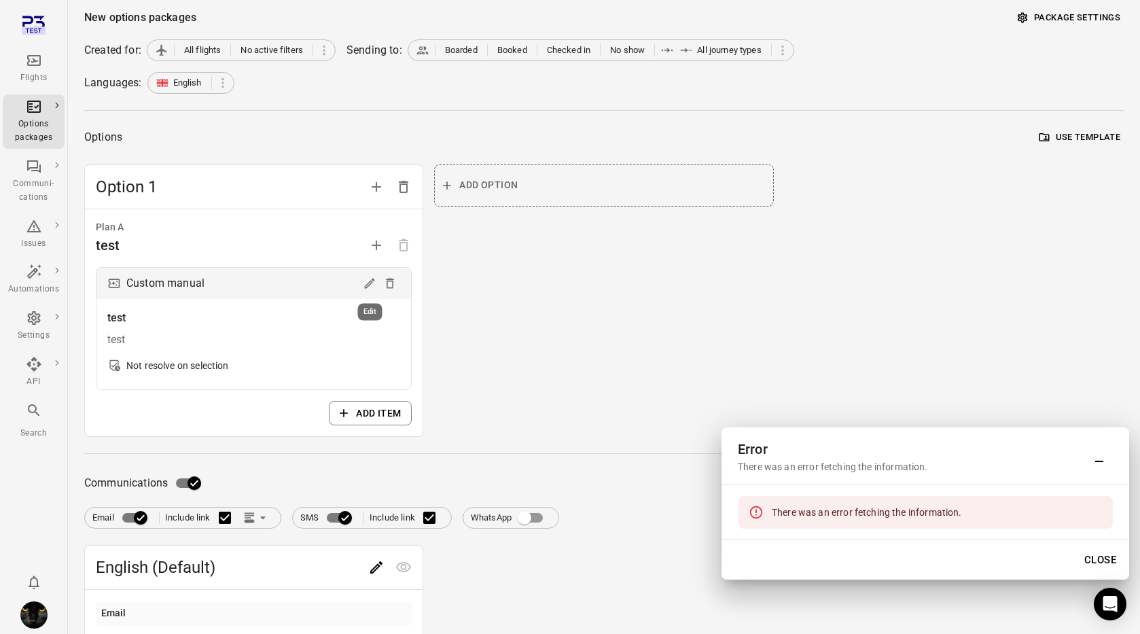
scroll to position [268, 0]
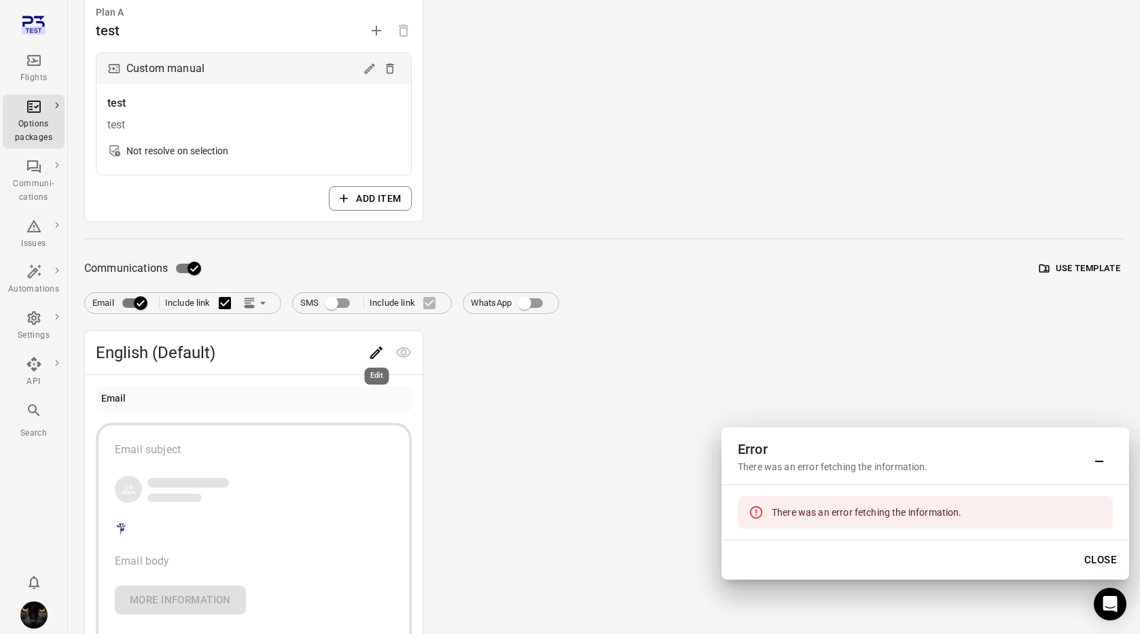
click at [380, 355] on icon "Edit" at bounding box center [376, 352] width 16 height 16
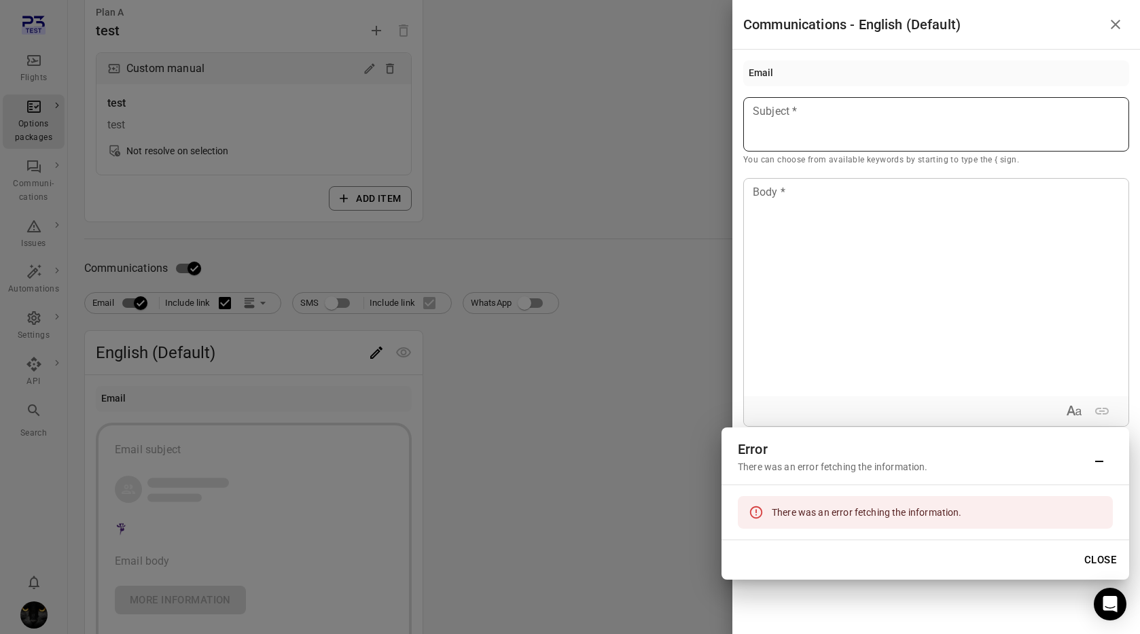
click at [827, 121] on div at bounding box center [936, 124] width 386 height 54
click at [1105, 558] on button "Close" at bounding box center [1100, 559] width 47 height 29
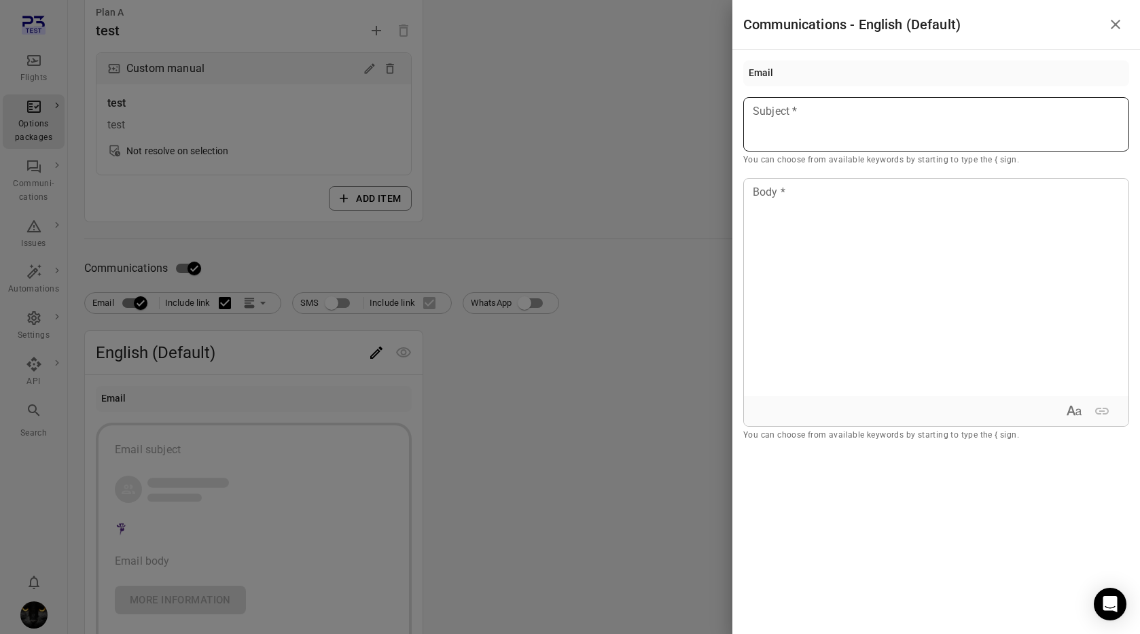
click at [866, 125] on div at bounding box center [936, 124] width 386 height 54
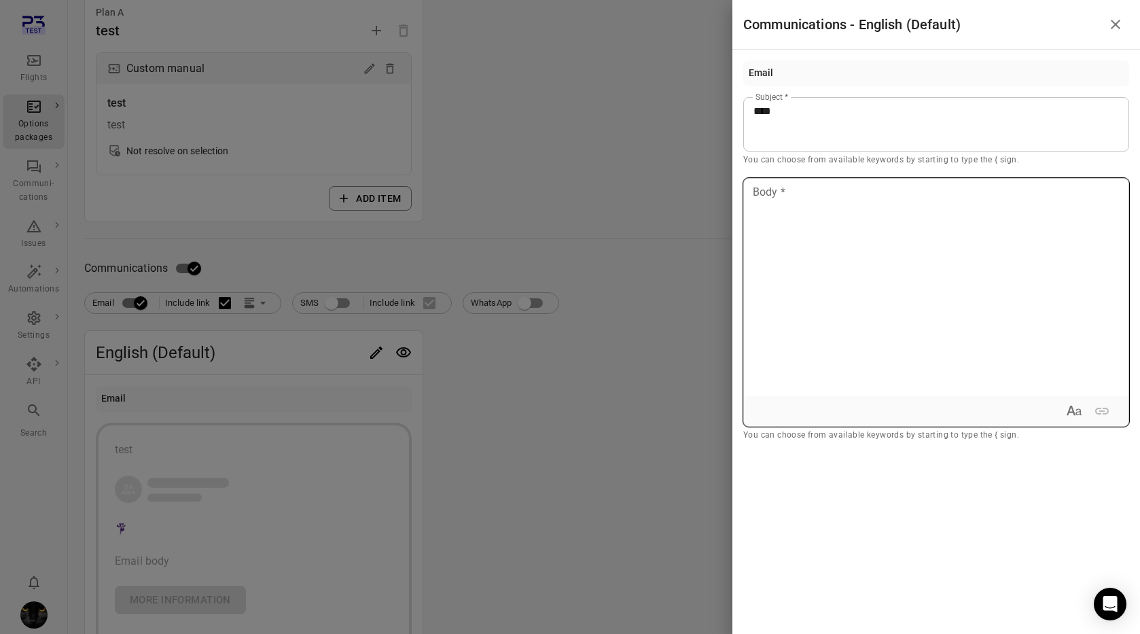
click at [854, 267] on div at bounding box center [936, 287] width 384 height 217
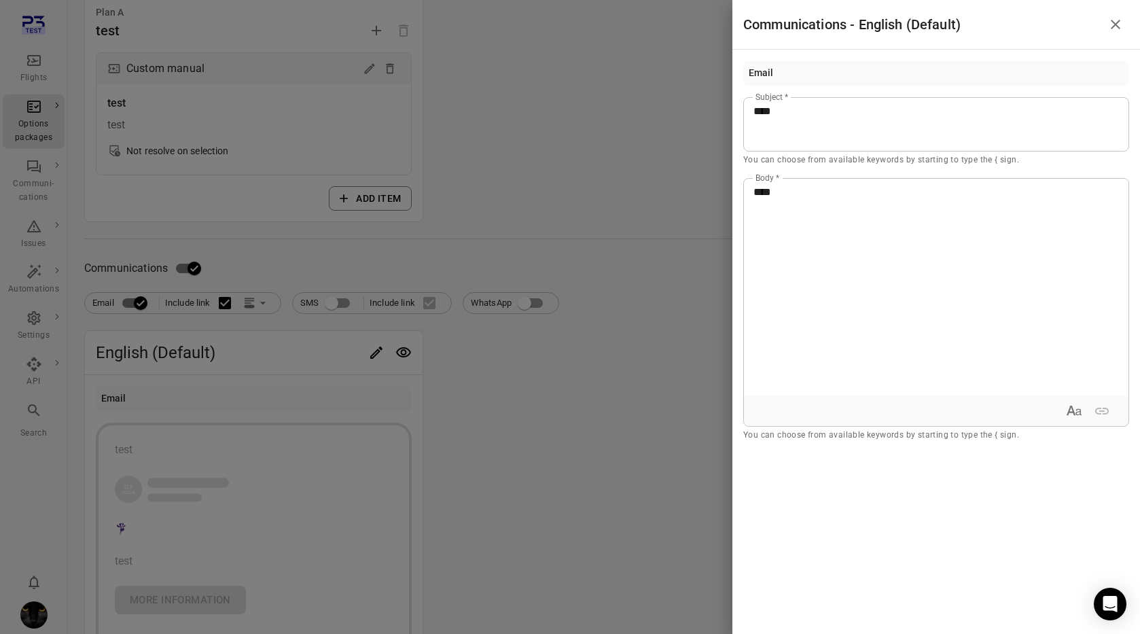
click at [560, 286] on div at bounding box center [570, 317] width 1140 height 634
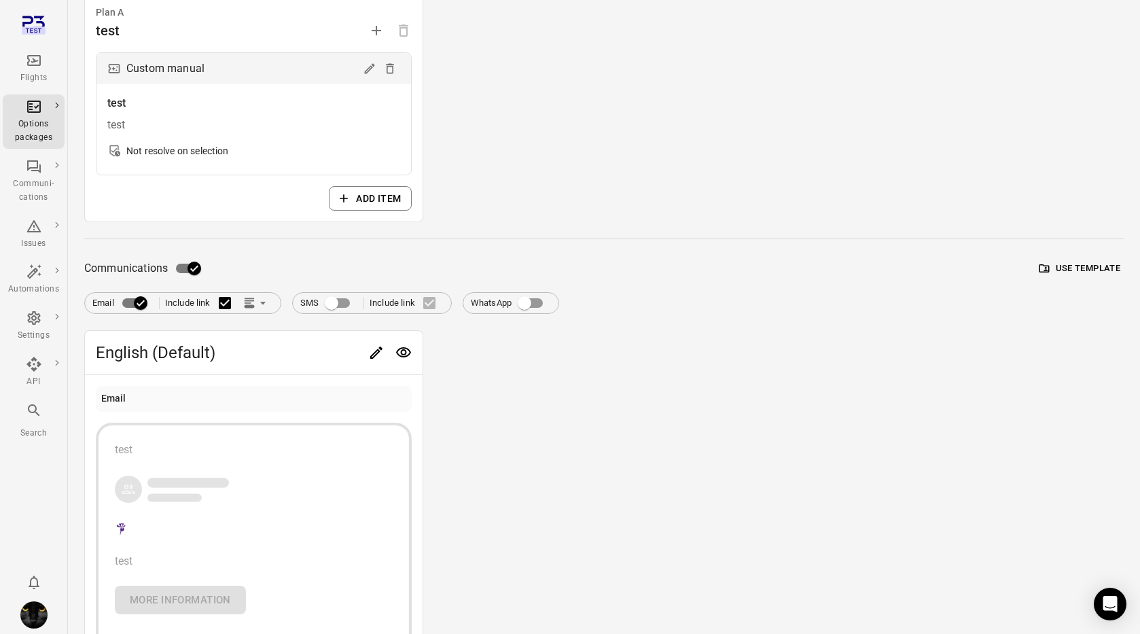
scroll to position [0, 0]
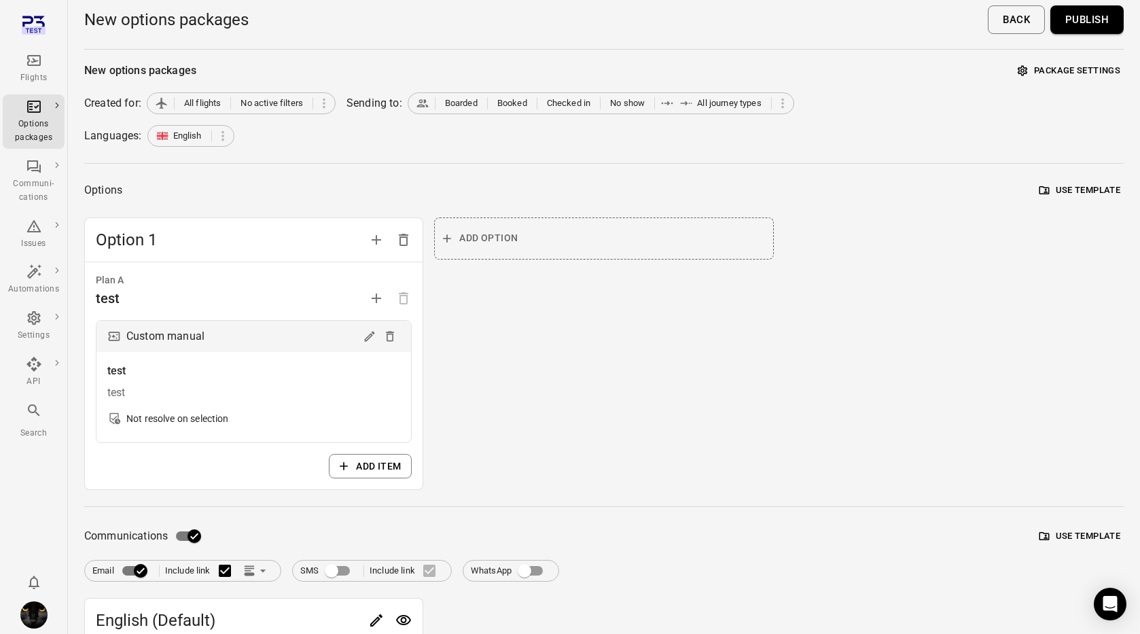
click at [1085, 16] on button "Publish" at bounding box center [1086, 19] width 73 height 29
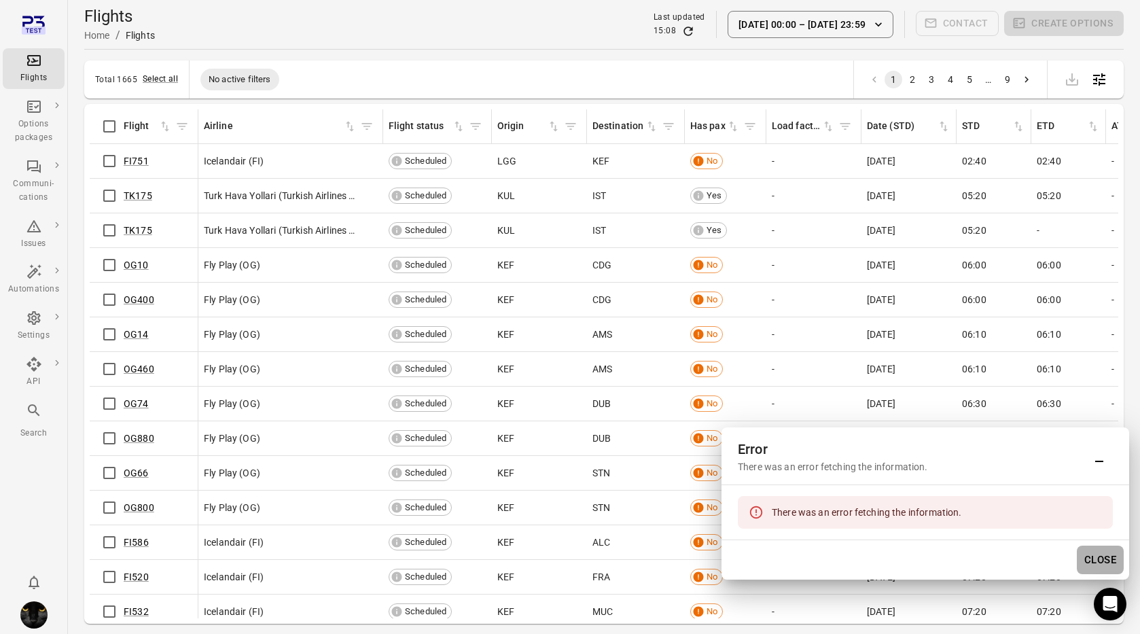
click at [1096, 558] on button "Close" at bounding box center [1100, 559] width 47 height 29
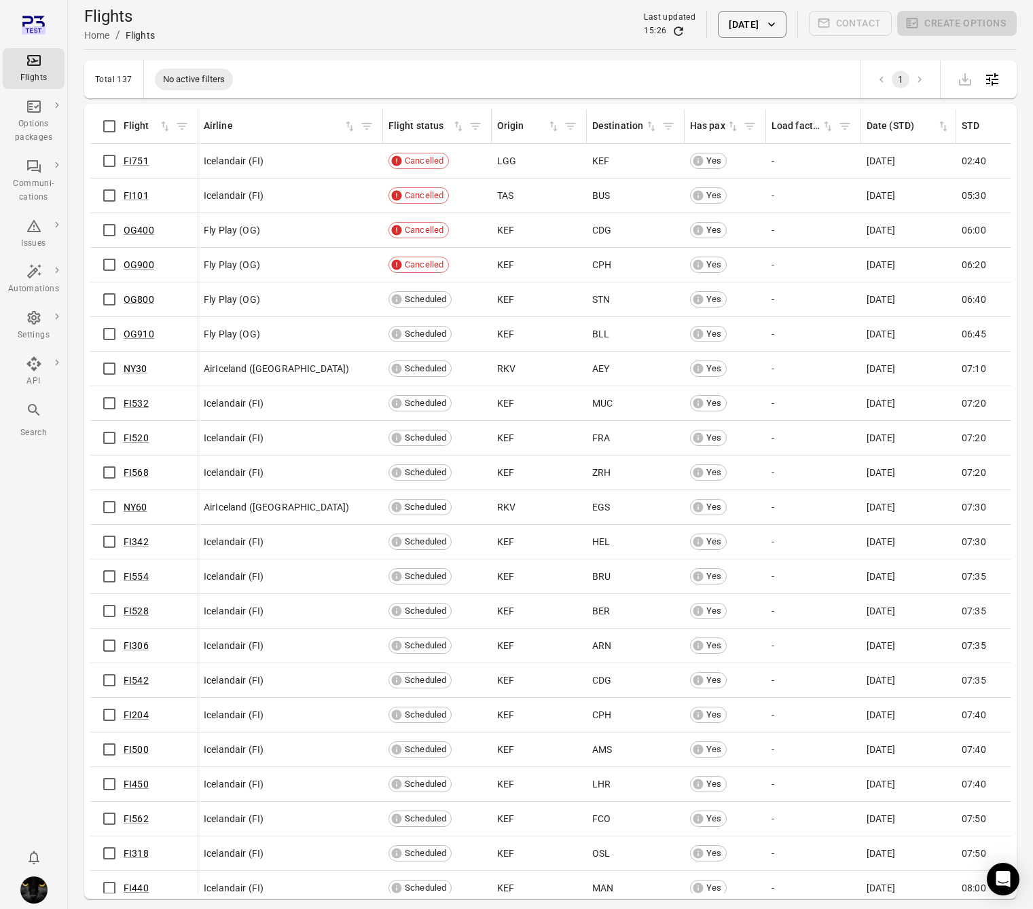
click at [80, 324] on main "Flights Home / Flights Last updated 15:26 9 Oct 2025 Contact Create options Tot…" at bounding box center [550, 477] width 965 height 954
click at [74, 296] on main "Flights Home / Flights Last updated 15:26 9 Oct 2025 Contact Create options Tot…" at bounding box center [550, 477] width 965 height 954
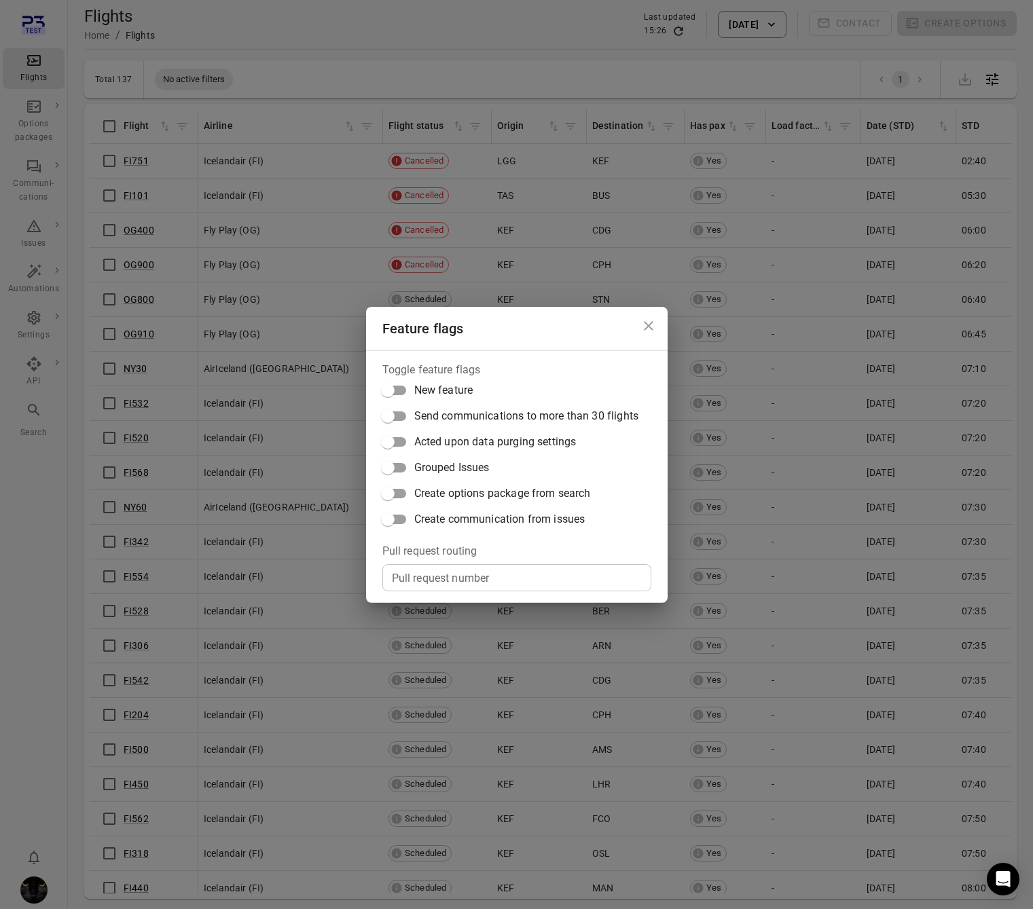
click at [648, 319] on icon "Close dialog" at bounding box center [649, 326] width 16 height 16
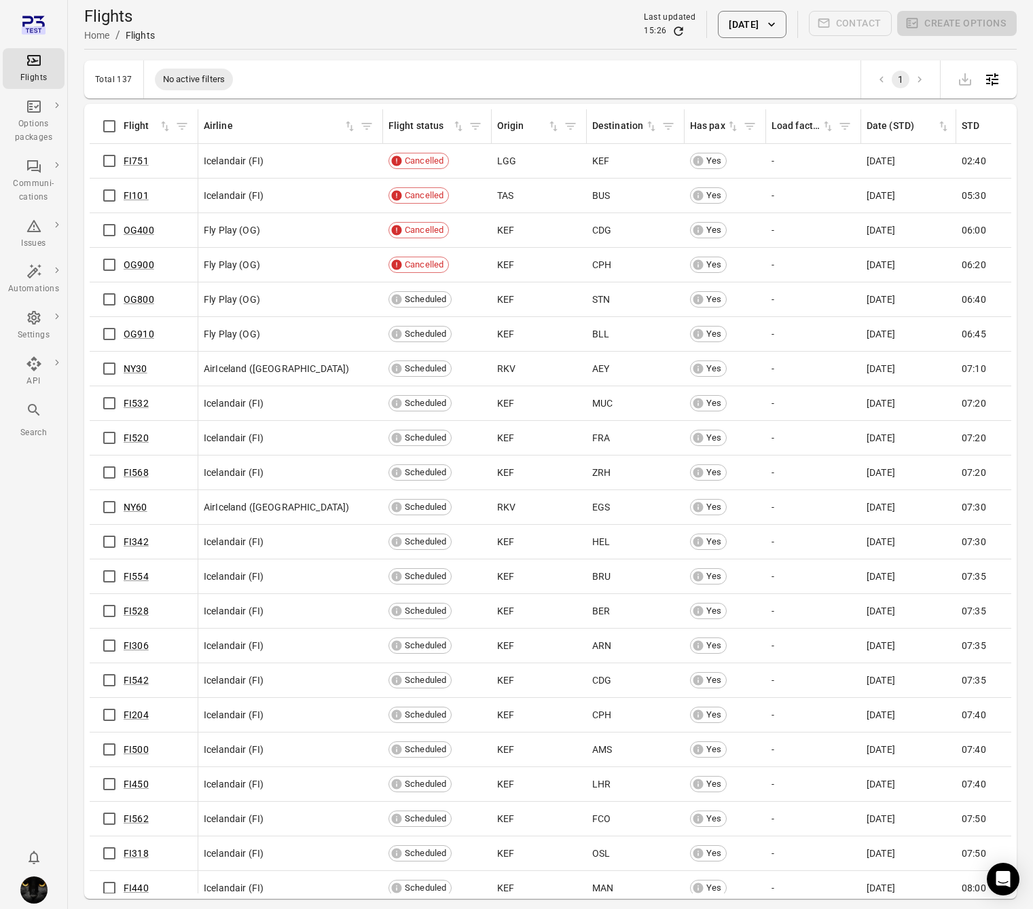
click at [231, 39] on div "Flights Home / Flights Last updated 15:26 9 Oct 2025 Contact Create options" at bounding box center [550, 24] width 933 height 38
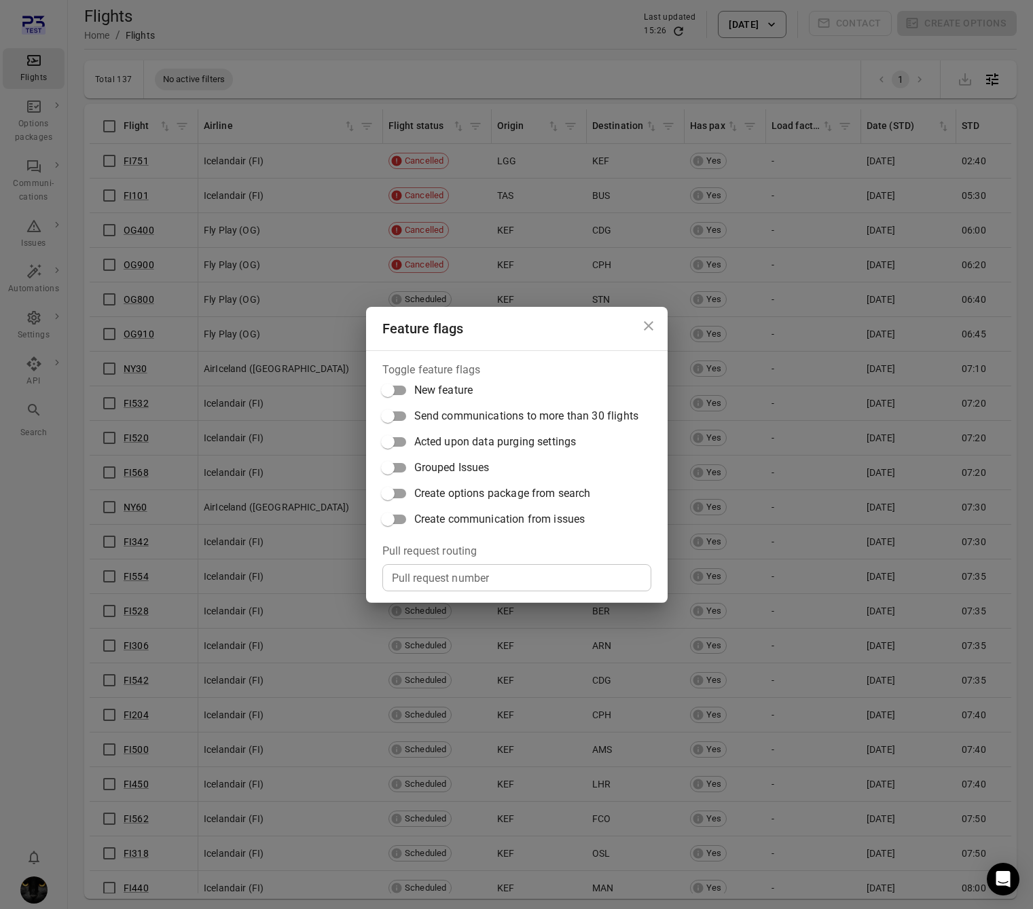
click at [58, 128] on div "Feature flags Toggle feature flags New feature Send communications to more than…" at bounding box center [516, 454] width 1033 height 909
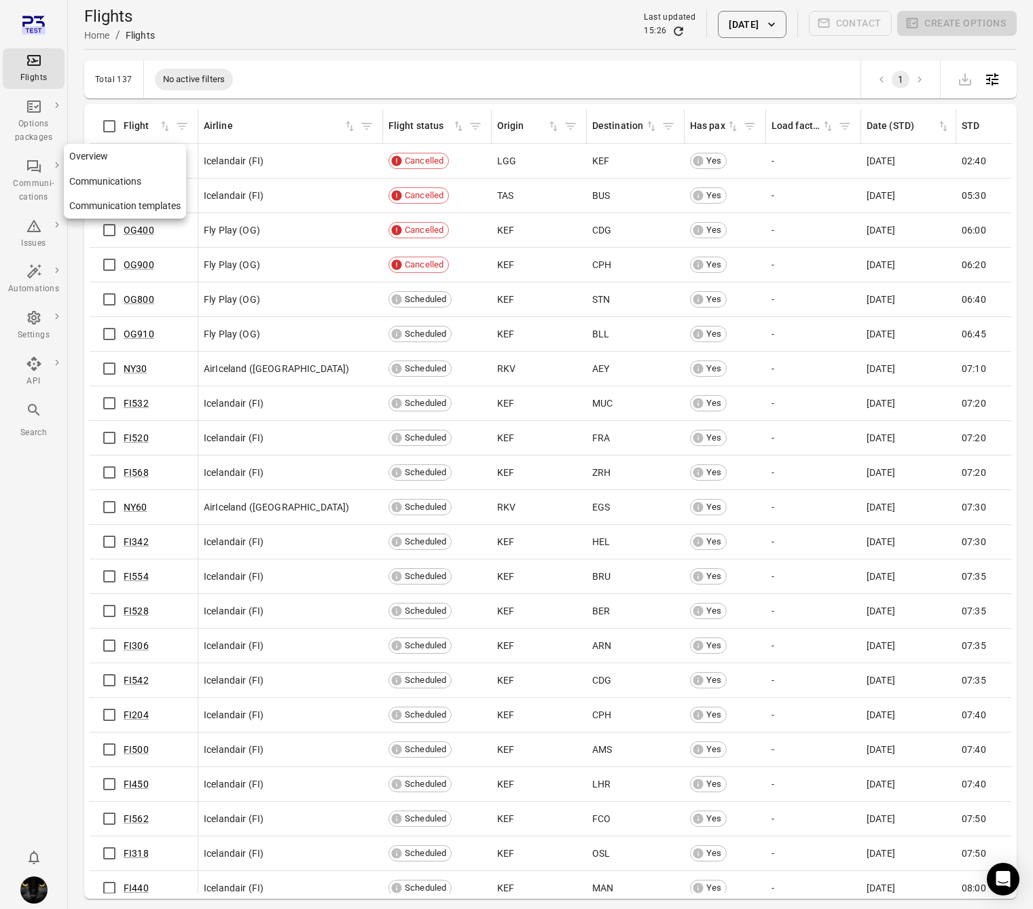
click at [46, 188] on div "Communi-cations" at bounding box center [33, 190] width 51 height 27
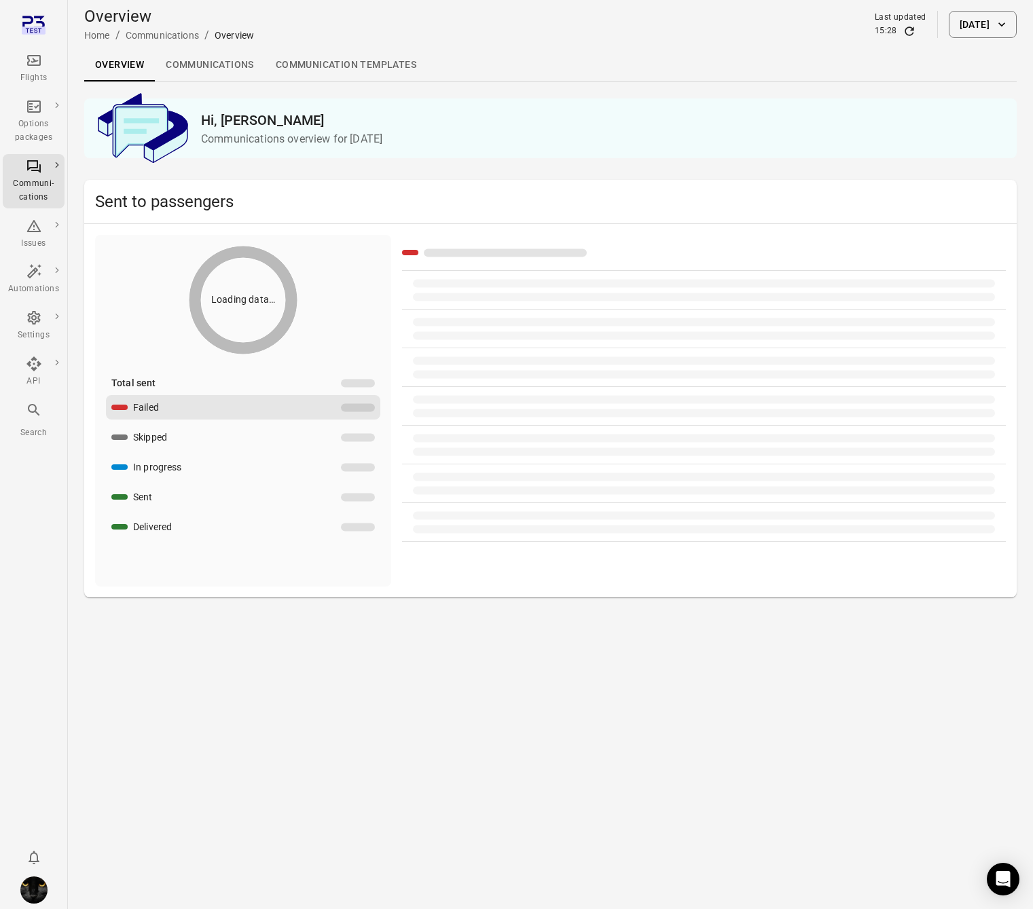
click at [189, 45] on div "Overview Home / Communications / Overview Last updated 15:28 9 Oct 2025" at bounding box center [550, 24] width 933 height 49
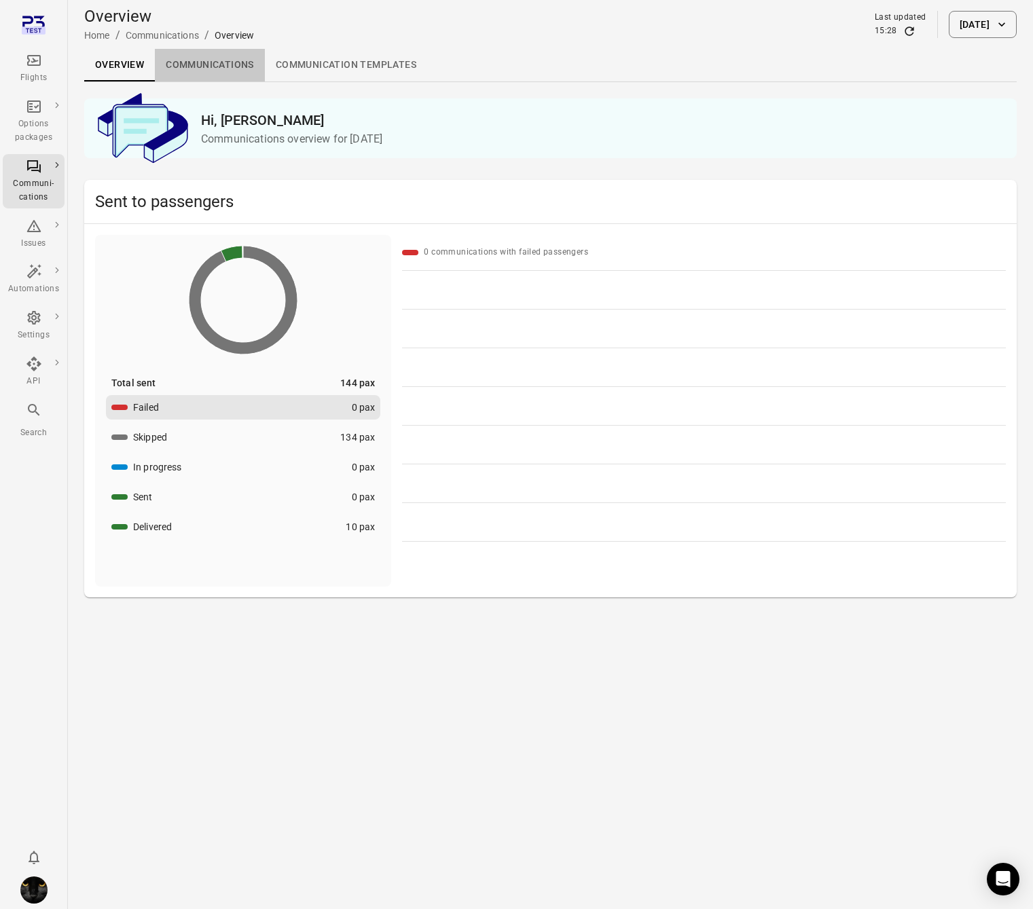
click at [190, 61] on link "Communications" at bounding box center [210, 65] width 110 height 33
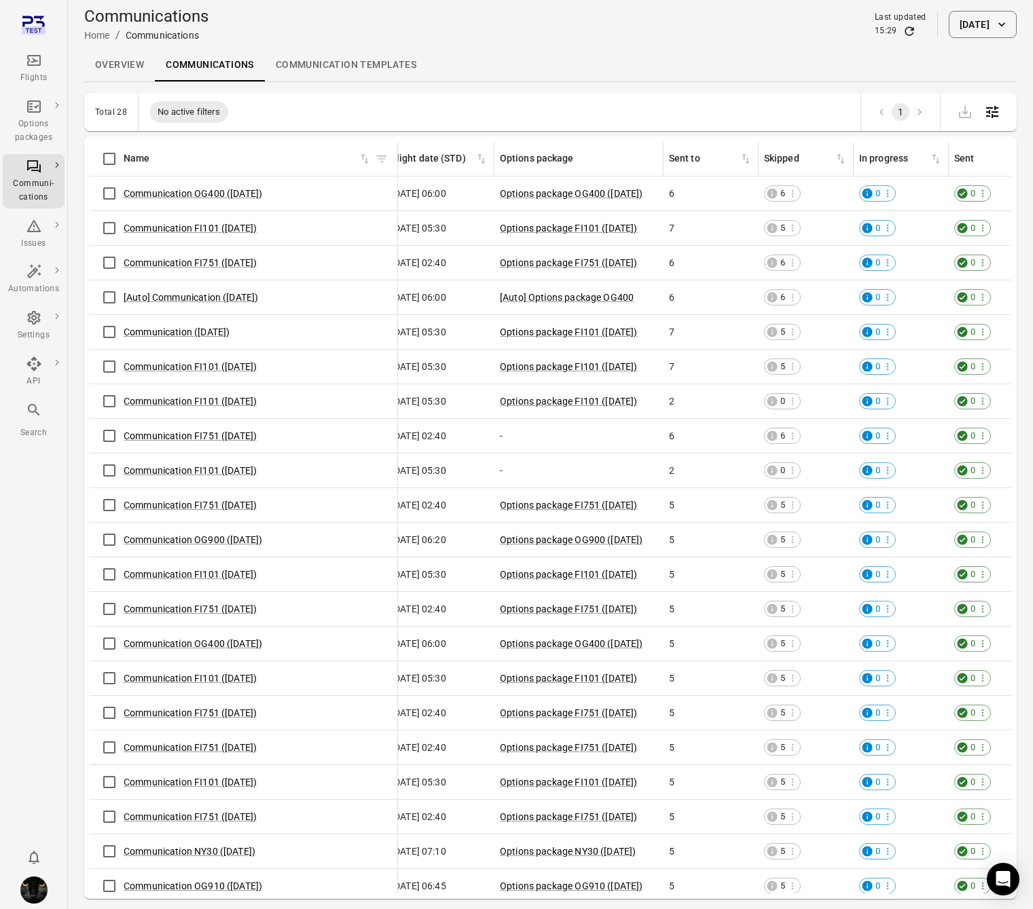
scroll to position [0, 362]
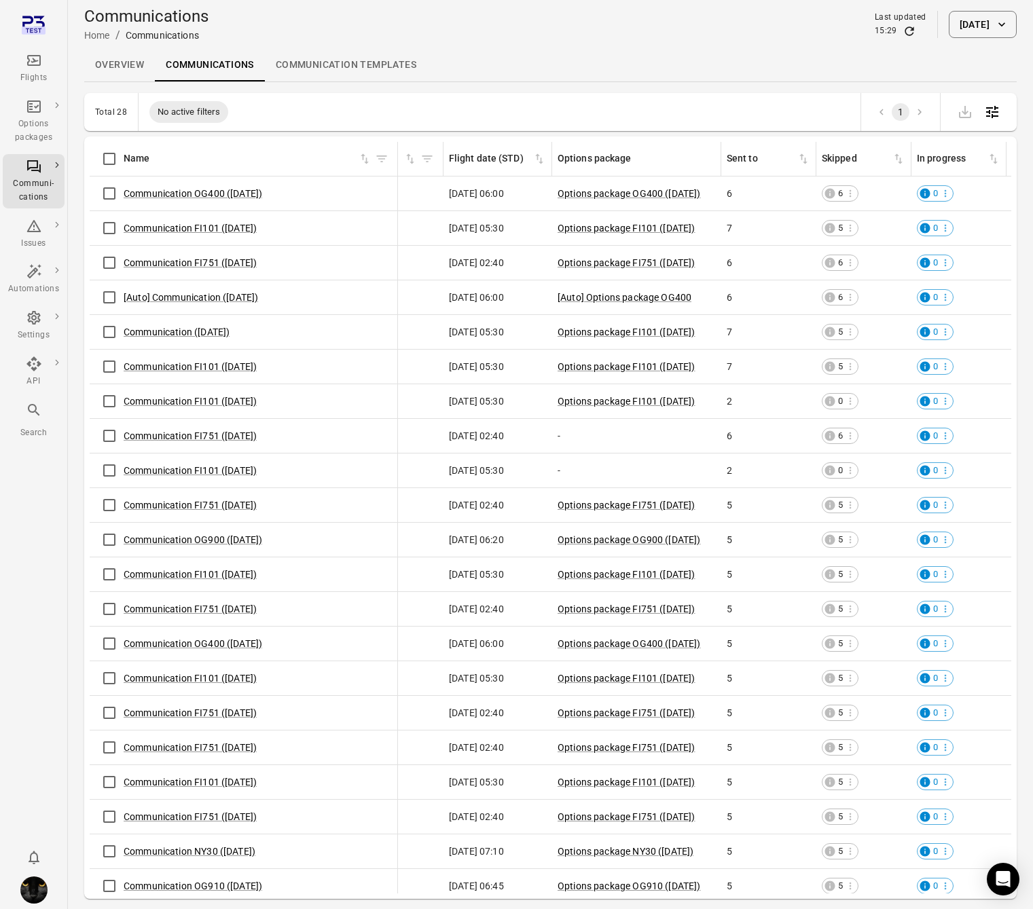
click at [29, 59] on icon "Main navigation" at bounding box center [34, 60] width 14 height 11
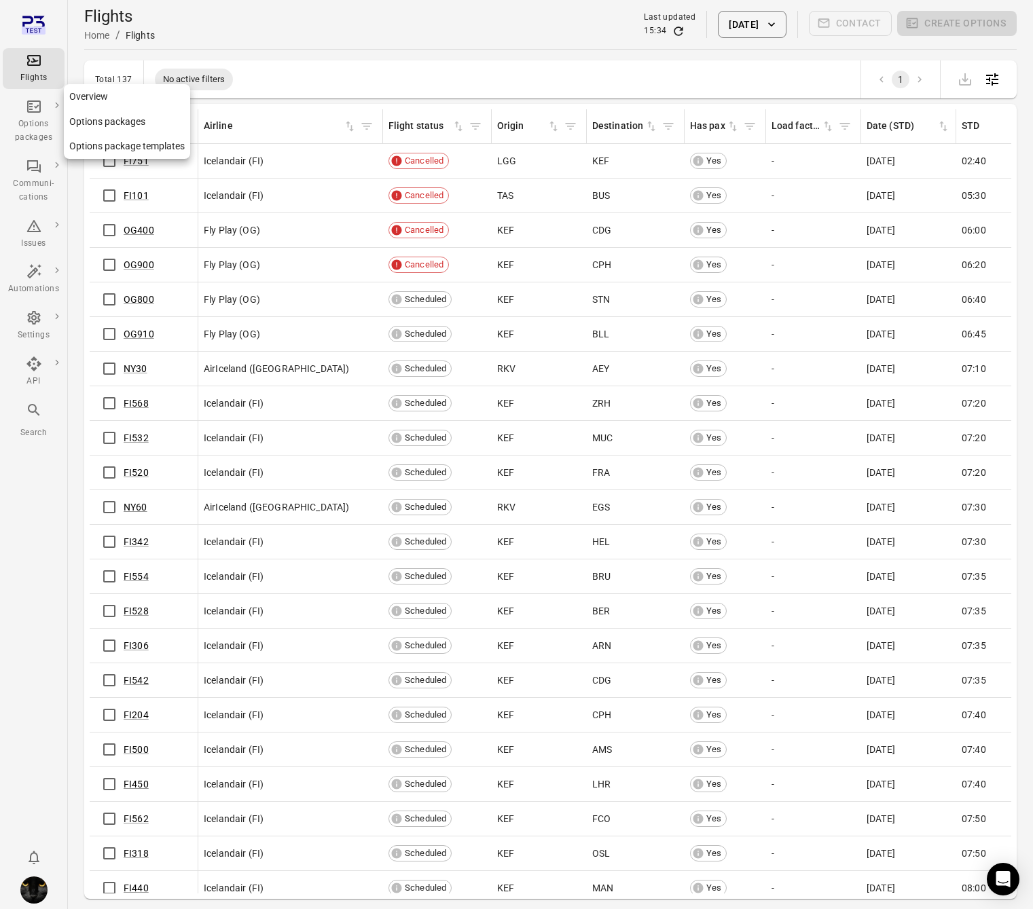
click at [35, 120] on div "Options packages" at bounding box center [33, 131] width 51 height 27
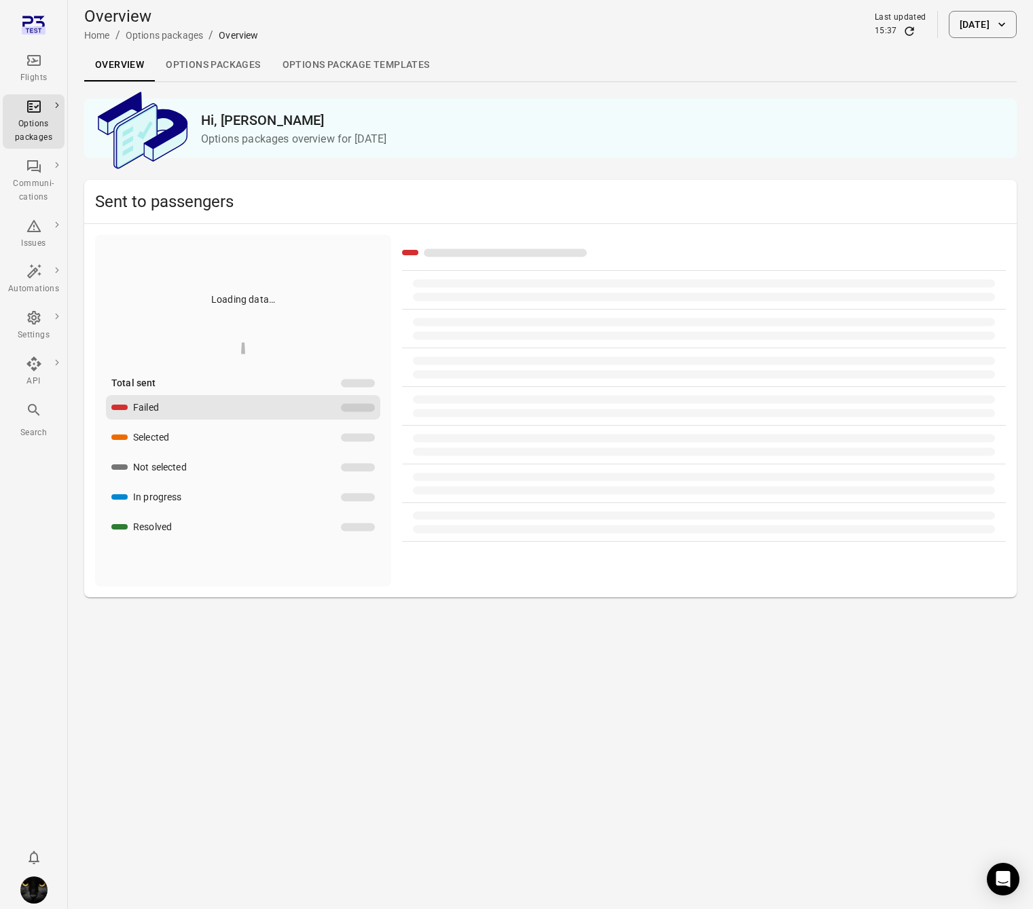
click at [35, 120] on div "Options packages" at bounding box center [33, 131] width 51 height 27
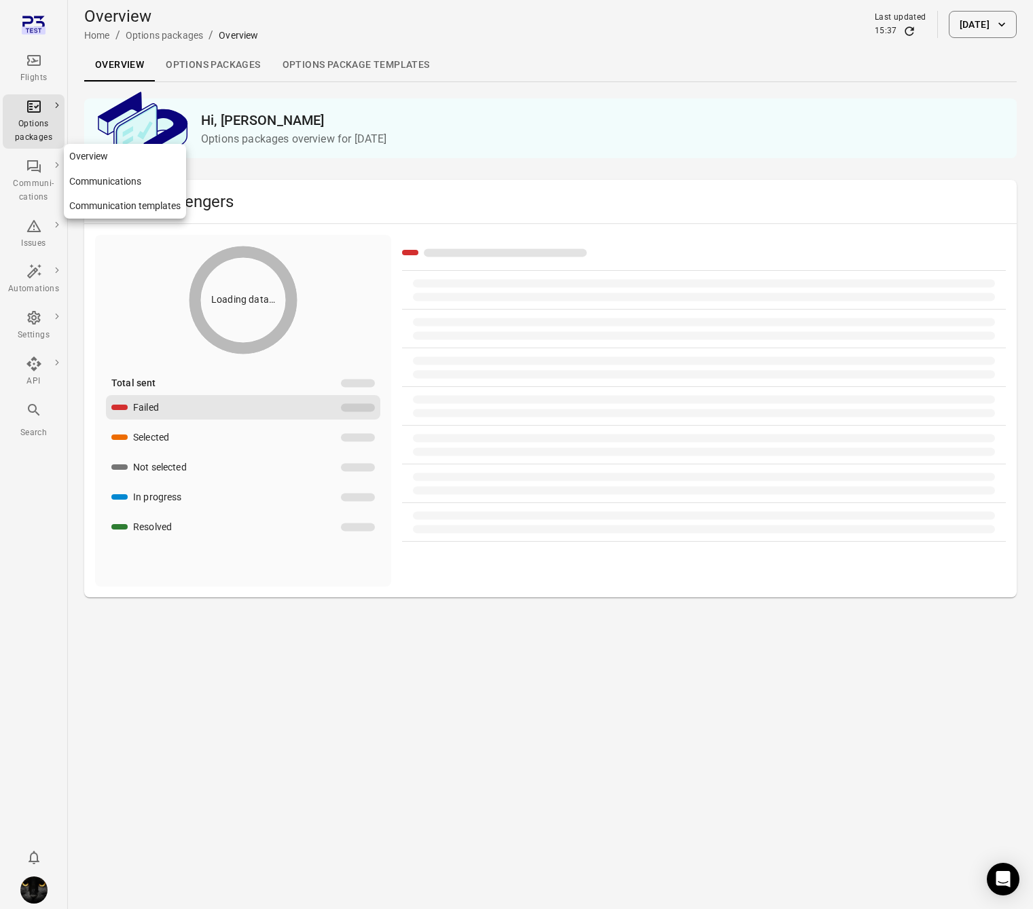
click at [40, 177] on div "Communi-cations" at bounding box center [33, 181] width 51 height 46
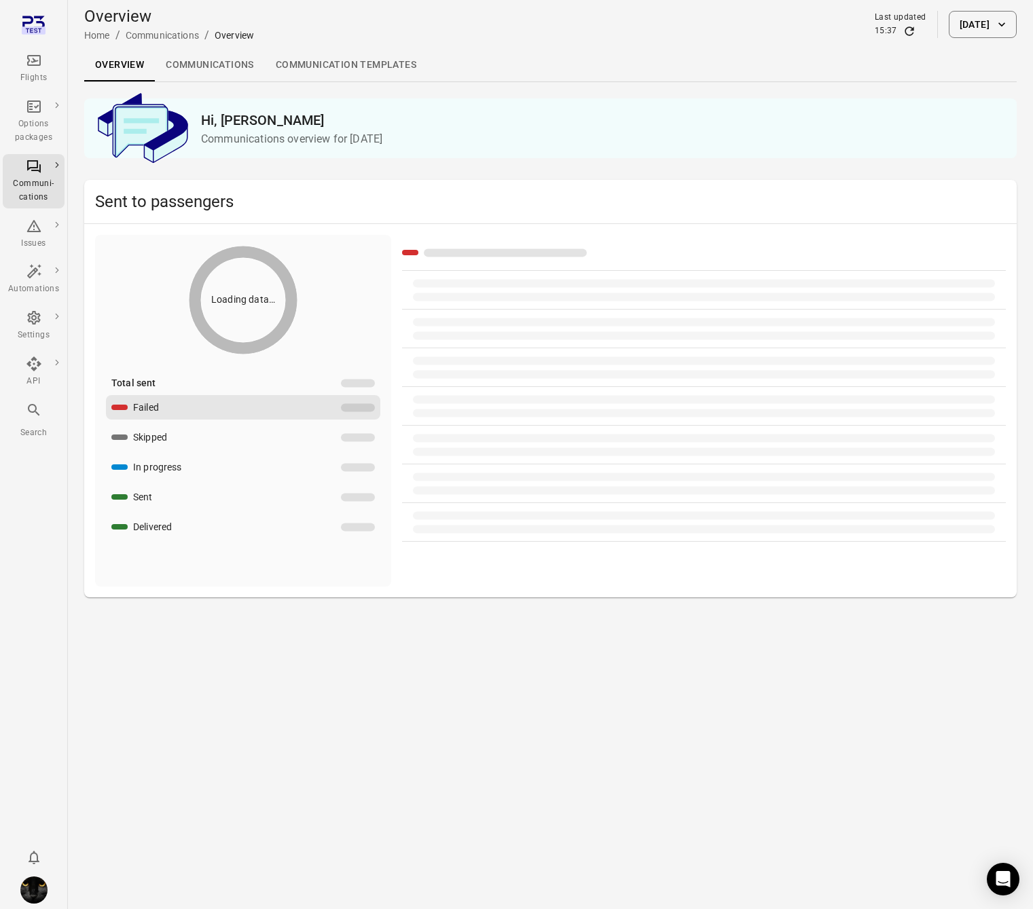
click at [204, 63] on link "Communications" at bounding box center [210, 65] width 110 height 33
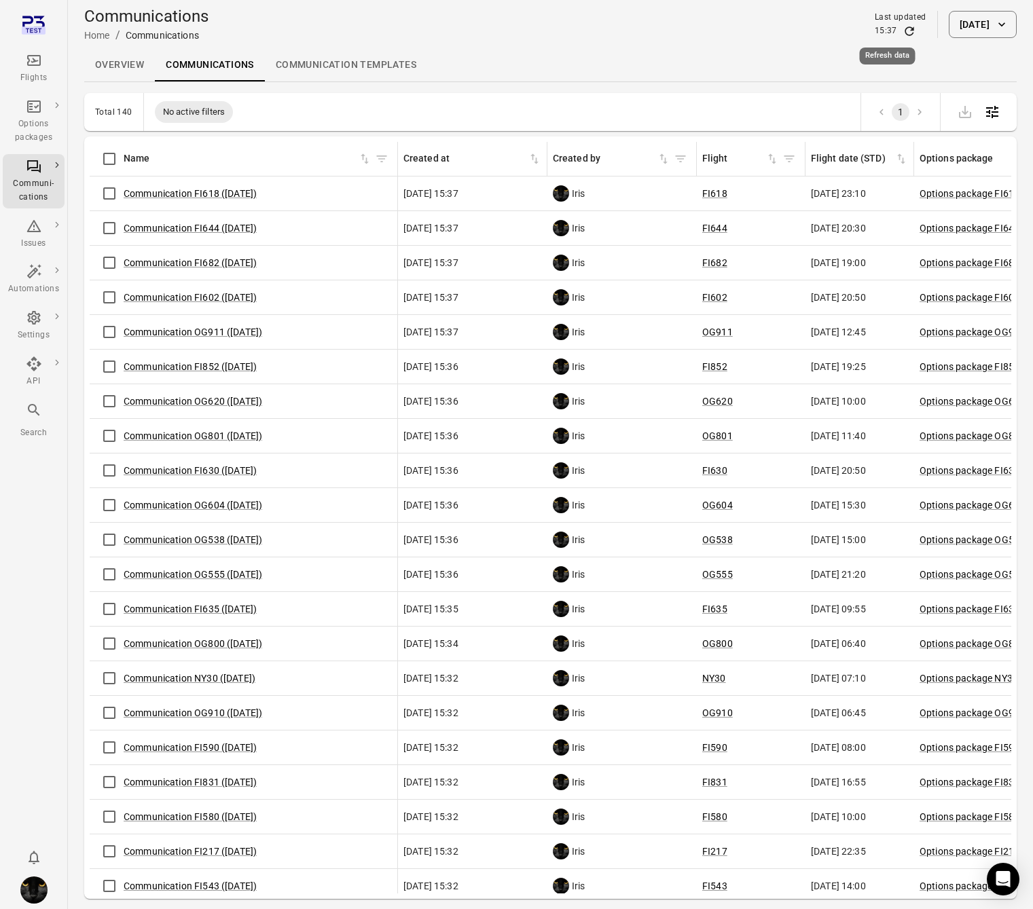
click at [905, 35] on icon "Refresh data" at bounding box center [909, 30] width 9 height 9
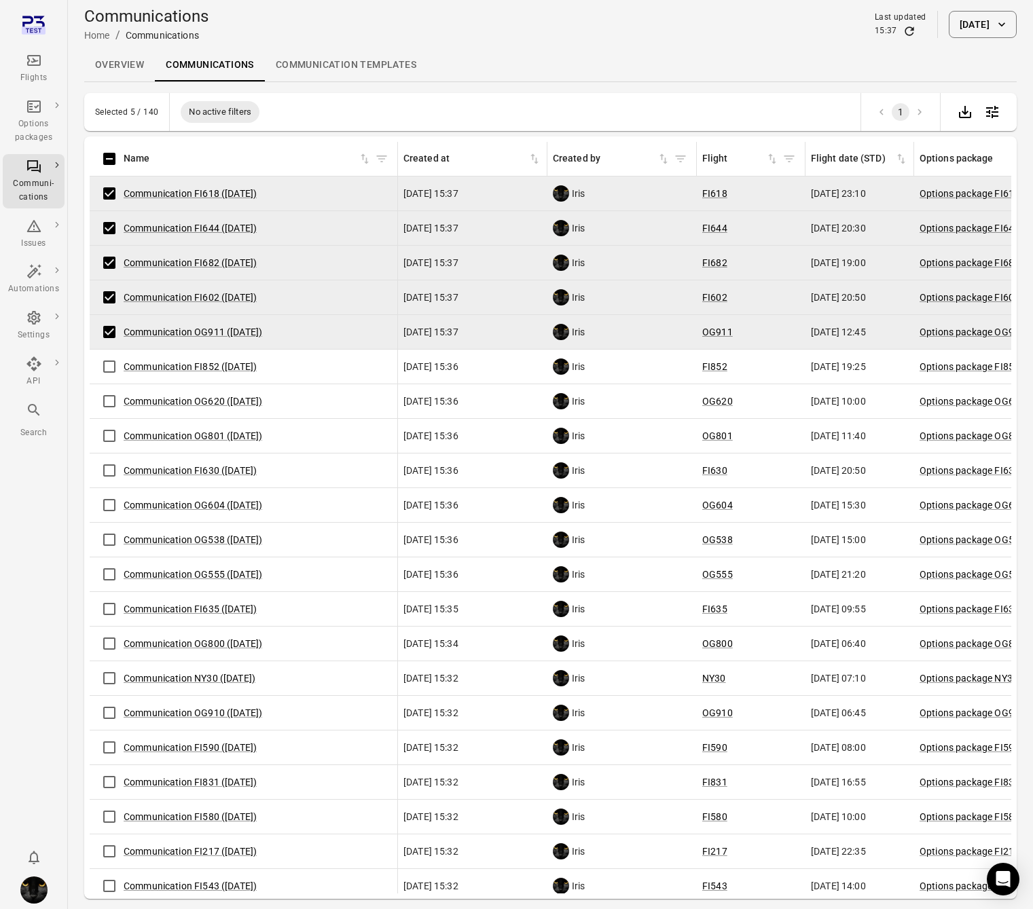
click at [905, 28] on icon "Refresh data" at bounding box center [909, 30] width 9 height 9
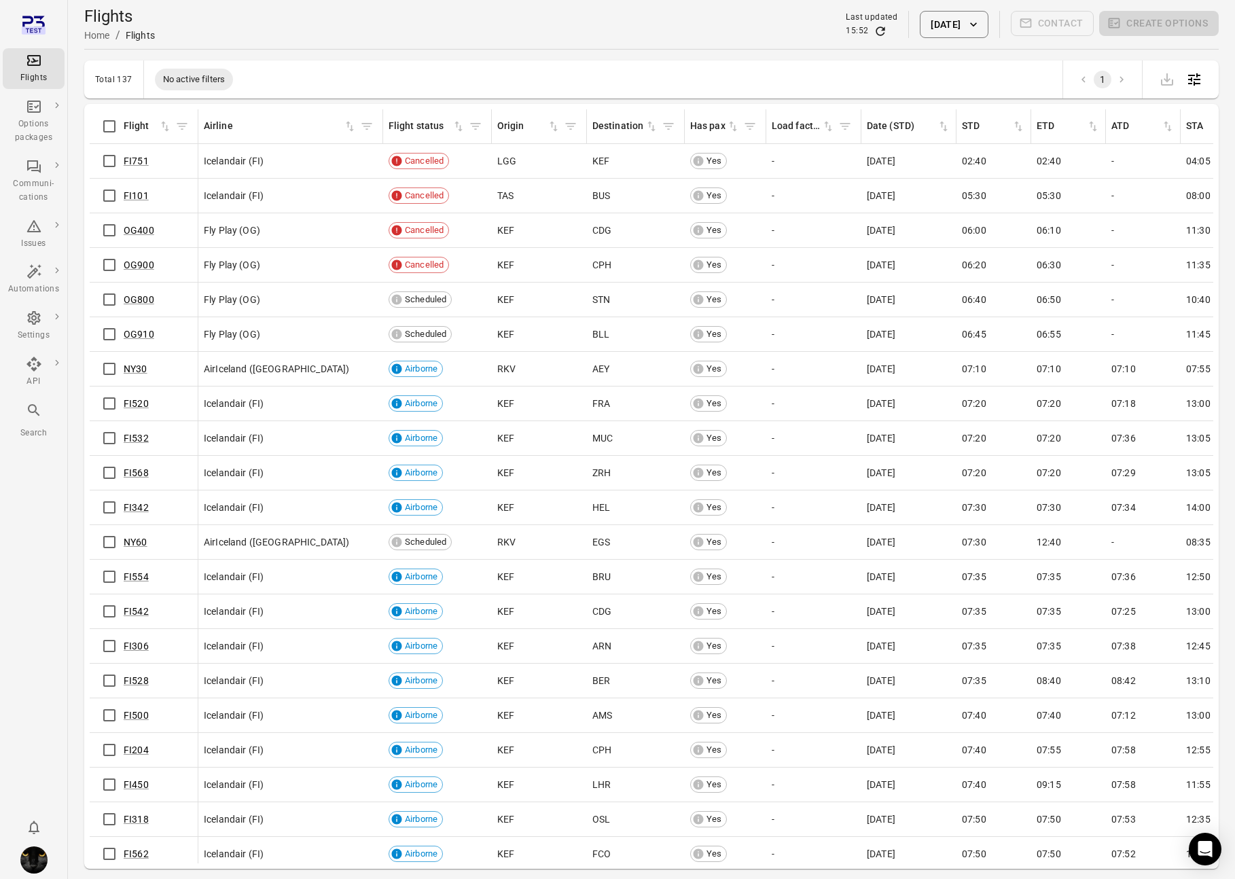
scroll to position [3, 0]
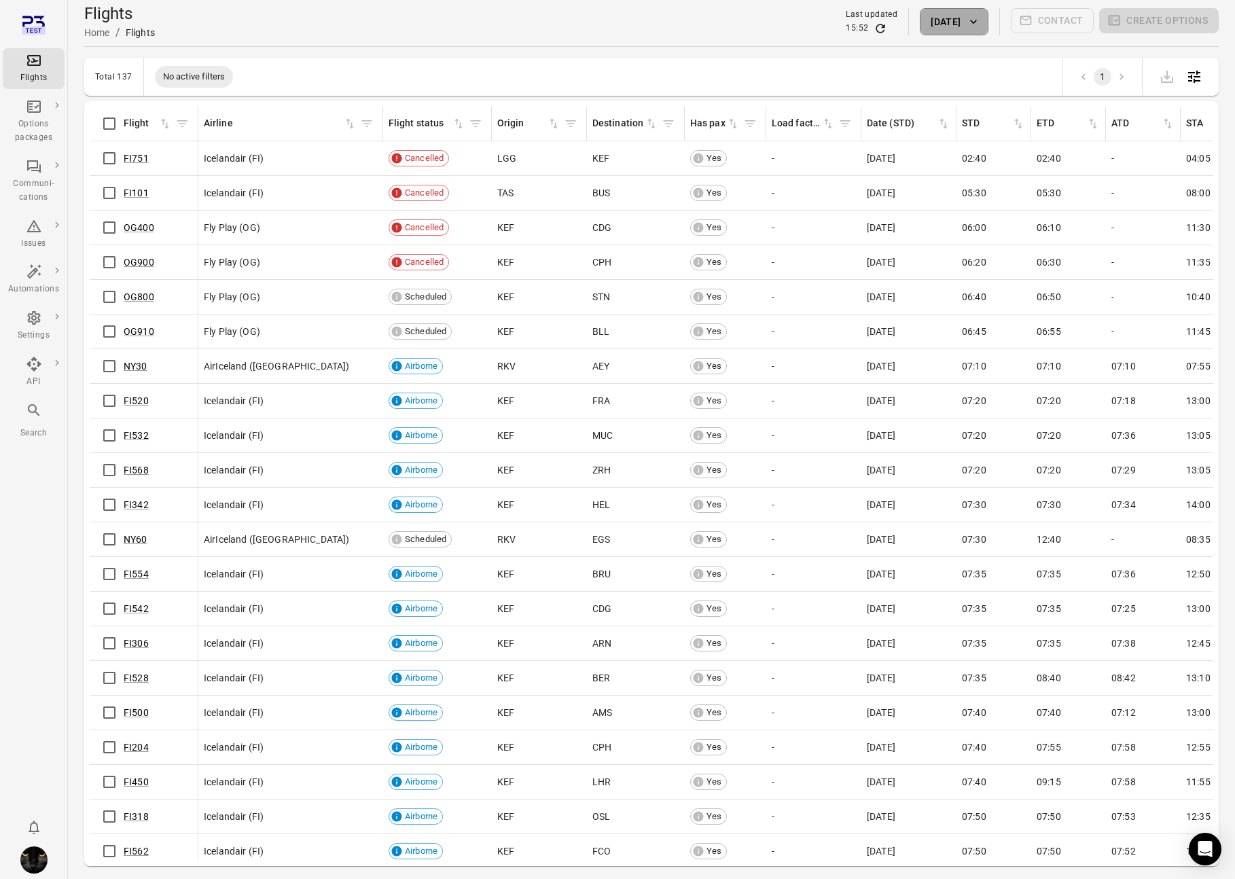
click at [946, 22] on button "[DATE]" at bounding box center [954, 21] width 68 height 27
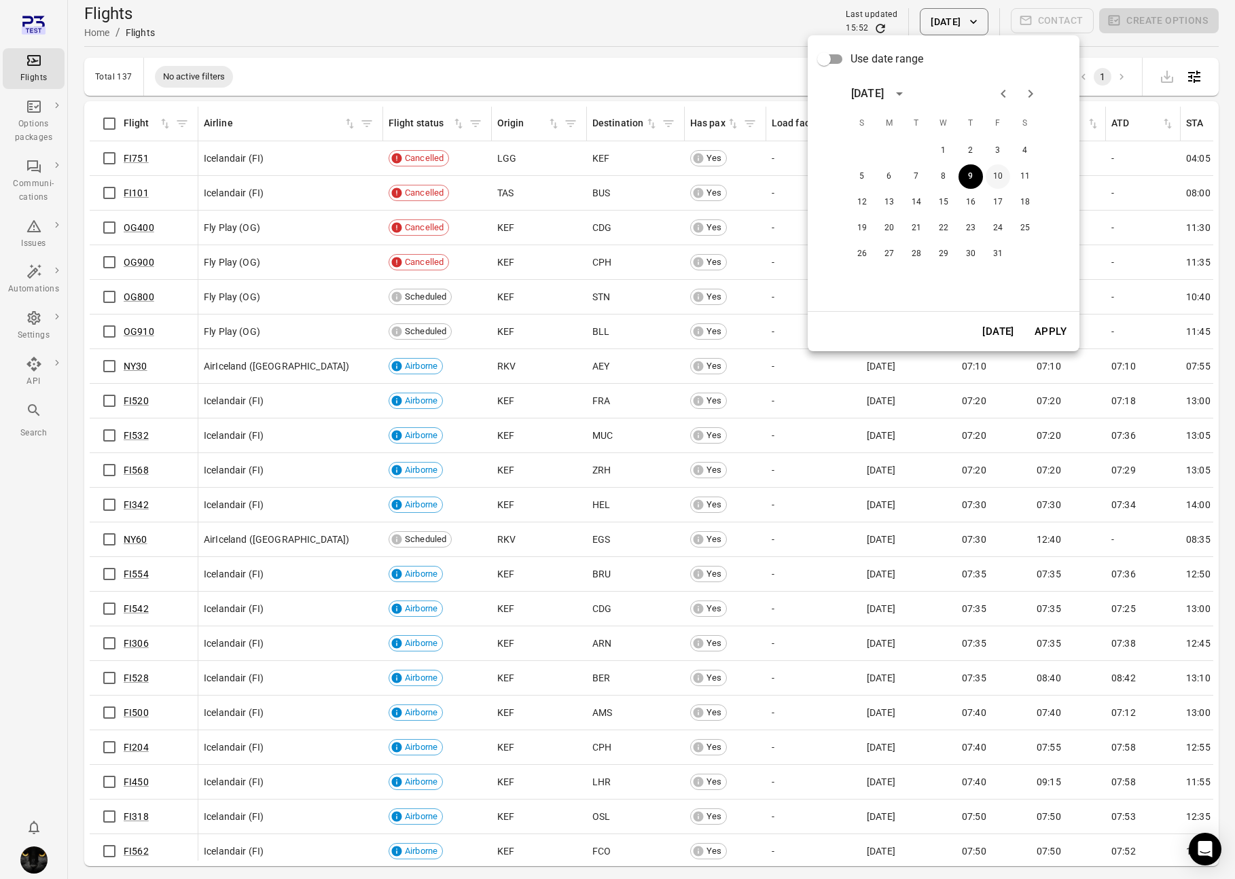
click at [996, 168] on button "10" at bounding box center [998, 176] width 24 height 24
click at [1047, 327] on button "Apply" at bounding box center [1050, 331] width 47 height 29
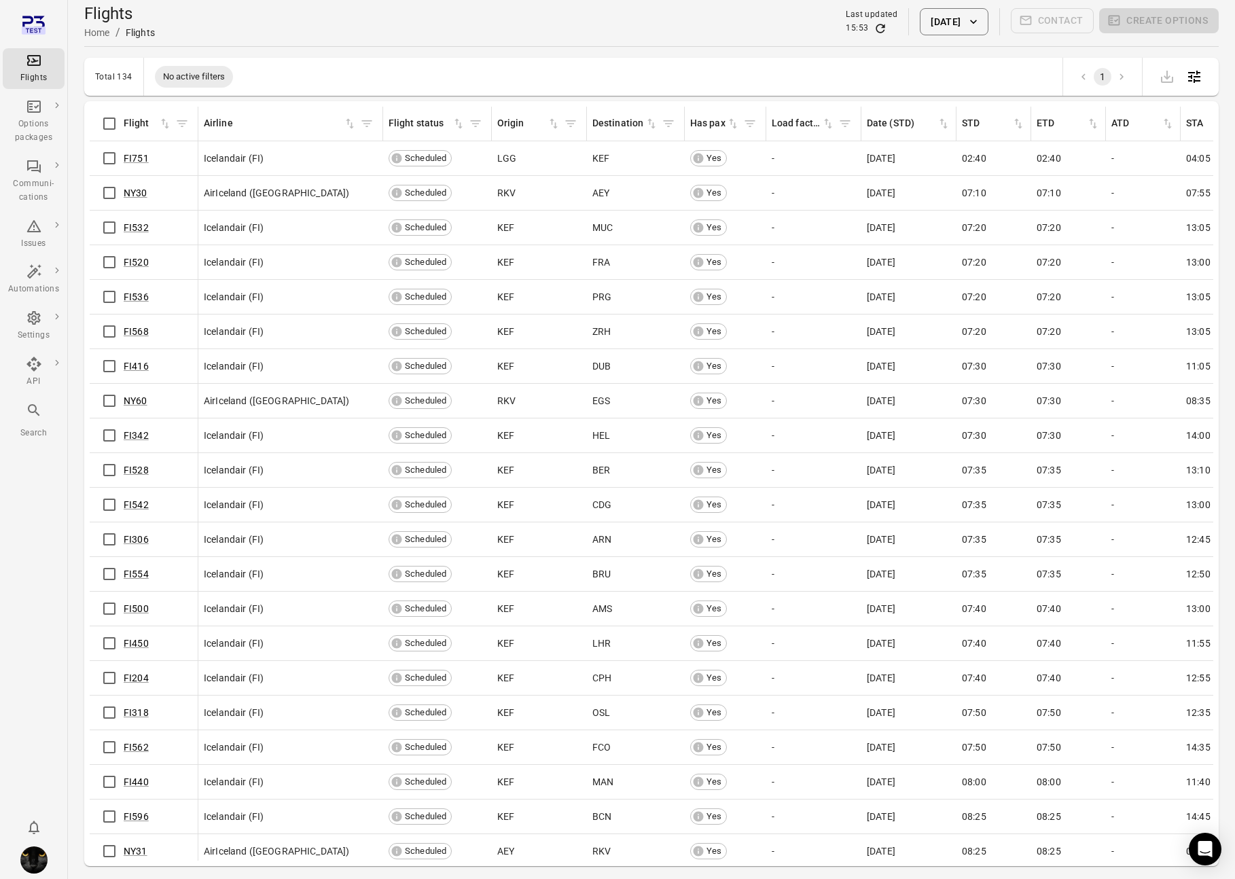
click at [920, 21] on button "10 Oct 2025" at bounding box center [954, 21] width 68 height 27
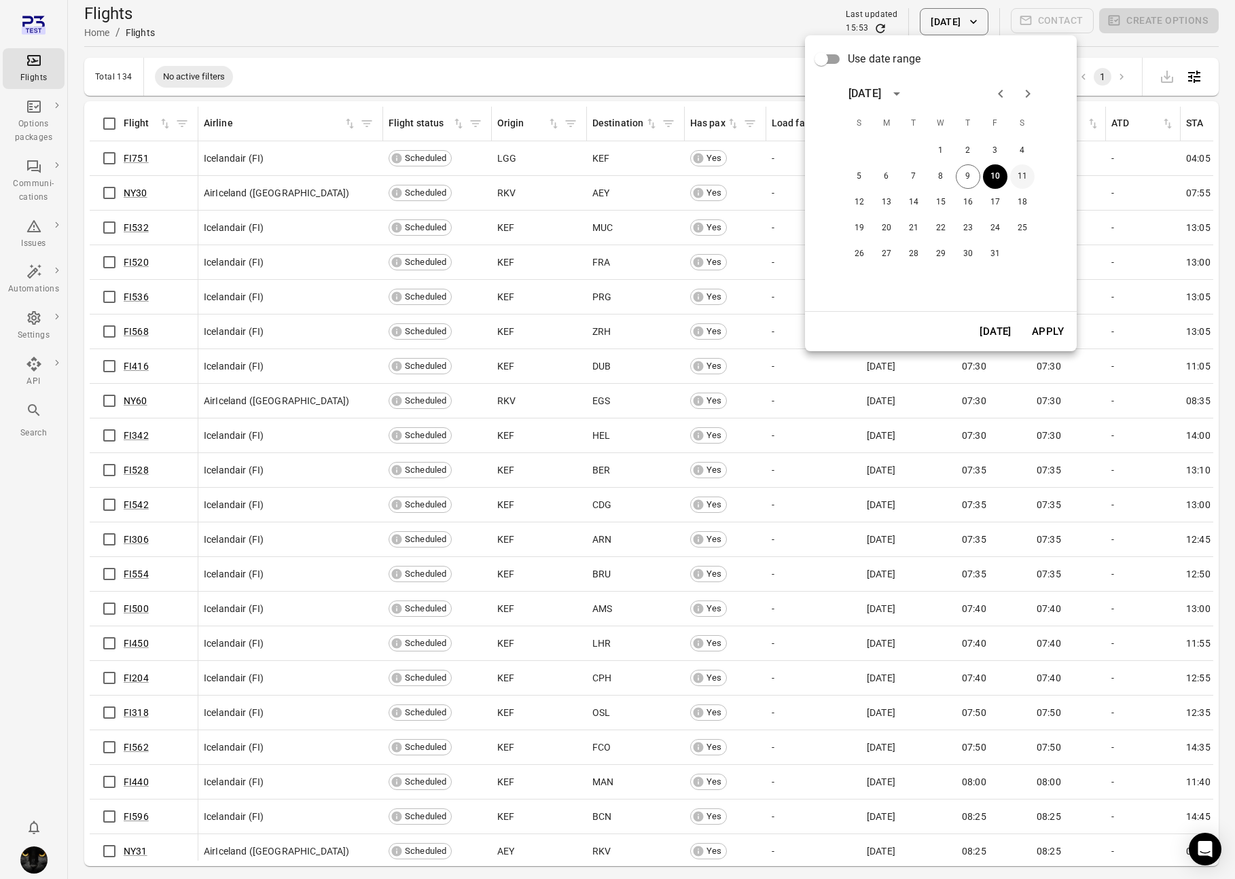
click at [1018, 175] on button "11" at bounding box center [1022, 176] width 24 height 24
click at [1041, 332] on button "Apply" at bounding box center [1047, 331] width 47 height 29
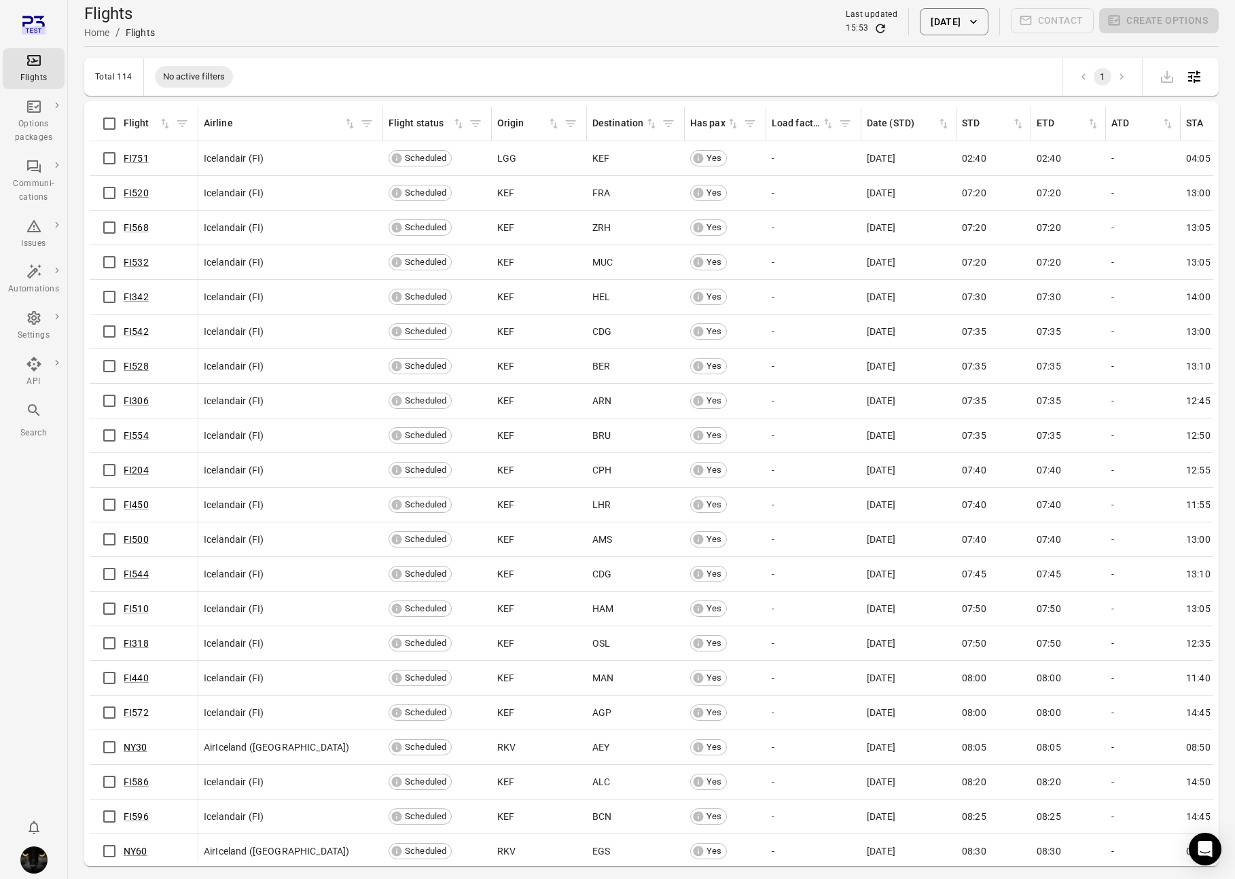
click at [939, 25] on button "11 Oct 2025" at bounding box center [954, 21] width 68 height 27
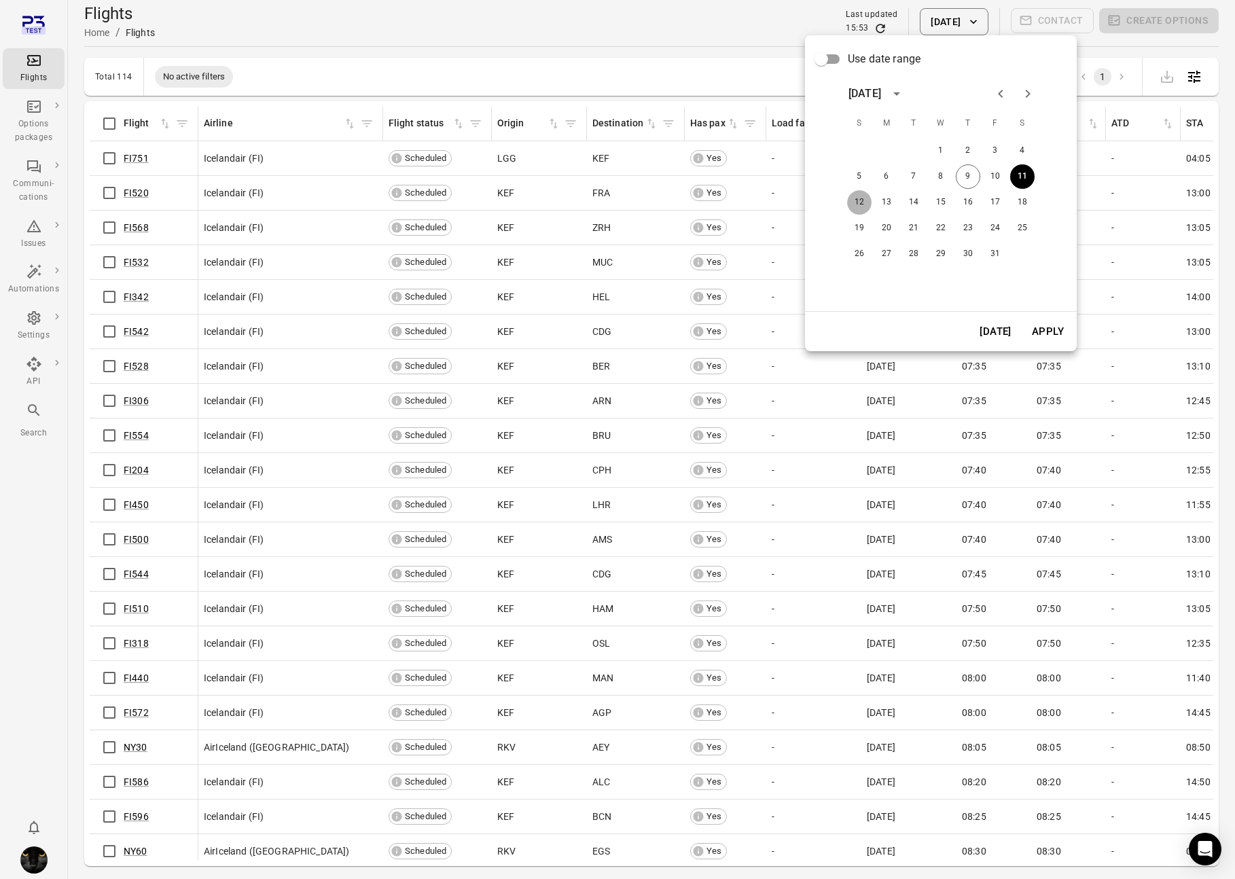
click at [859, 207] on button "12" at bounding box center [859, 202] width 24 height 24
click at [1060, 336] on button "Apply" at bounding box center [1047, 331] width 47 height 29
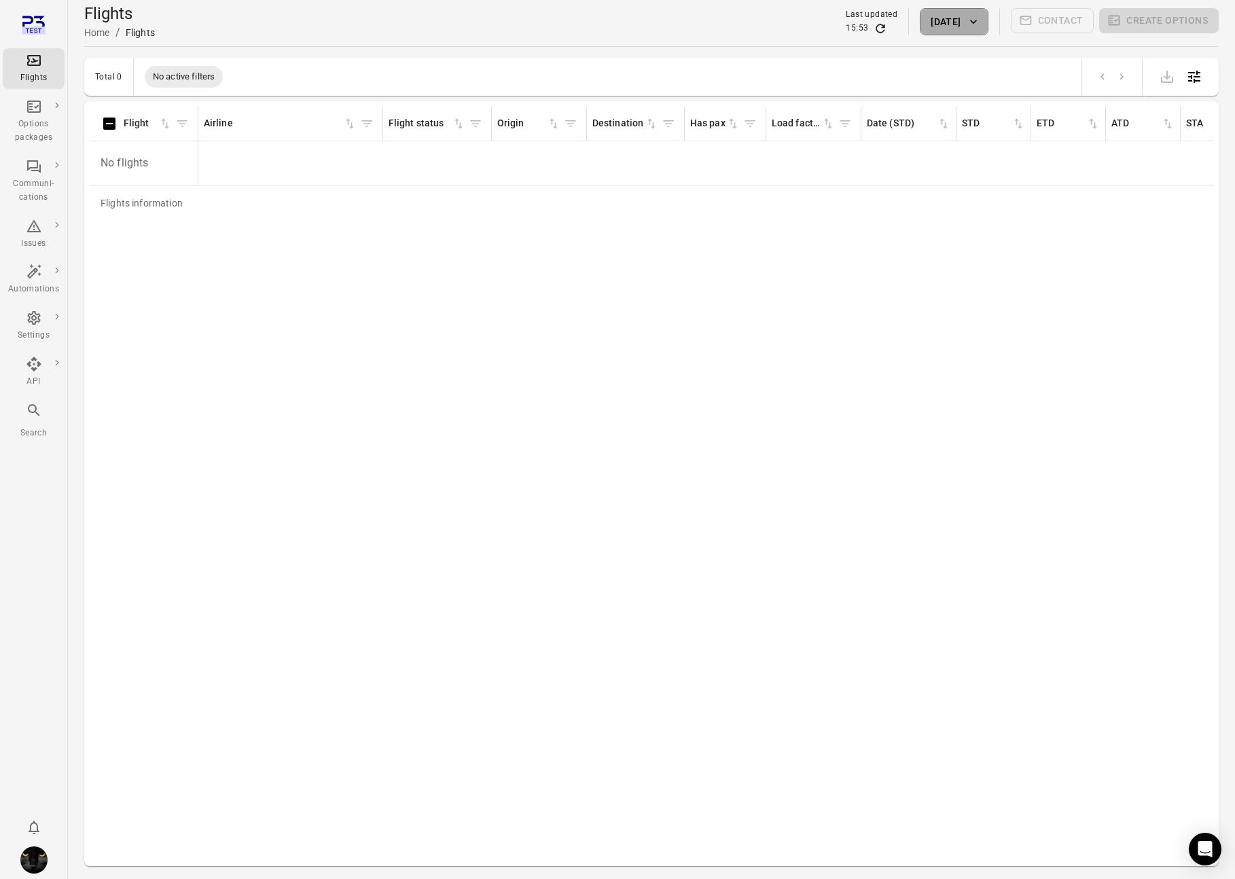
click at [948, 31] on button "12 Oct 2025" at bounding box center [954, 21] width 68 height 27
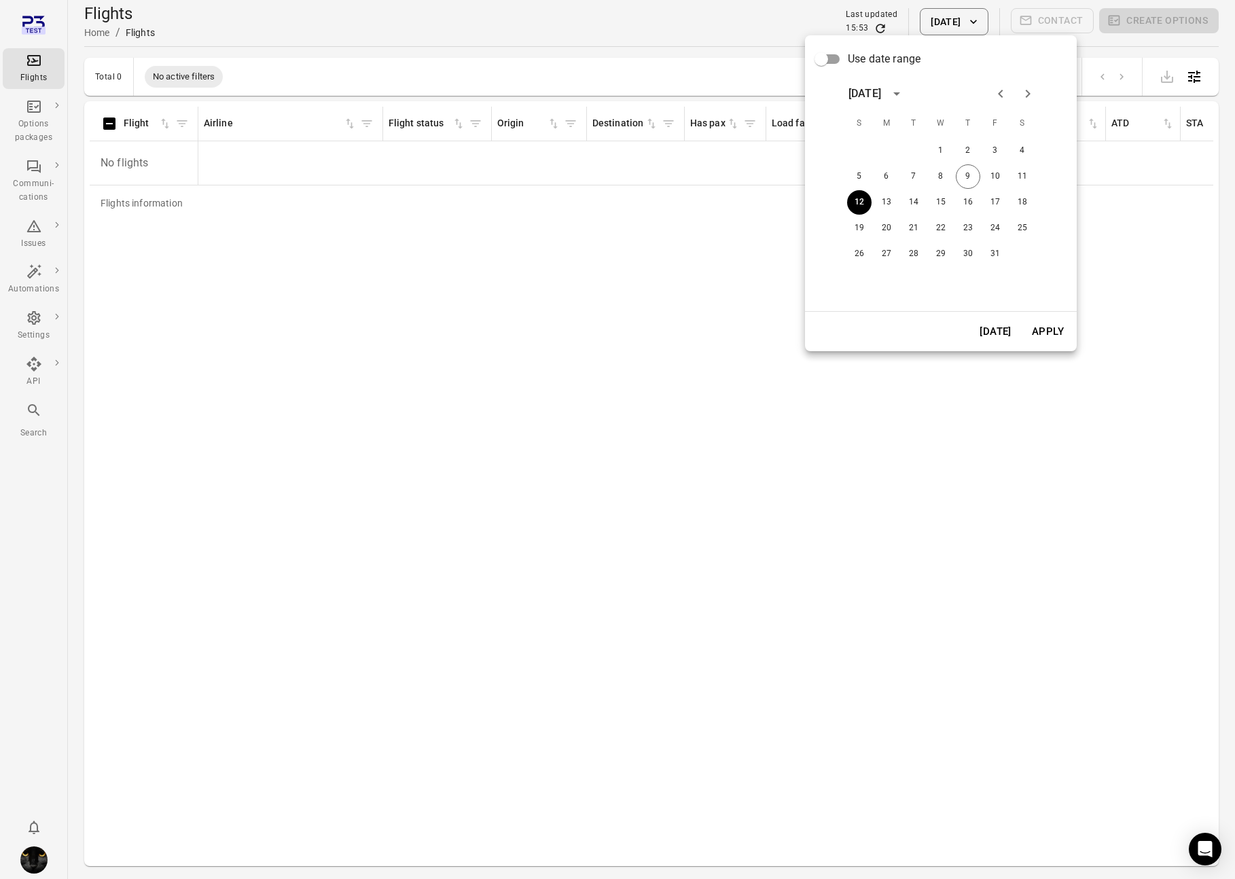
click at [1007, 329] on button "[DATE]" at bounding box center [995, 331] width 47 height 29
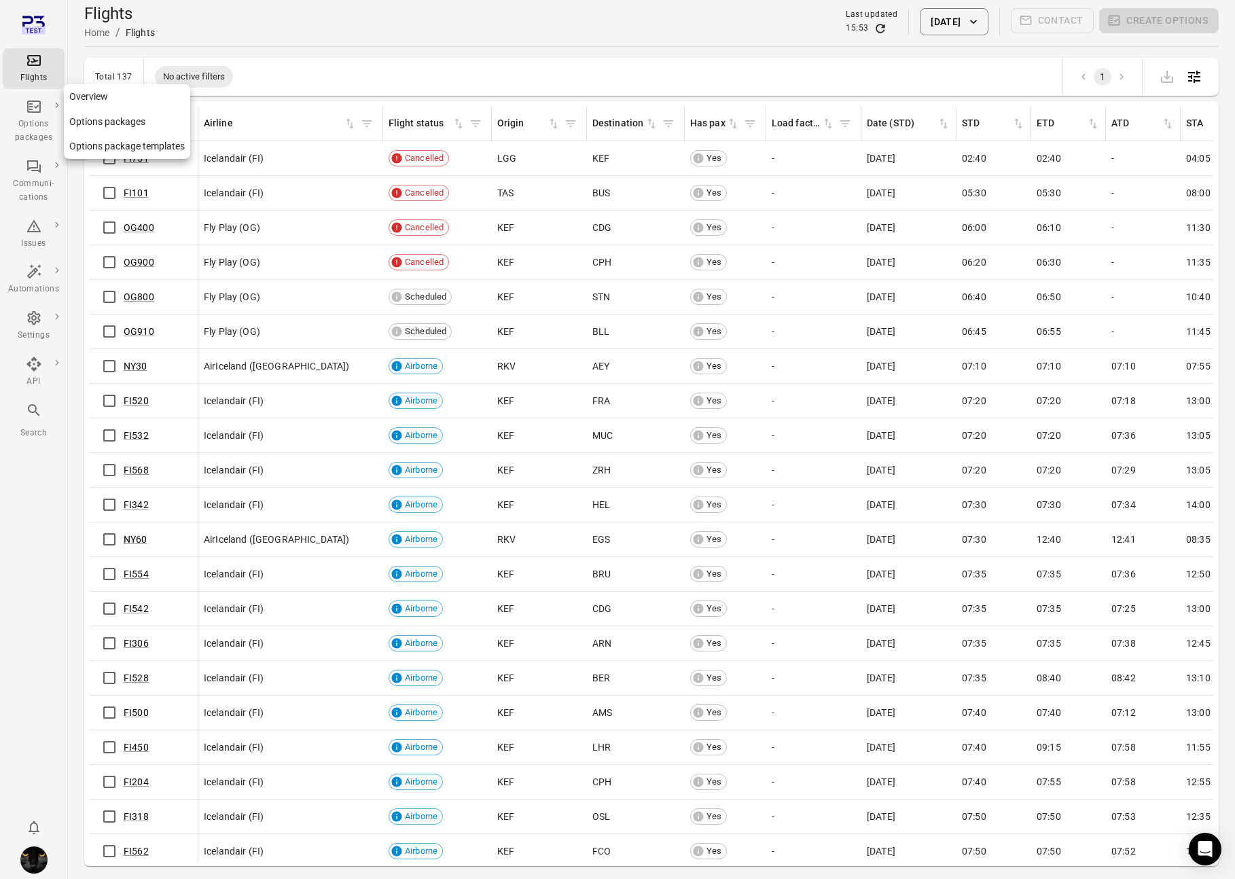
click at [30, 103] on icon "Main navigation" at bounding box center [34, 106] width 10 height 7
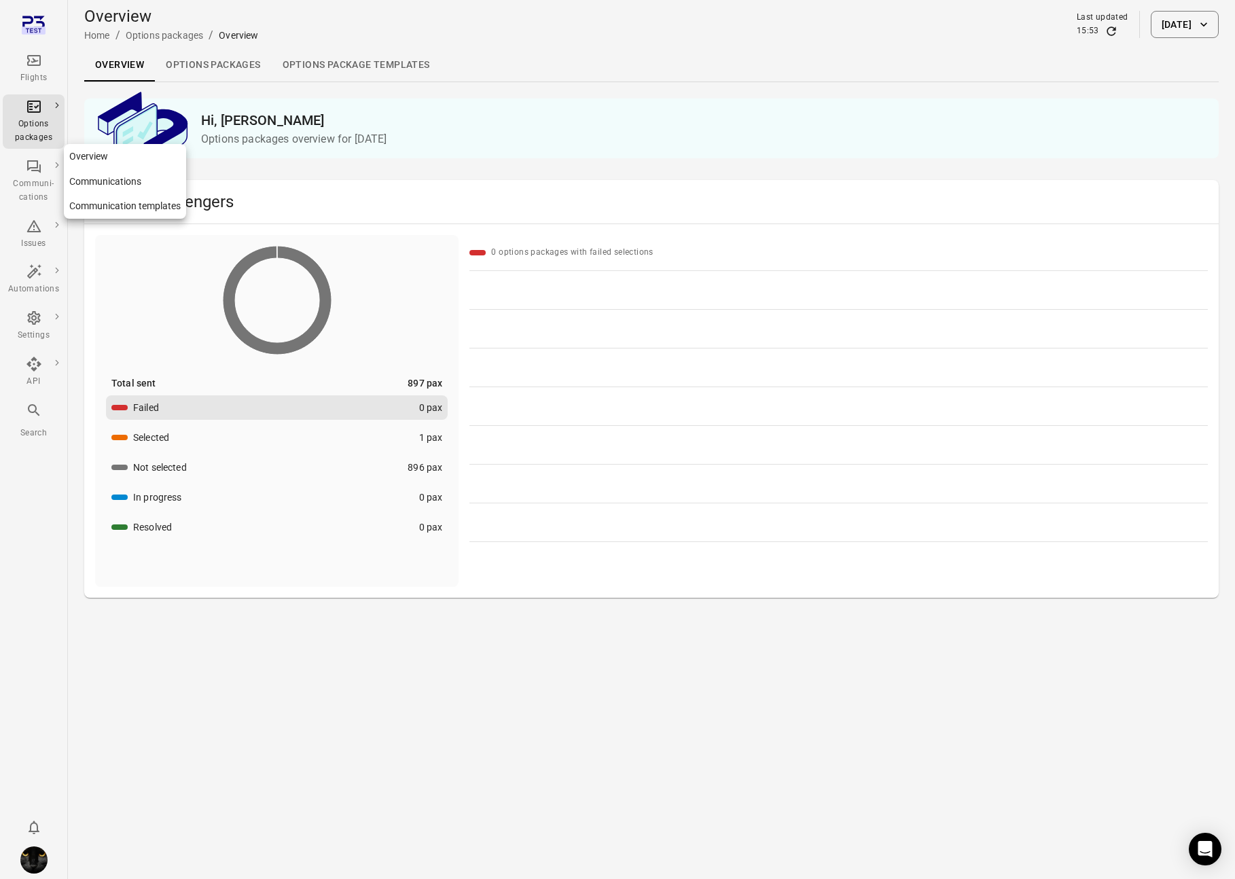
click at [33, 167] on icon "Main navigation" at bounding box center [34, 166] width 14 height 13
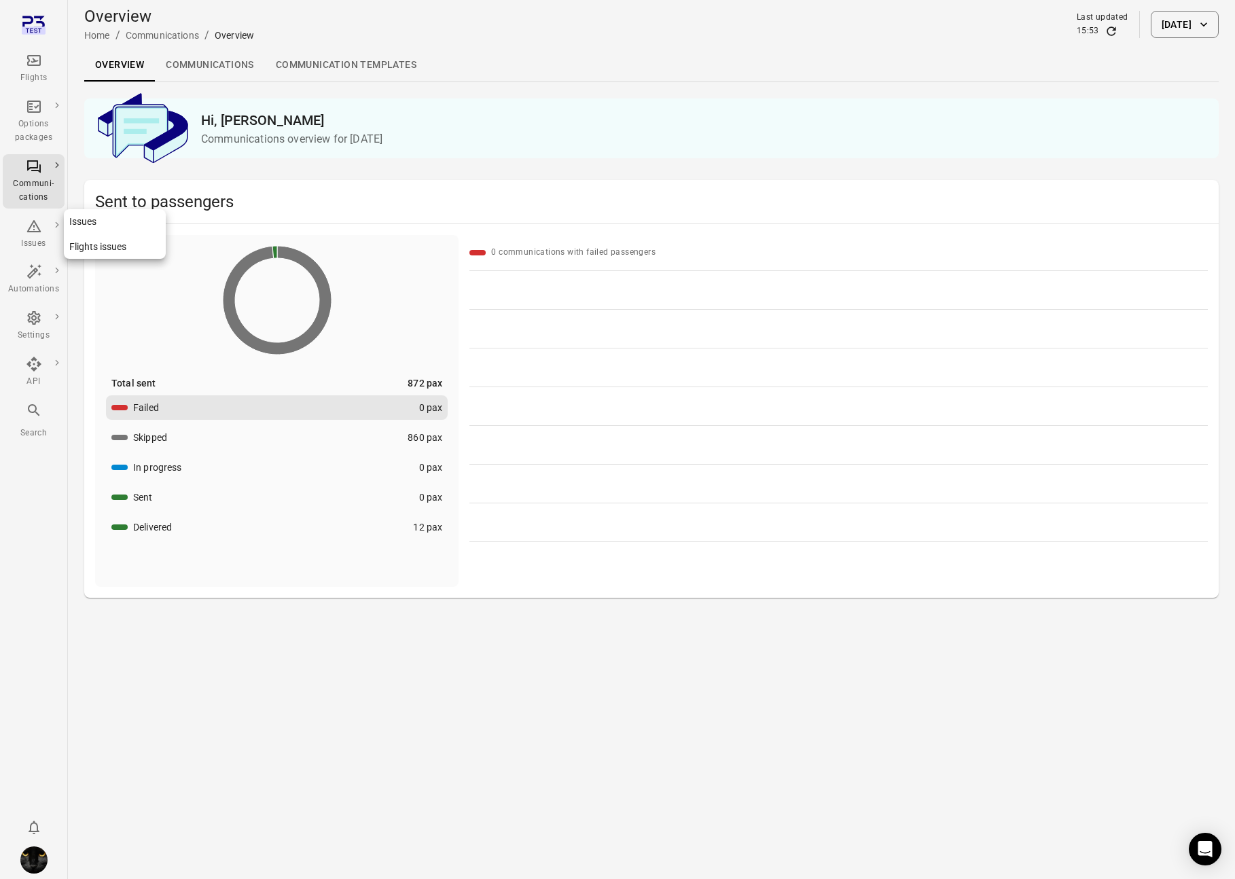
drag, startPoint x: 33, startPoint y: 227, endPoint x: 34, endPoint y: 236, distance: 9.6
click at [33, 228] on icon "Main navigation" at bounding box center [34, 226] width 16 height 16
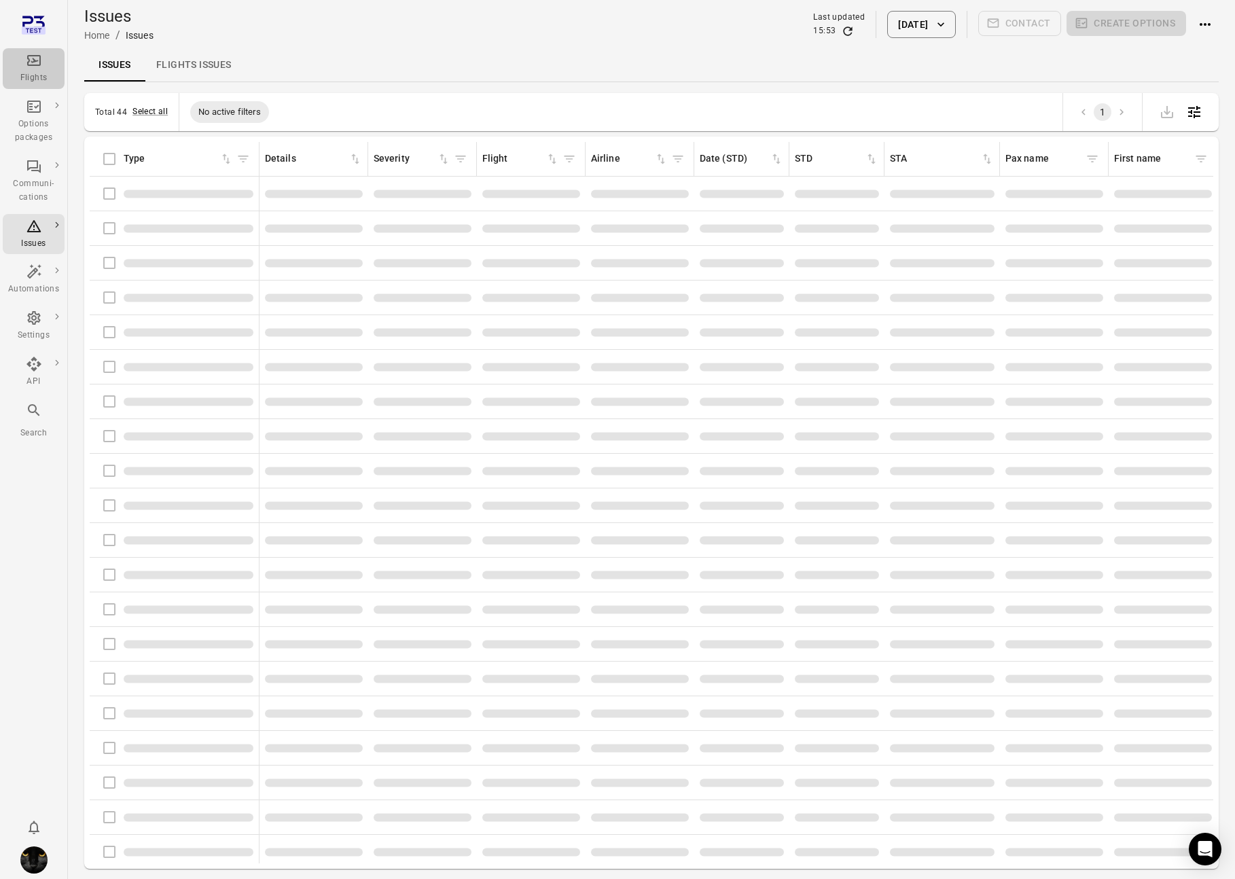
click at [26, 56] on icon "Main navigation" at bounding box center [34, 60] width 16 height 16
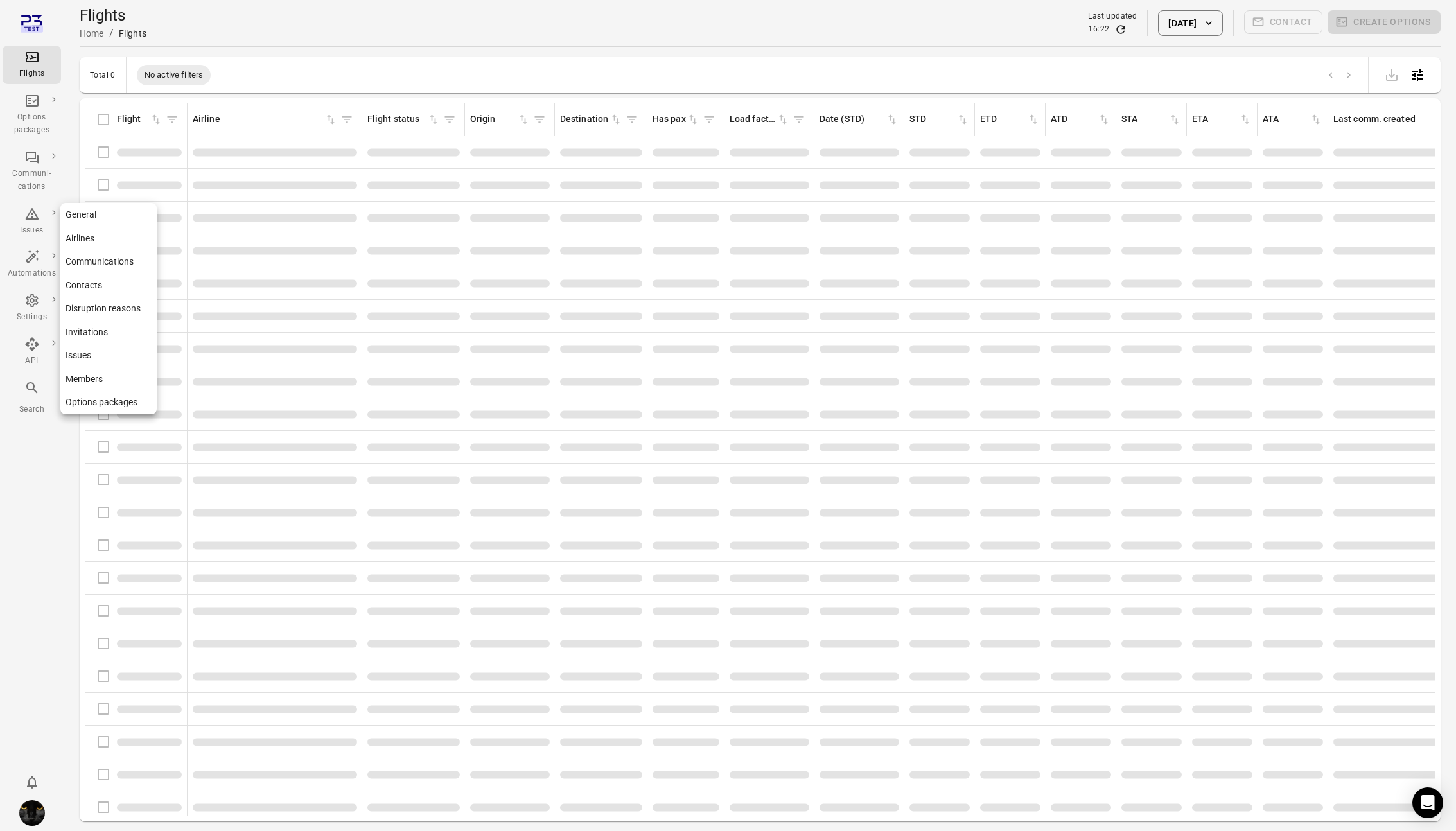
click at [25, 315] on div "Settings" at bounding box center [31, 318] width 48 height 13
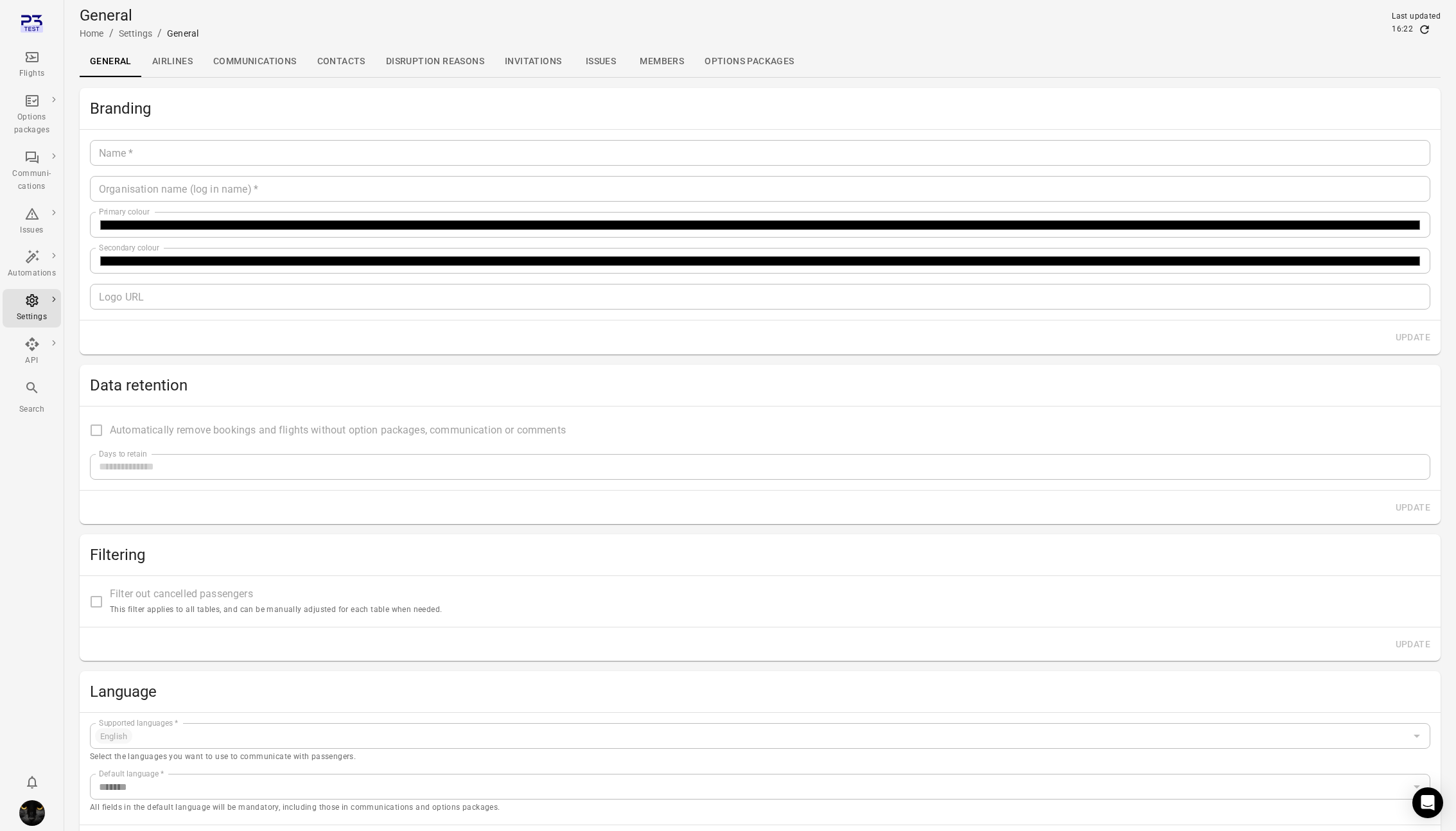
type input "*******"
type input "**********"
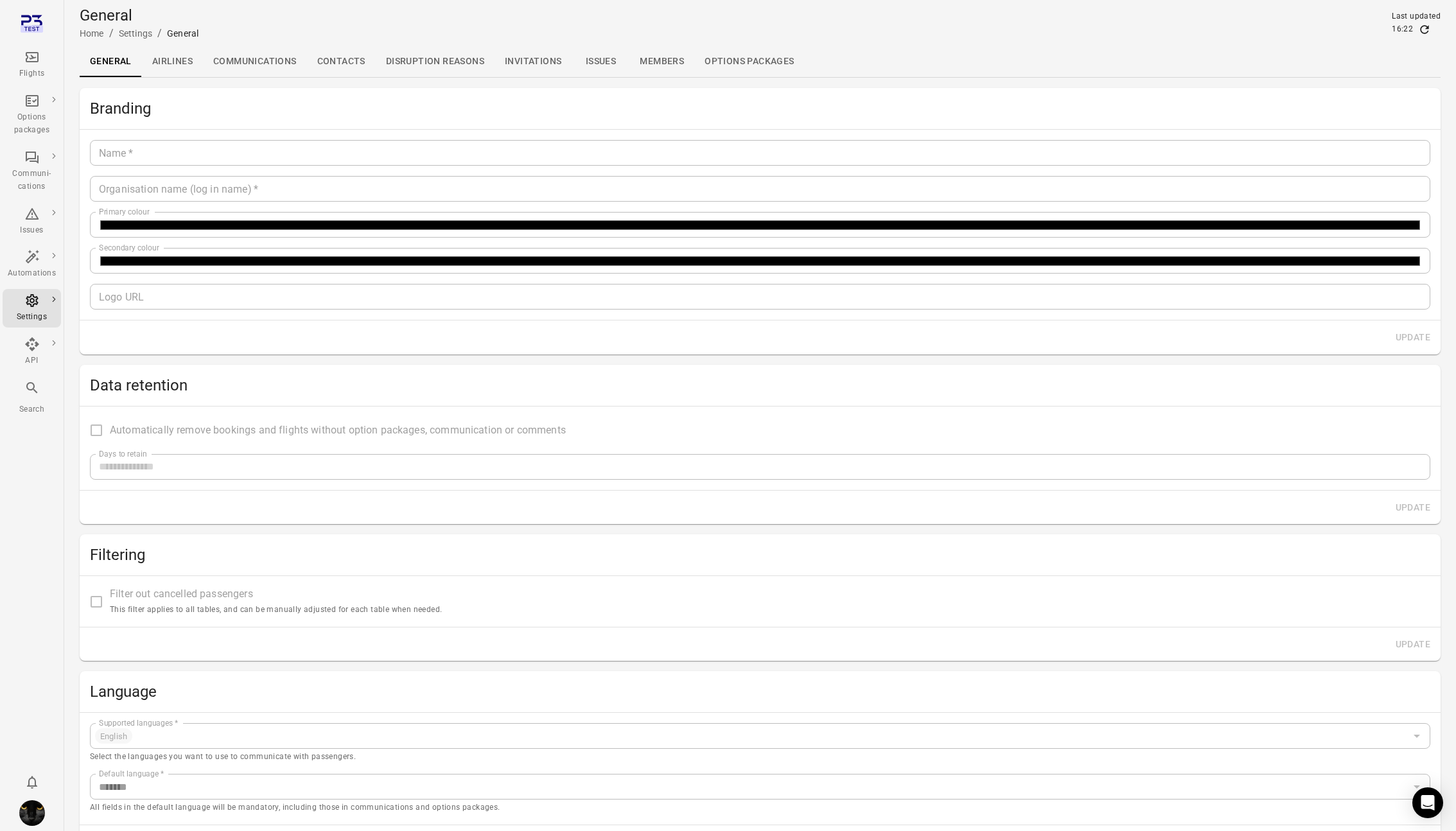
type input "**"
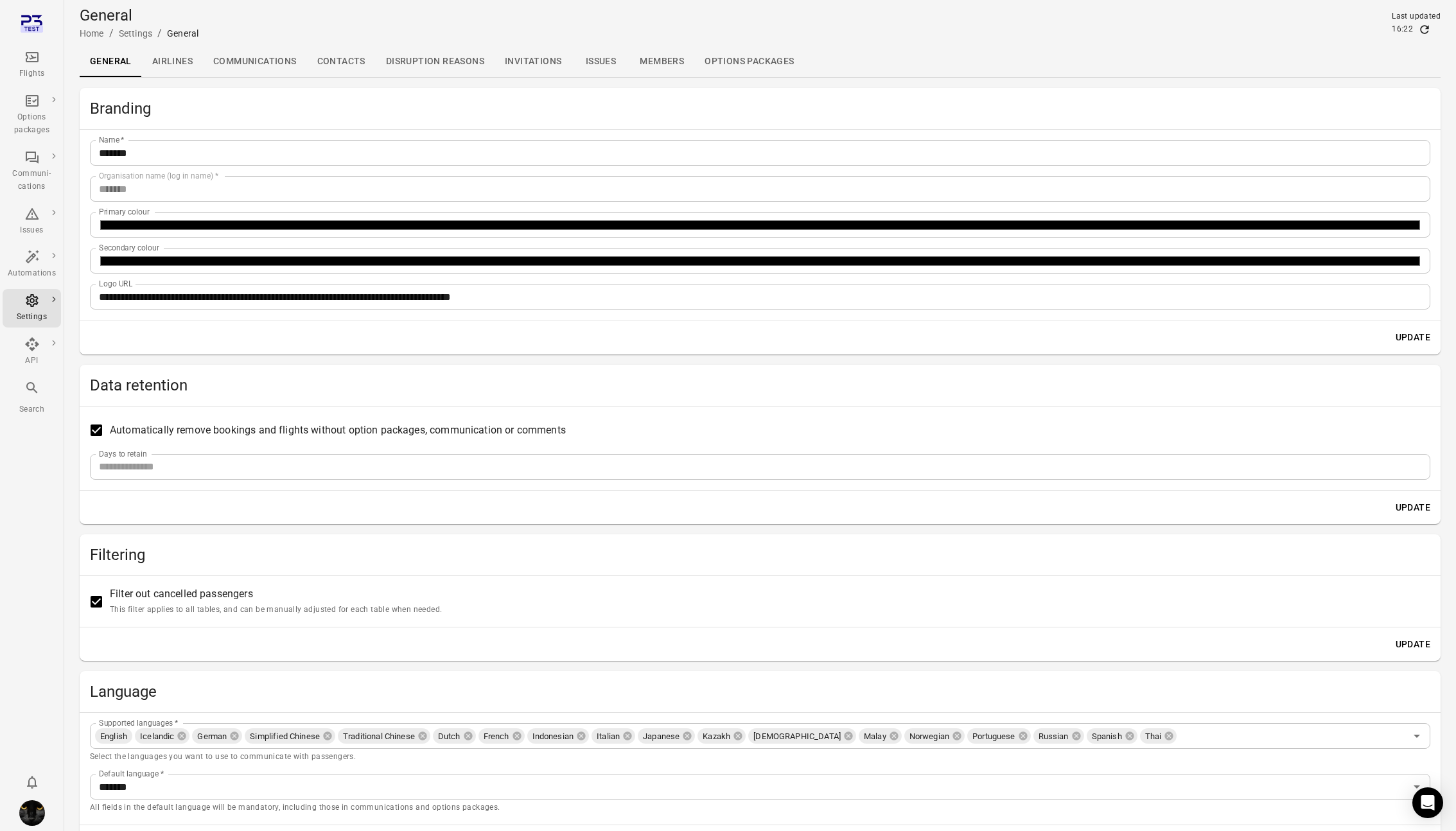
click at [290, 64] on link "Communications" at bounding box center [255, 61] width 104 height 31
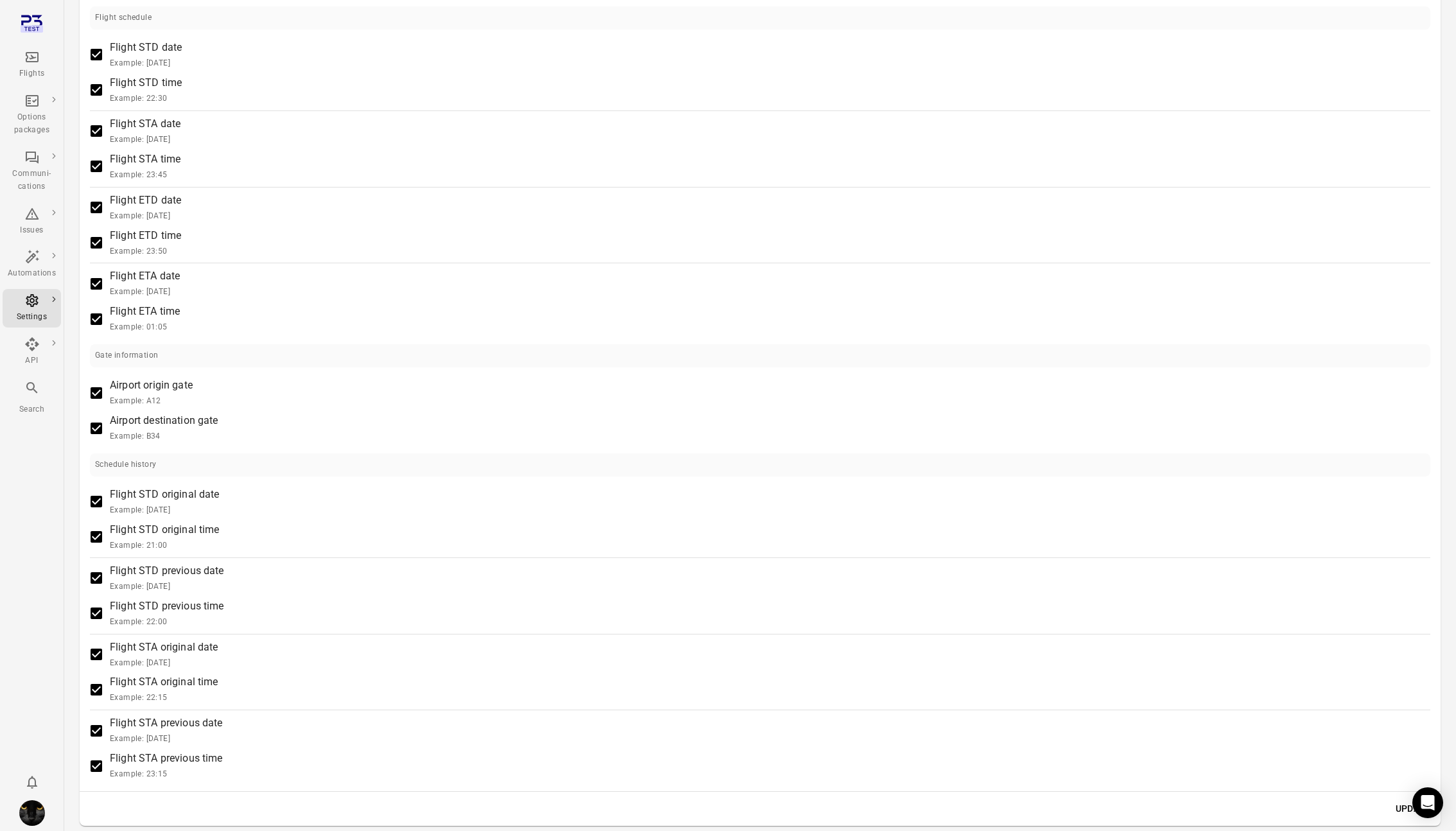
scroll to position [1098, 0]
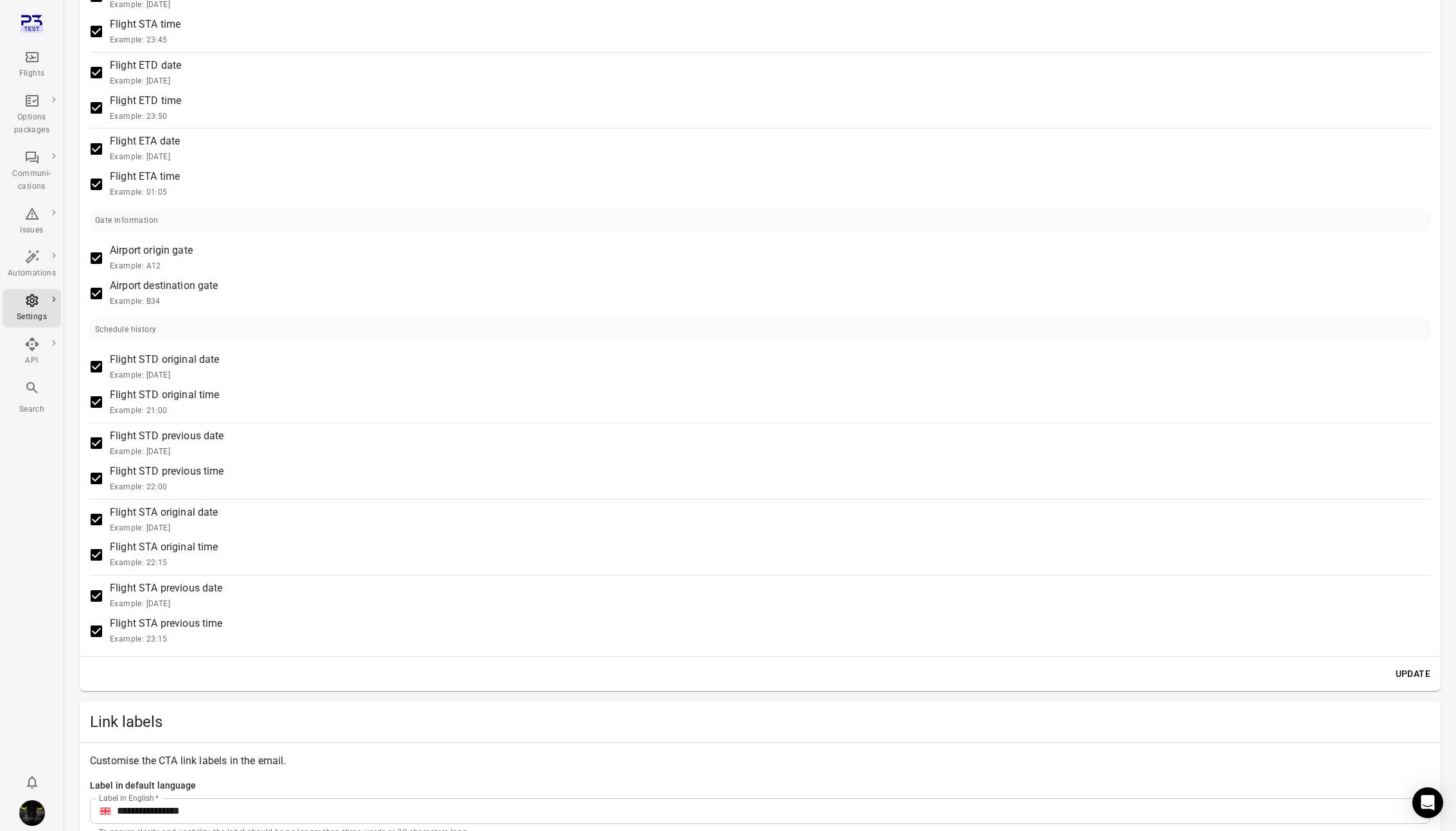
click at [32, 73] on div "Flights" at bounding box center [31, 74] width 48 height 13
